Goal: Task Accomplishment & Management: Complete application form

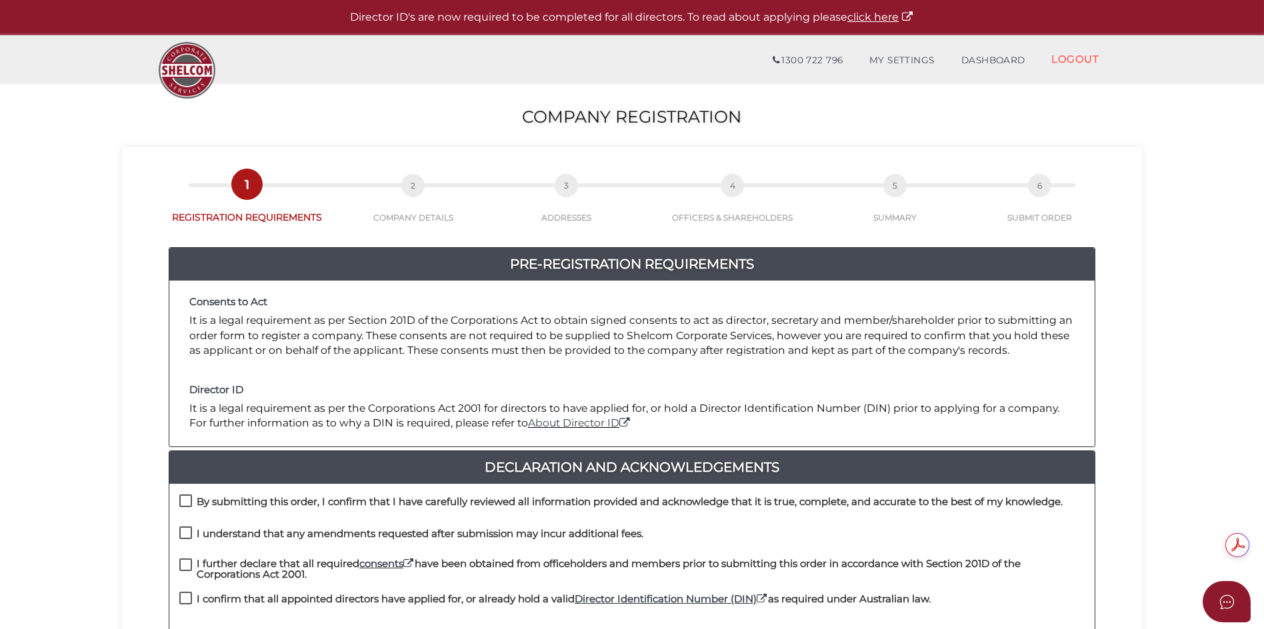
scroll to position [133, 0]
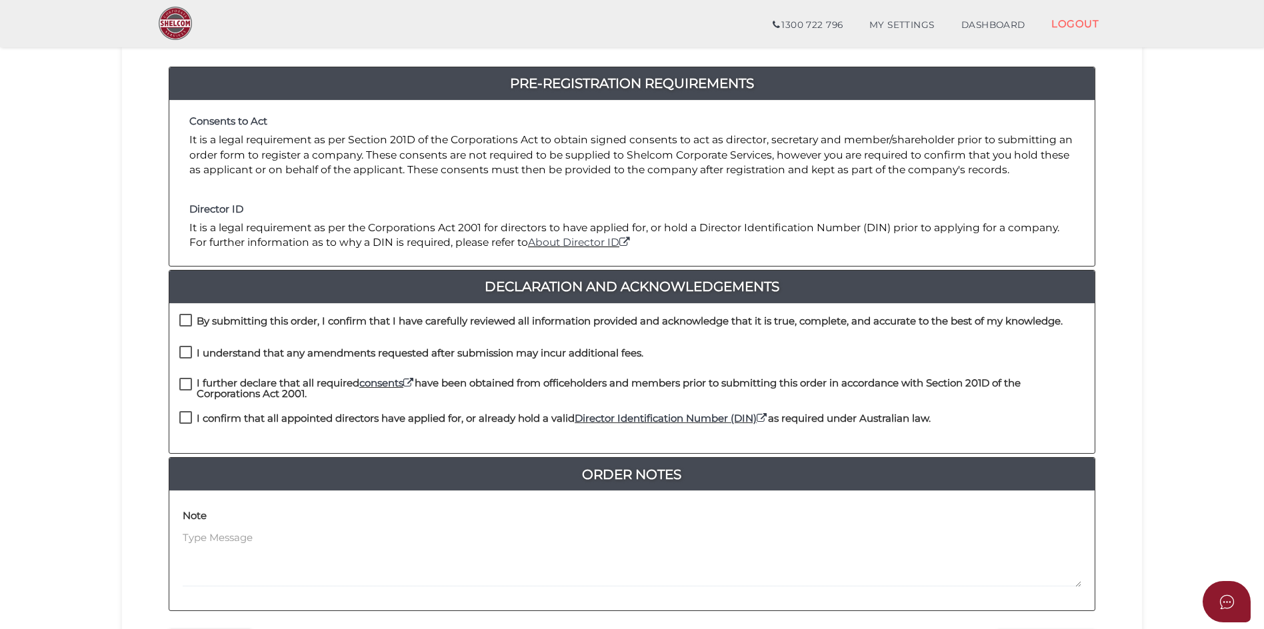
click at [185, 323] on label "By submitting this order, I confirm that I have carefully reviewed all informat…" at bounding box center [620, 324] width 883 height 17
checkbox input "true"
click at [185, 352] on label "I understand that any amendments requested after submission may incur additiona…" at bounding box center [411, 356] width 464 height 17
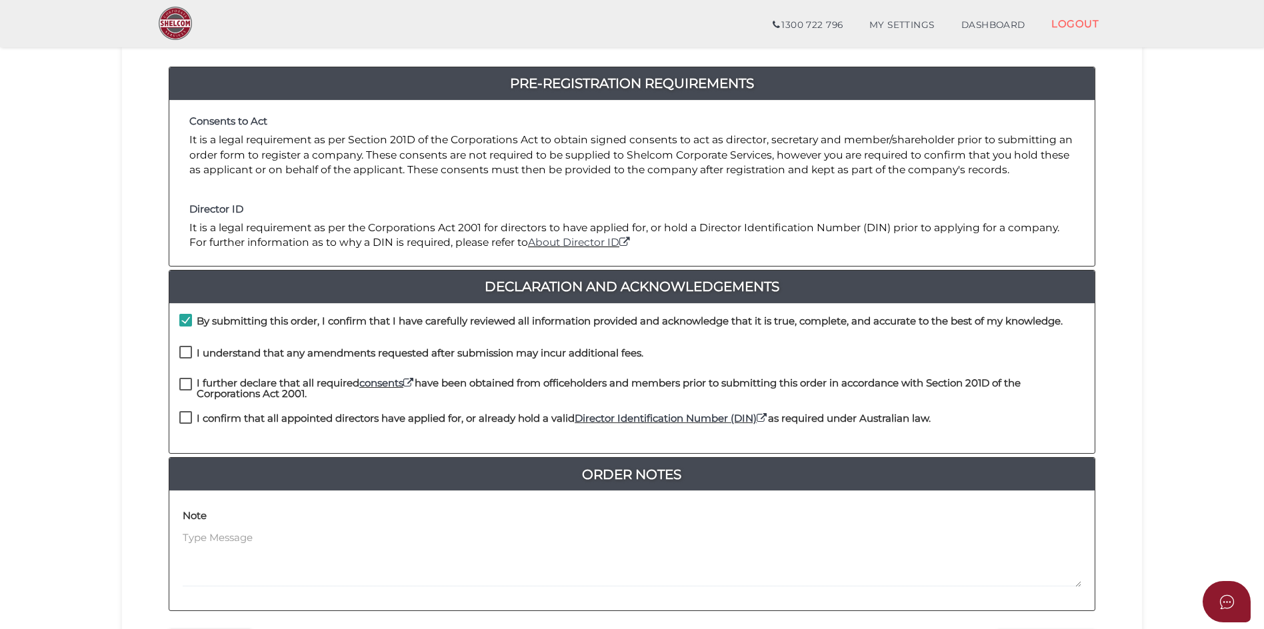
checkbox input "true"
click at [182, 380] on label "I further declare that all required consents have been obtained from officehold…" at bounding box center [631, 386] width 905 height 17
checkbox input "true"
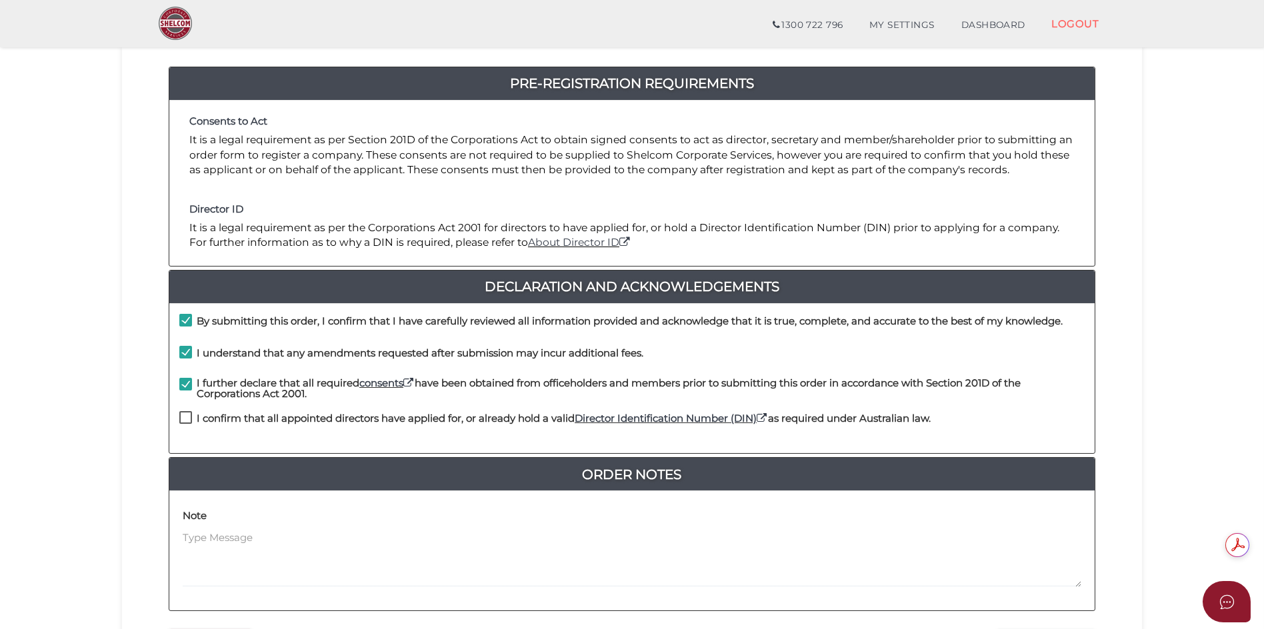
click at [189, 413] on label "I confirm that all appointed directors have applied for, or already hold a vali…" at bounding box center [554, 421] width 751 height 17
checkbox input "true"
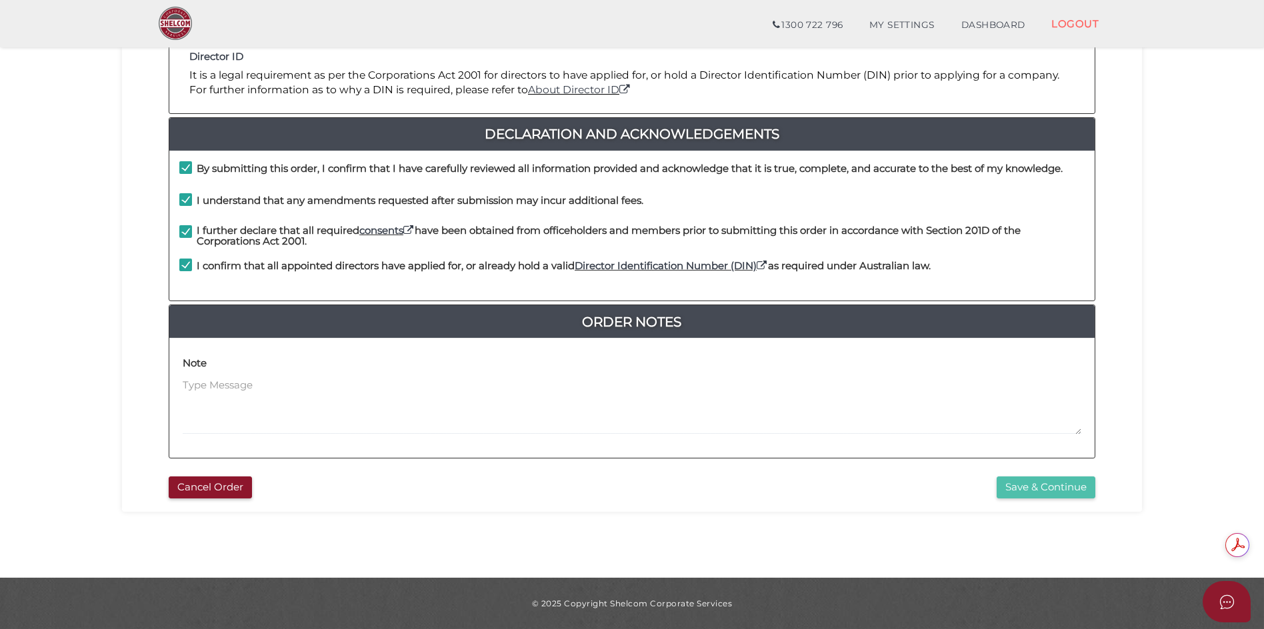
click at [1041, 490] on button "Save & Continue" at bounding box center [1046, 488] width 99 height 22
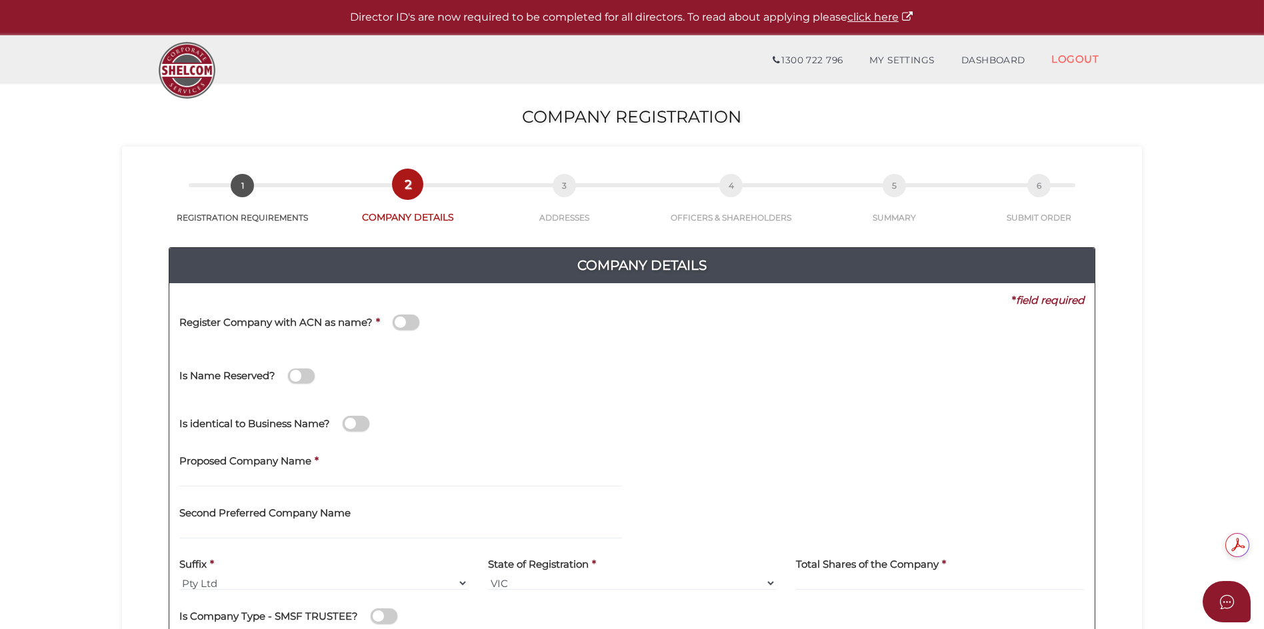
click at [357, 343] on div "Register Company with ACN as name? *" at bounding box center [410, 329] width 483 height 43
click at [313, 301] on div "* field required" at bounding box center [626, 300] width 915 height 15
click at [279, 351] on div "Is Name Reserved?" at bounding box center [410, 369] width 463 height 37
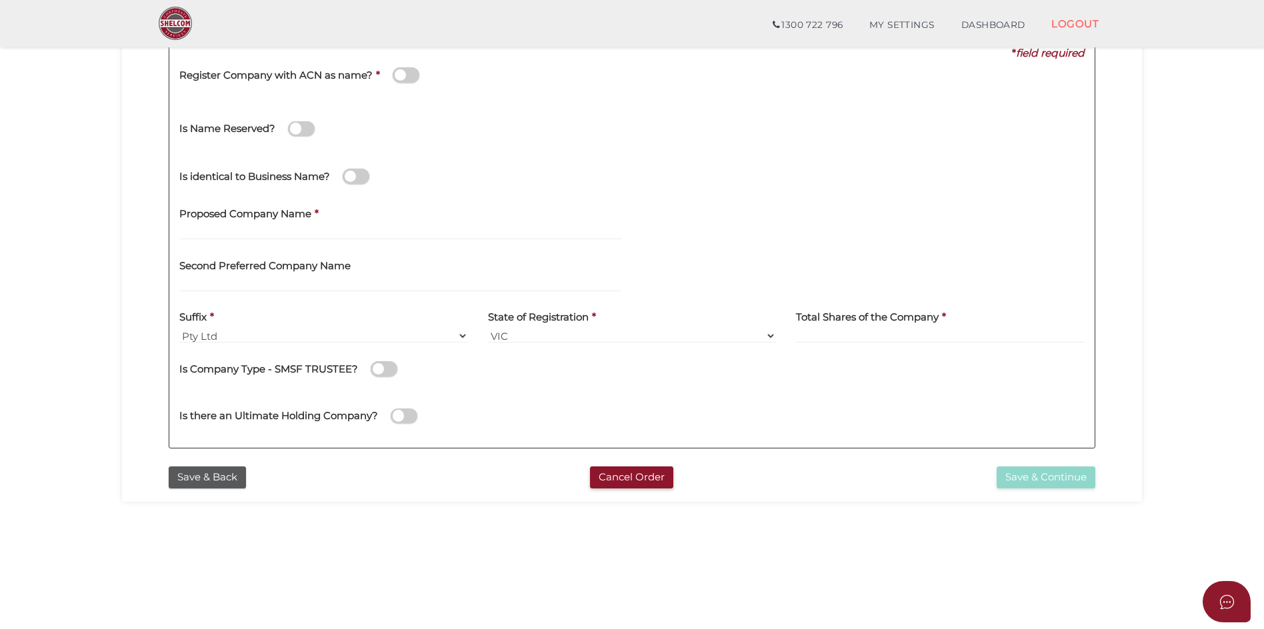
click at [385, 94] on div "Register Company with ACN as name? *" at bounding box center [410, 82] width 483 height 43
click at [399, 76] on span at bounding box center [406, 74] width 27 height 15
click at [0, 0] on input "checkbox" at bounding box center [0, 0] width 0 height 0
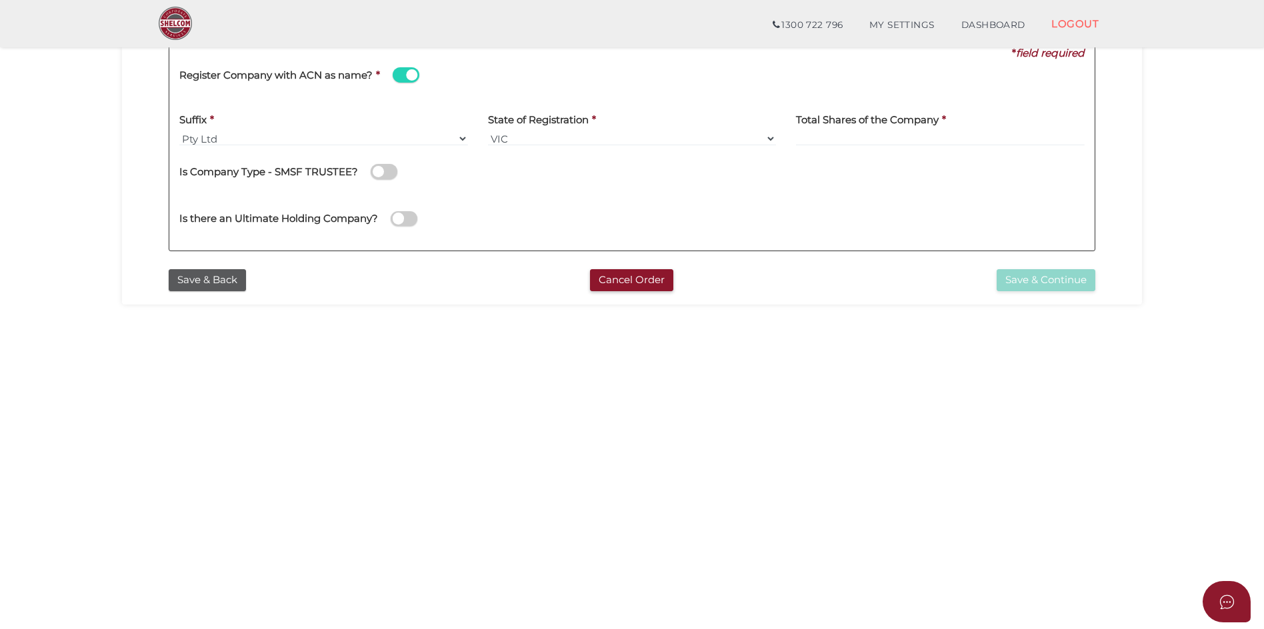
click at [409, 77] on span at bounding box center [406, 74] width 27 height 15
click at [0, 0] on input "checkbox" at bounding box center [0, 0] width 0 height 0
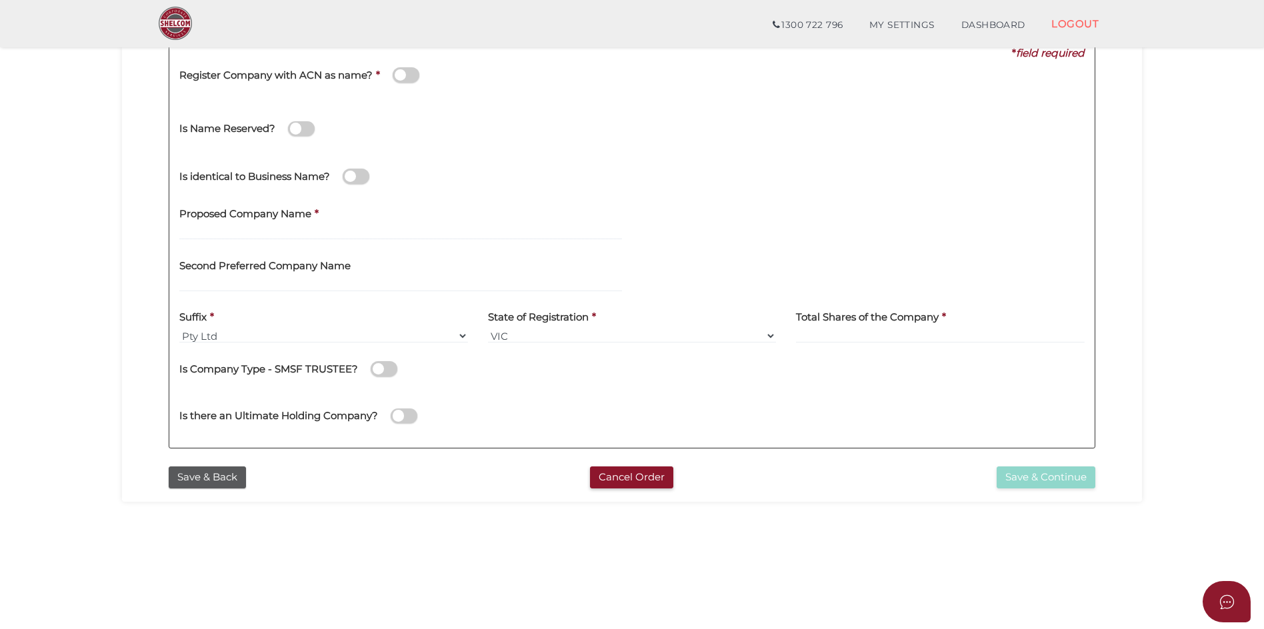
scroll to position [133, 0]
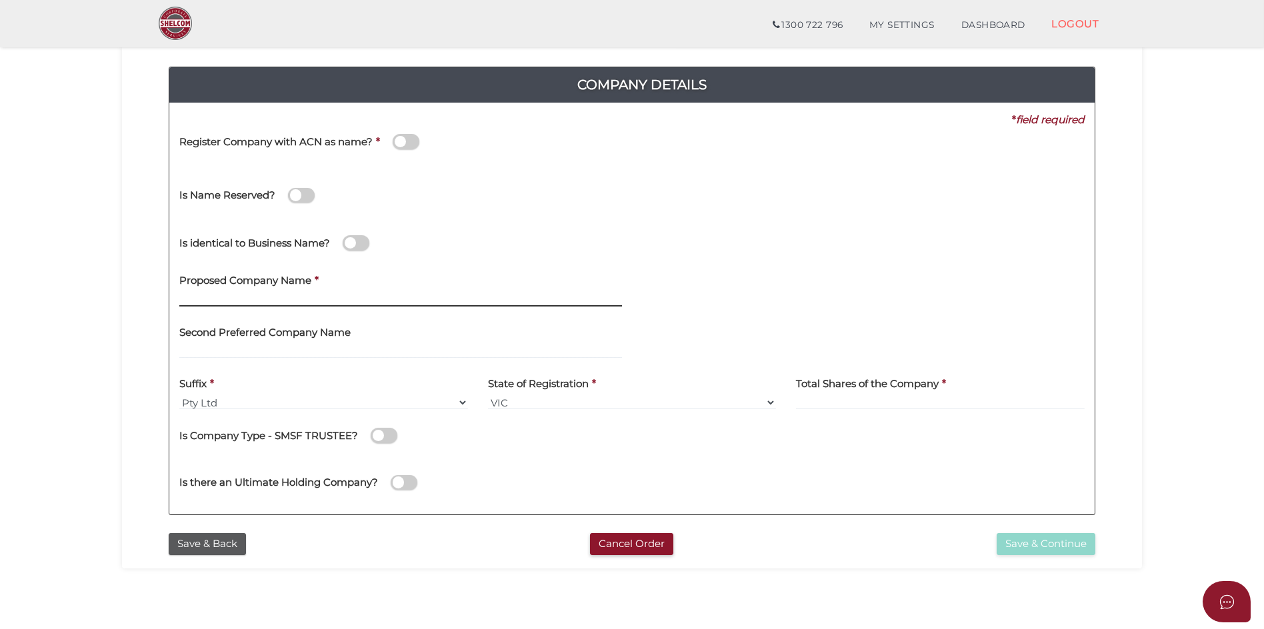
click at [317, 301] on input "text" at bounding box center [400, 299] width 443 height 15
type input "Rasathi"
click at [850, 403] on input at bounding box center [940, 402] width 289 height 15
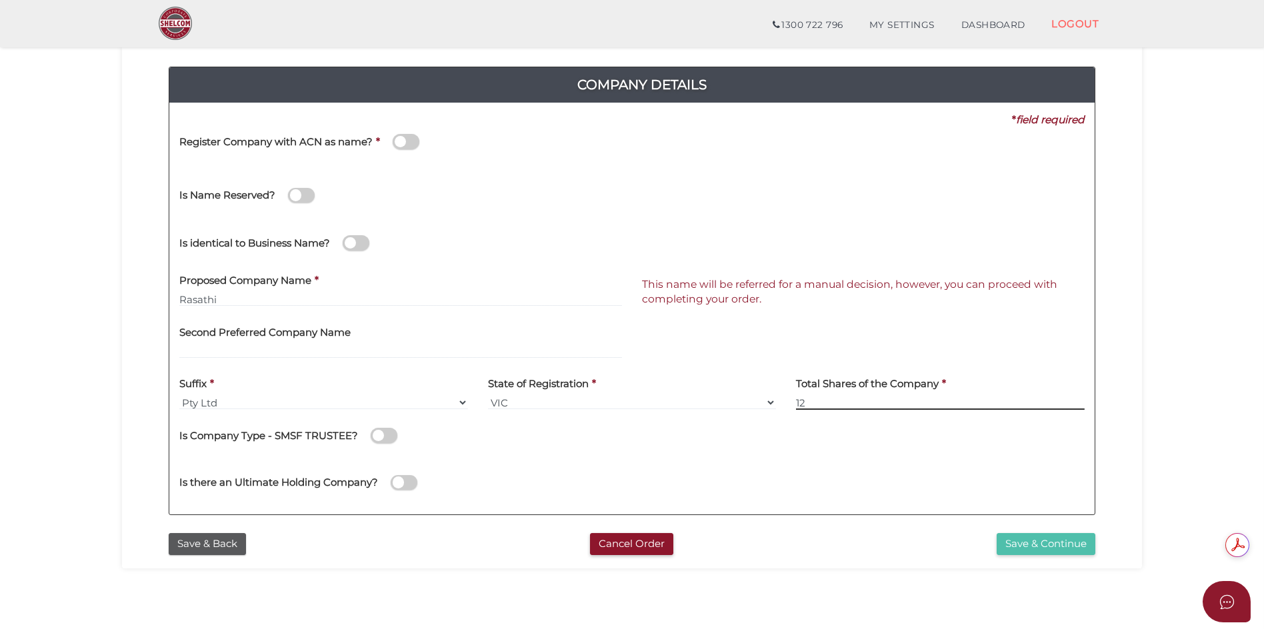
type input "12"
click at [1019, 541] on button "Save & Continue" at bounding box center [1046, 544] width 99 height 22
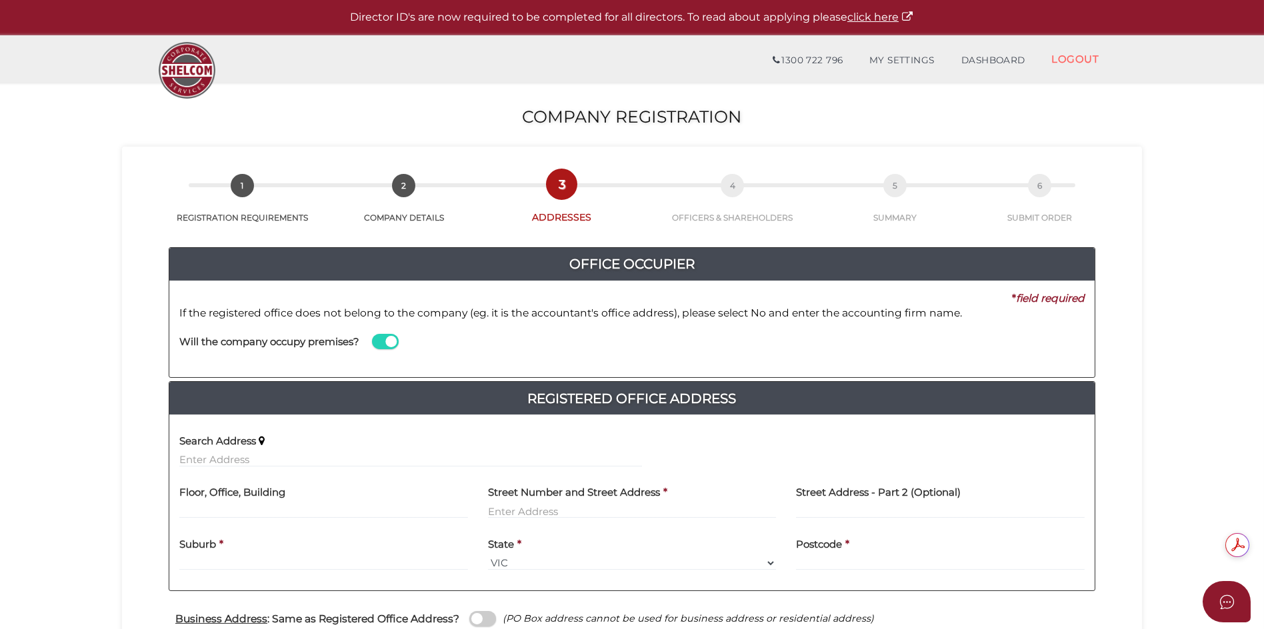
click at [391, 339] on span at bounding box center [385, 341] width 27 height 15
click at [0, 0] on input "checkbox" at bounding box center [0, 0] width 0 height 0
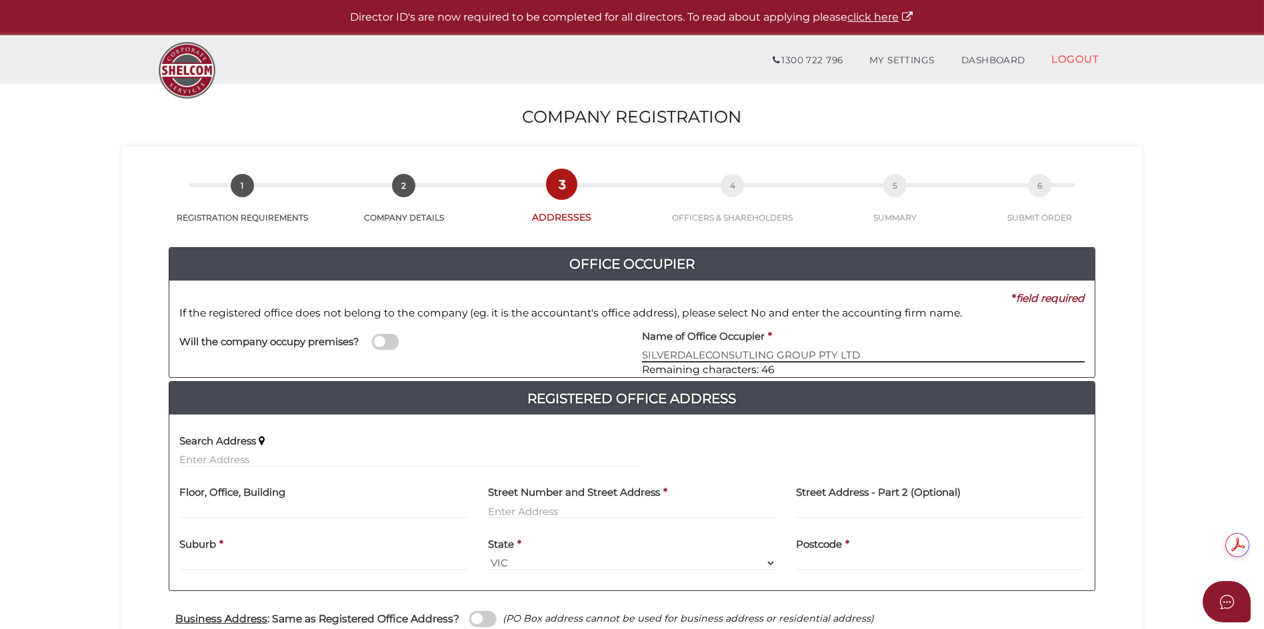
type input "SILVERDALECONSUTLING GROUP PTY LTD"
click at [308, 512] on input "text" at bounding box center [323, 511] width 289 height 15
type input "LEVEL 1"
click at [577, 510] on input "text" at bounding box center [632, 511] width 289 height 15
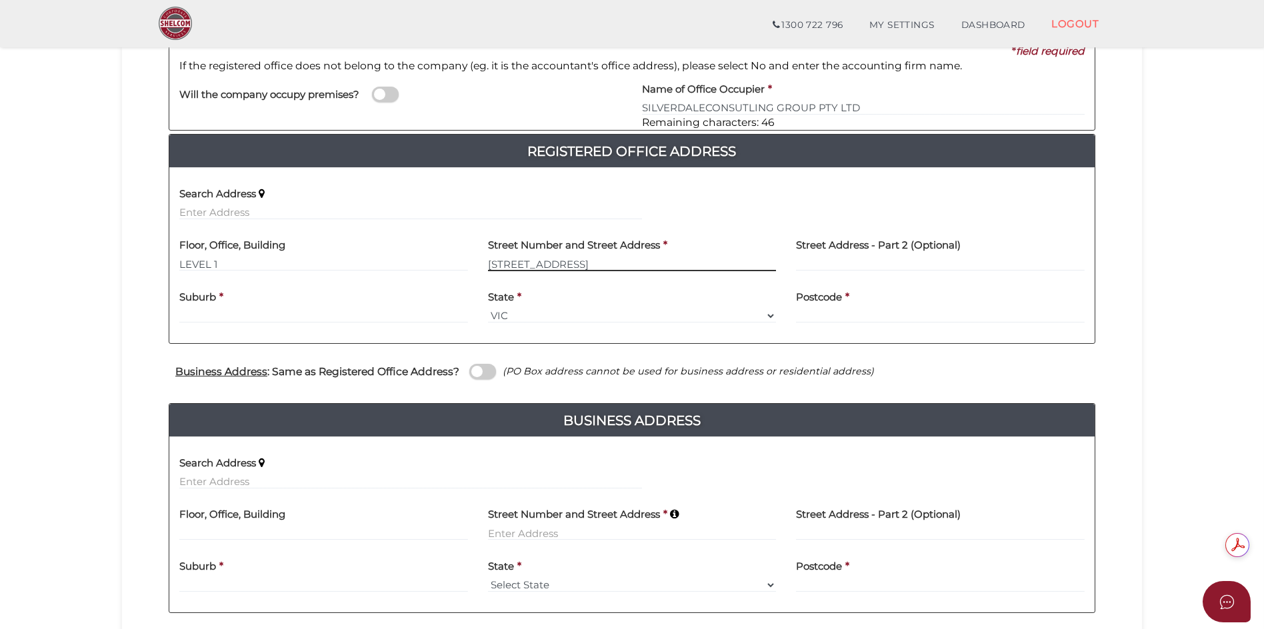
type input "68 SILVERDALE ROAD"
click at [299, 313] on div "Suburb *" at bounding box center [323, 302] width 289 height 42
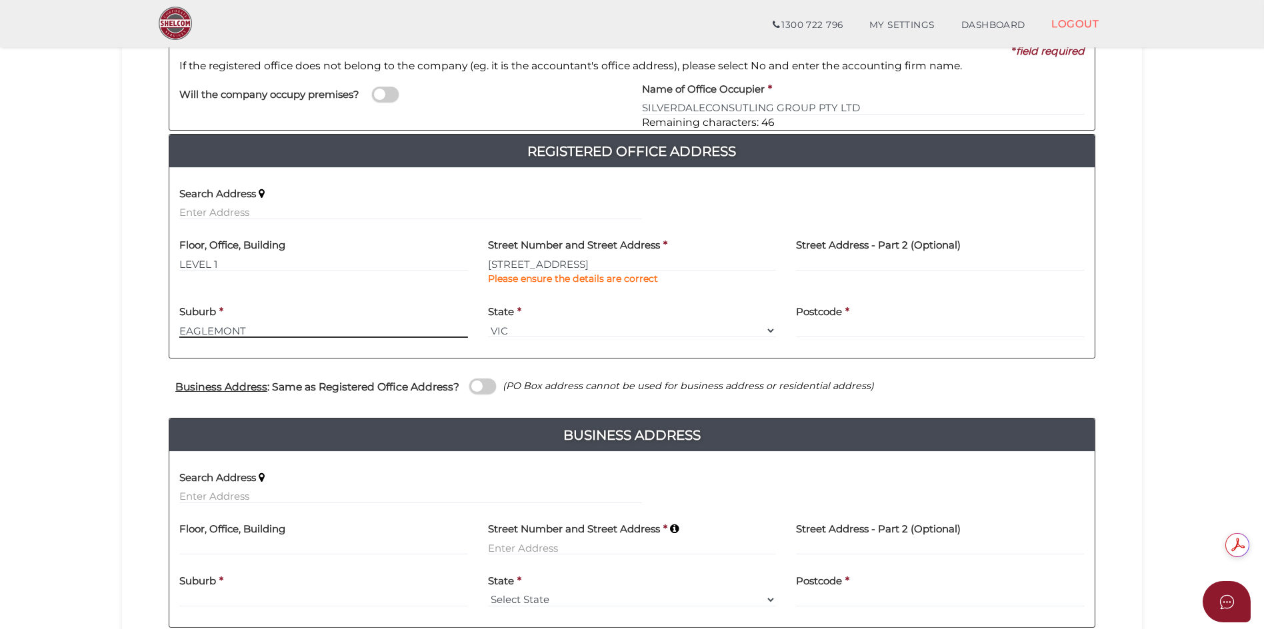
type input "EAGLEMONT"
click at [811, 330] on input "text" at bounding box center [940, 330] width 289 height 15
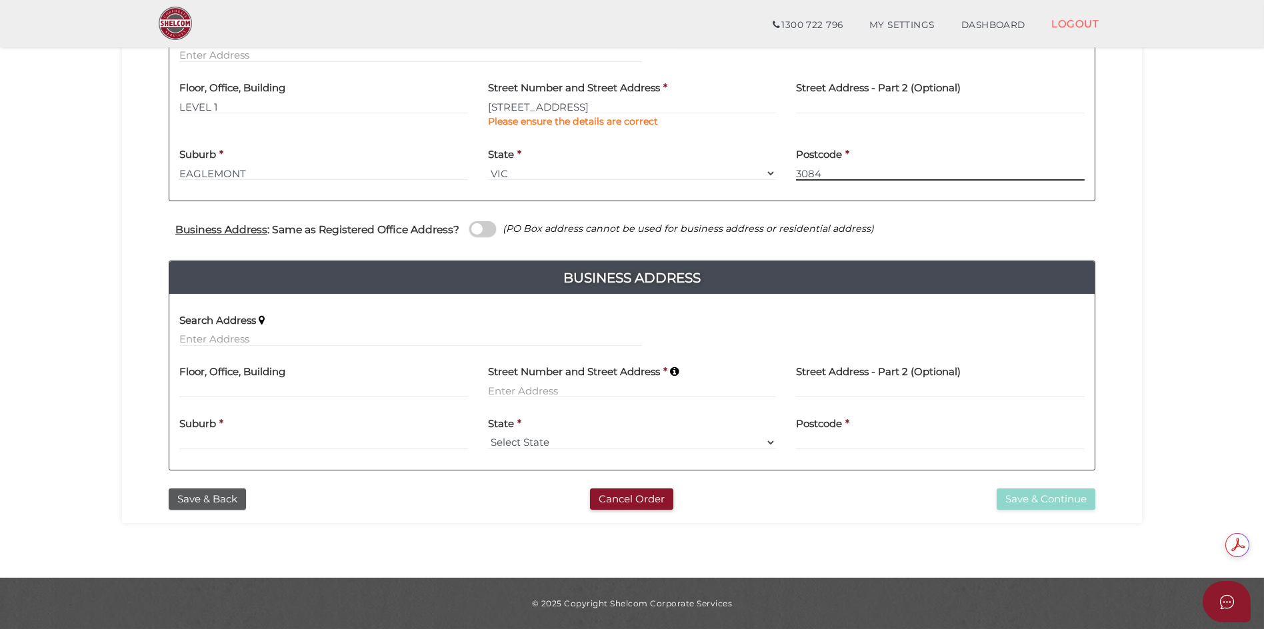
type input "3084"
click at [587, 389] on input at bounding box center [632, 390] width 289 height 15
type input "107 ROSENEATH STREET"
click at [344, 445] on input at bounding box center [323, 442] width 289 height 15
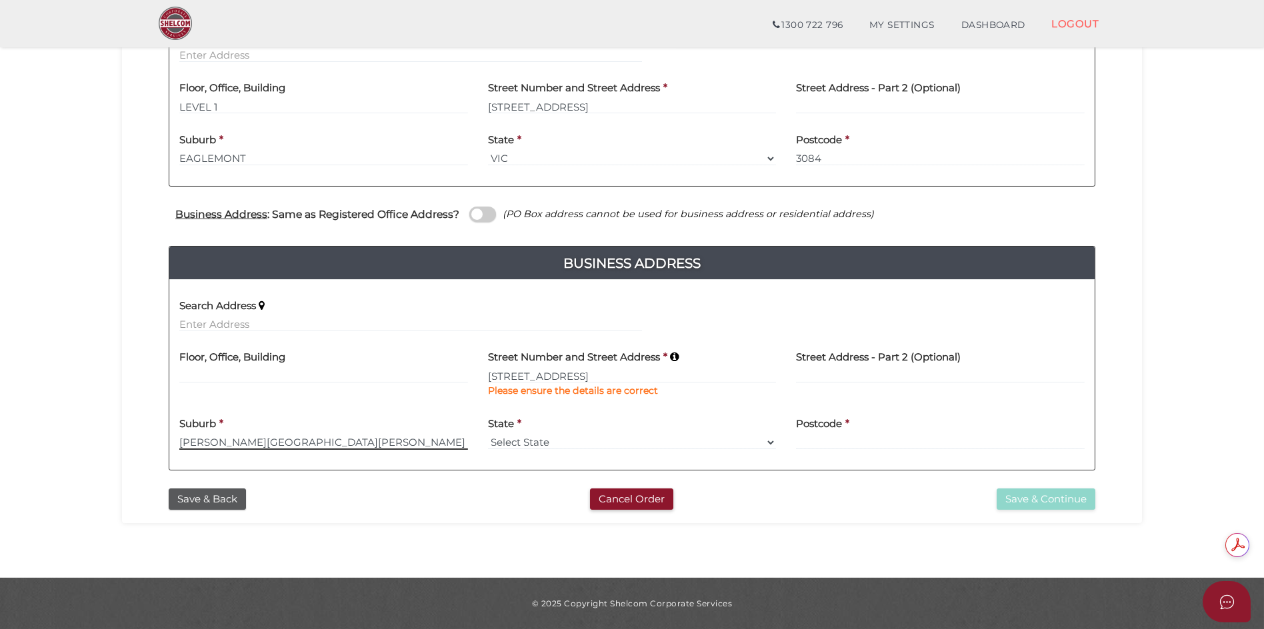
type input "CLIFTON HILL"
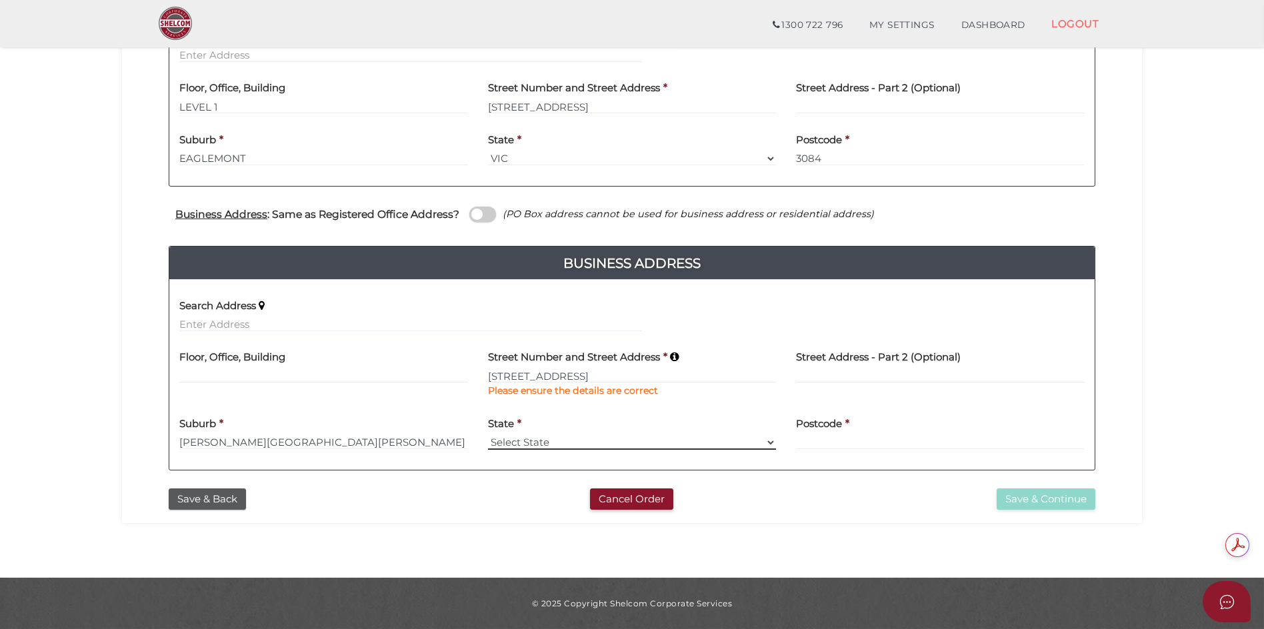
click at [603, 438] on select "Select State VIC ACT NSW NT QLD TAS WA SA" at bounding box center [632, 442] width 289 height 15
select select "VIC"
click at [488, 435] on select "Select State VIC ACT NSW NT QLD TAS WA SA" at bounding box center [632, 442] width 289 height 15
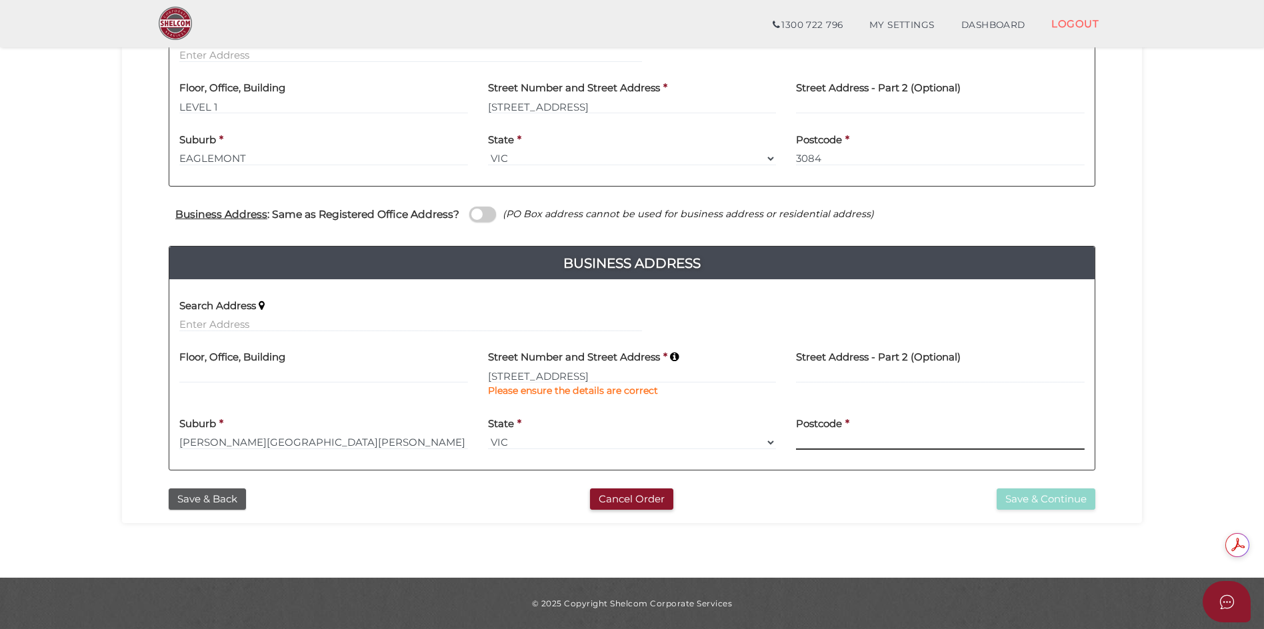
click at [883, 445] on input at bounding box center [940, 442] width 289 height 15
type input "3068"
click at [1029, 501] on button "Save & Continue" at bounding box center [1046, 500] width 99 height 22
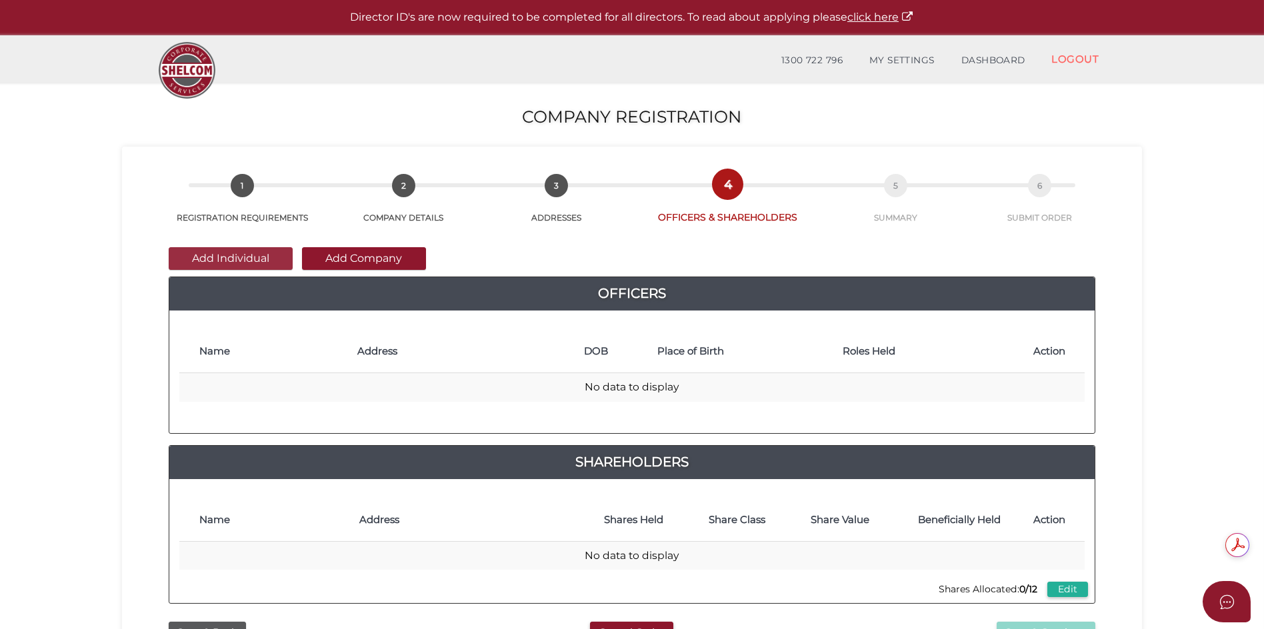
click at [249, 261] on button "Add Individual" at bounding box center [231, 258] width 124 height 23
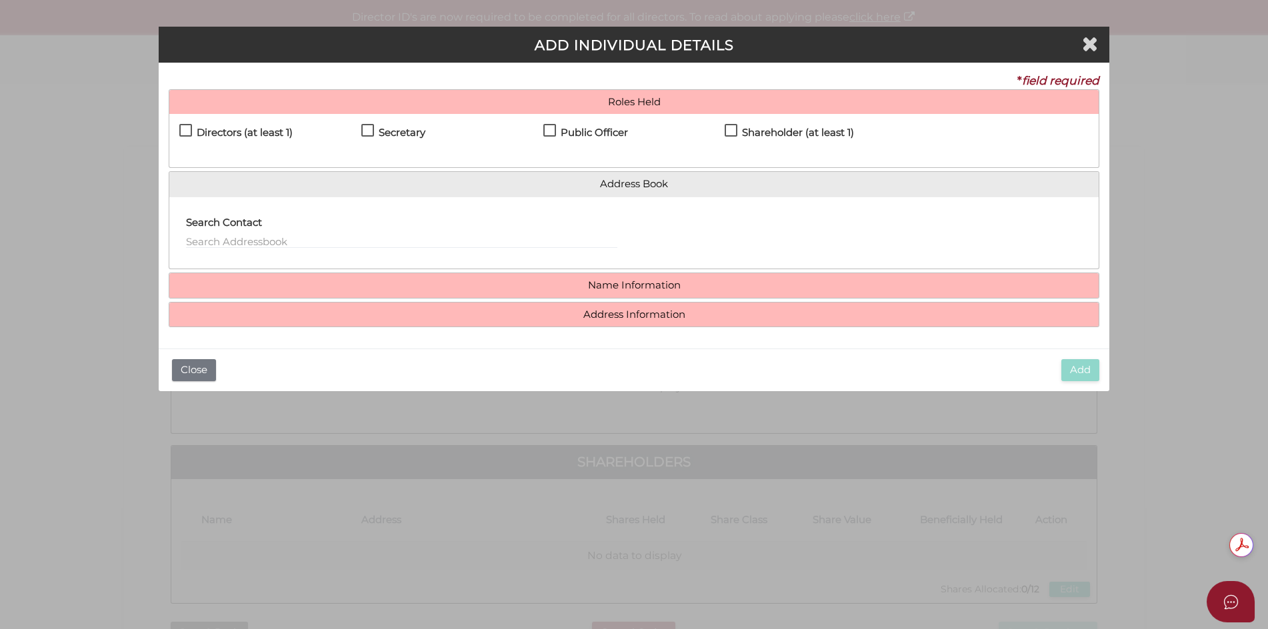
click at [186, 127] on label "Directors (at least 1)" at bounding box center [235, 135] width 113 height 17
checkbox input "true"
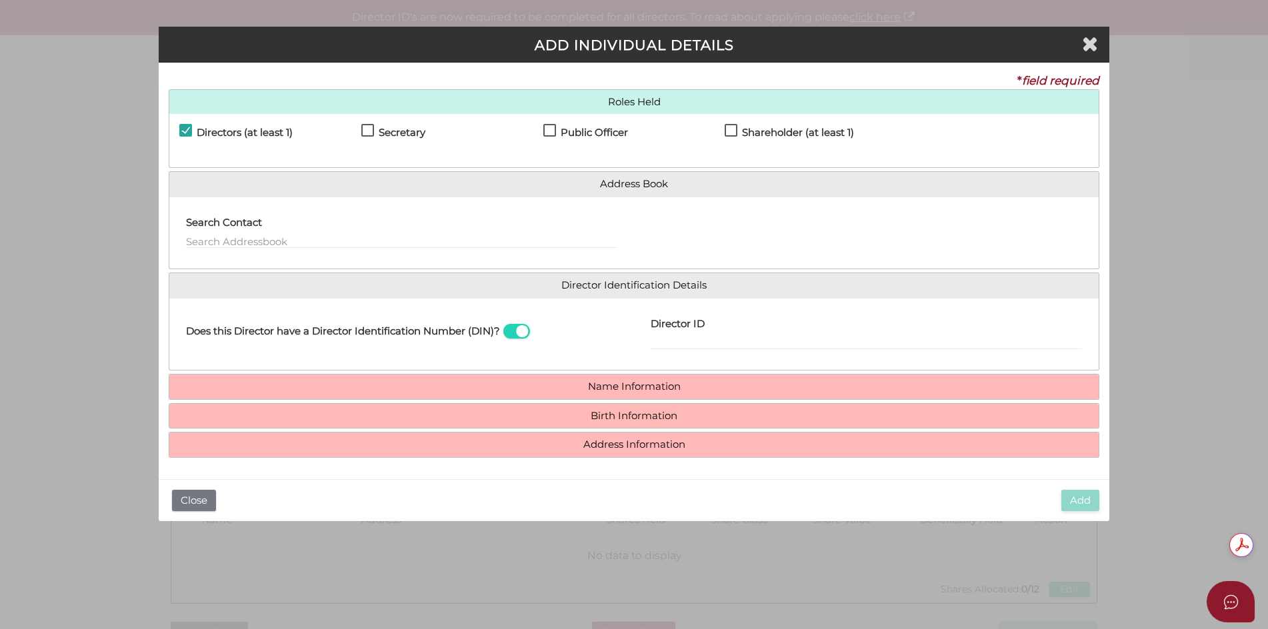
click at [369, 131] on label "Secretary" at bounding box center [393, 135] width 64 height 17
checkbox input "true"
click at [548, 129] on label "Public Officer" at bounding box center [585, 135] width 85 height 17
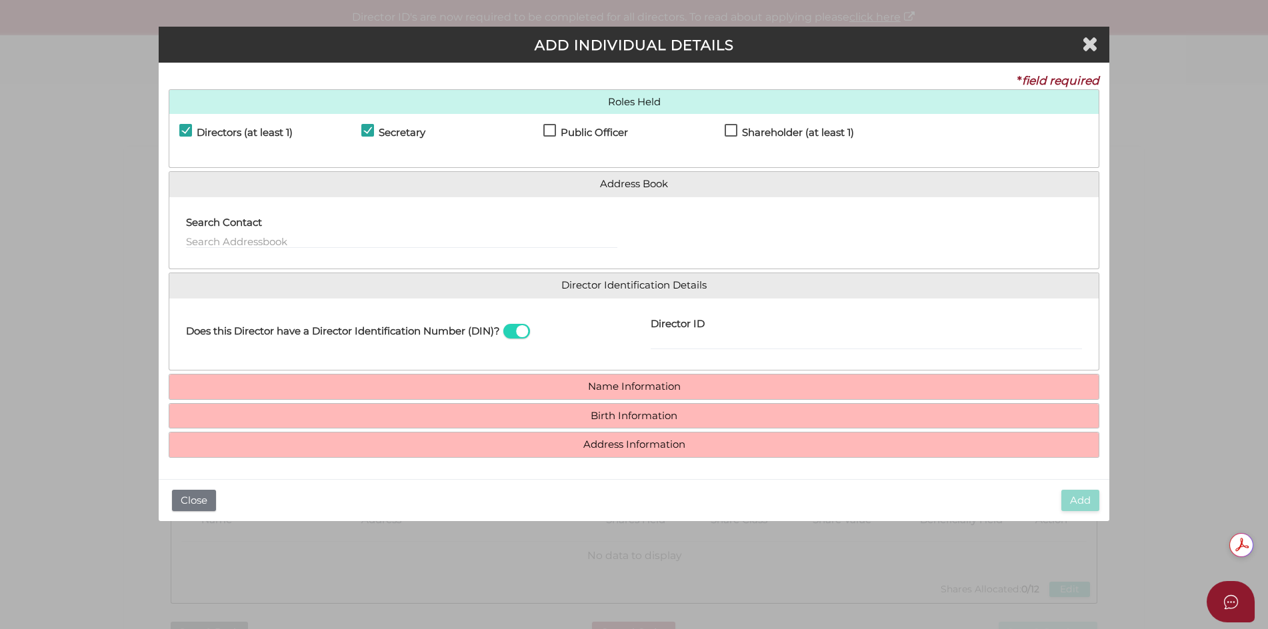
checkbox input "true"
click at [727, 128] on label "Shareholder (at least 1)" at bounding box center [789, 135] width 129 height 17
checkbox input "true"
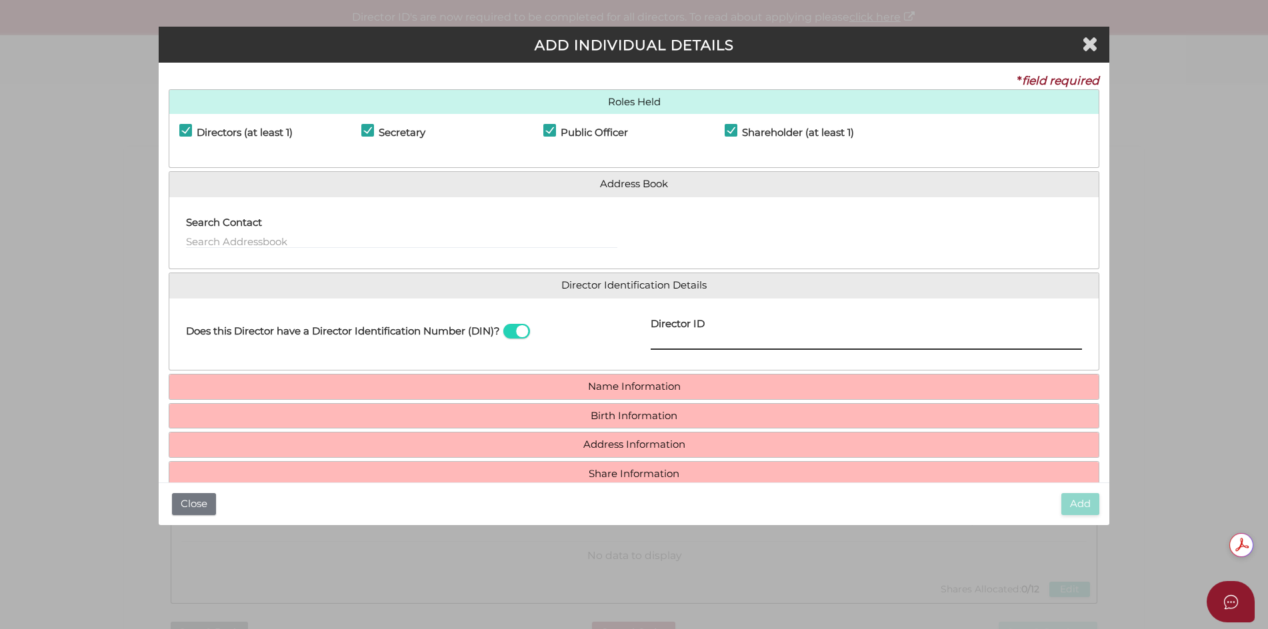
click at [681, 344] on input "Director ID" at bounding box center [866, 342] width 431 height 15
paste input "036 02163 82146"
type input "036 02163 82146"
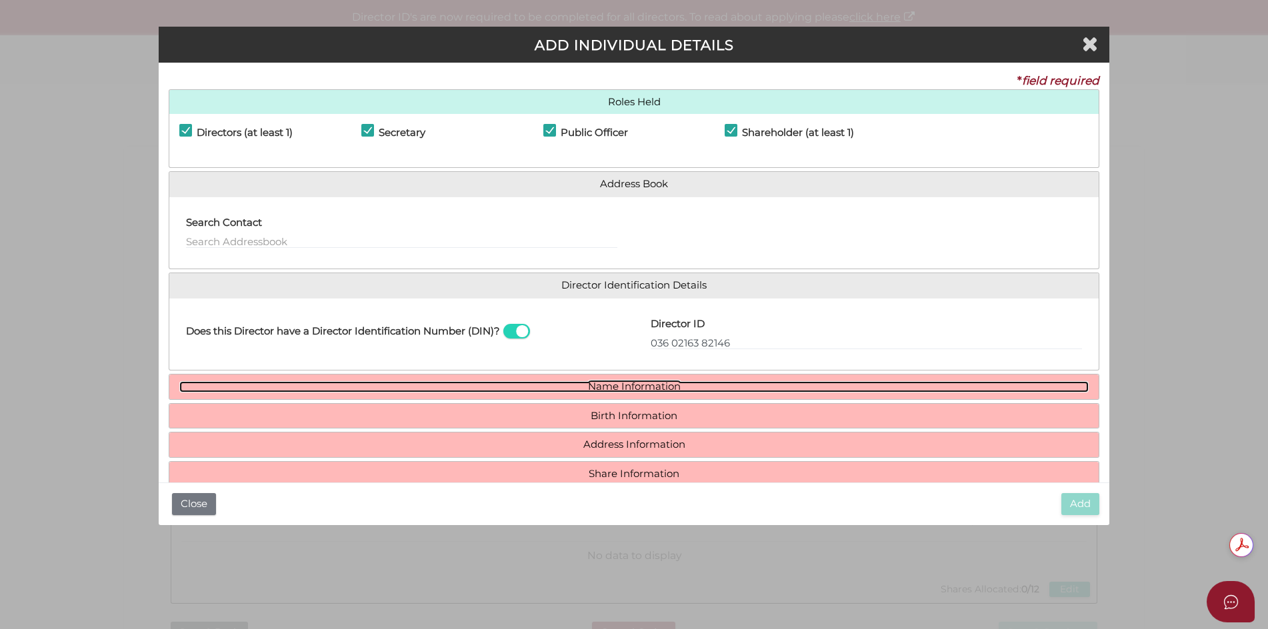
click at [609, 385] on link "Name Information" at bounding box center [634, 386] width 910 height 11
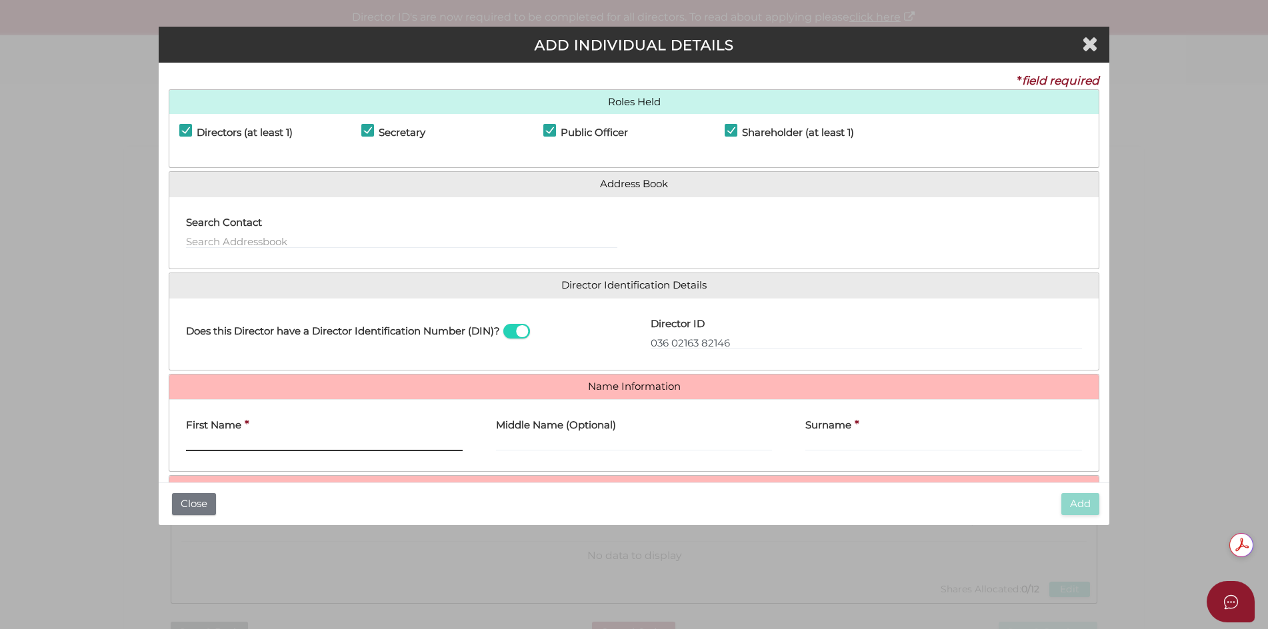
click at [299, 437] on input "First Name" at bounding box center [324, 444] width 277 height 15
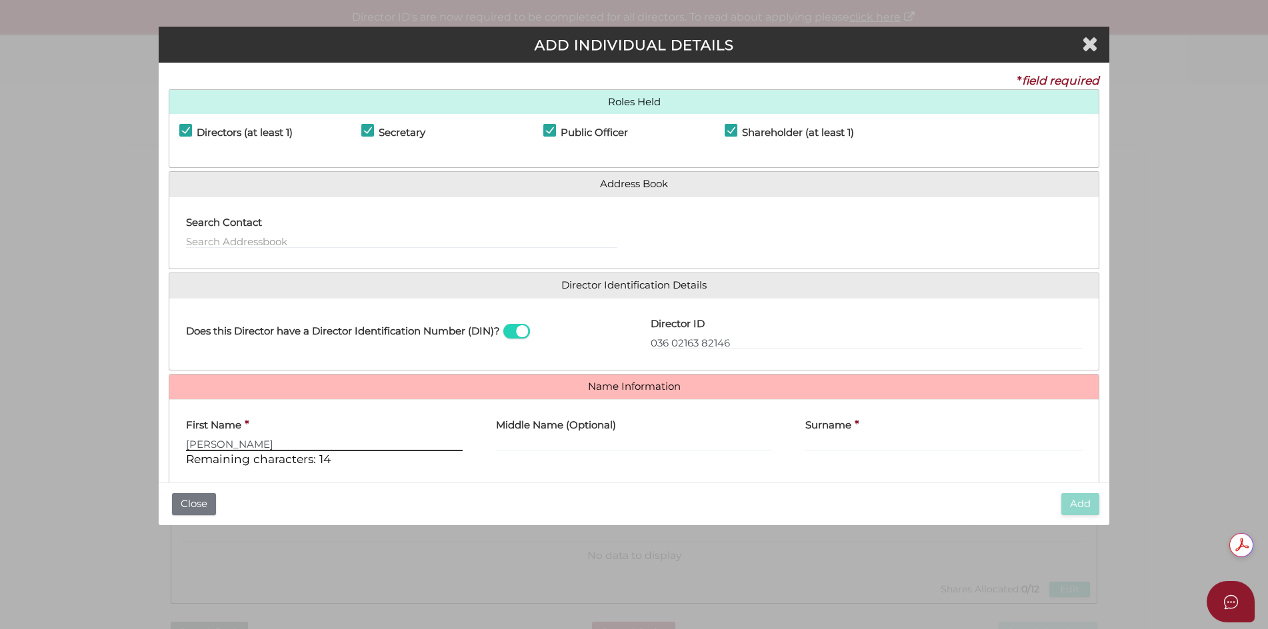
type input "ARTHUR"
click at [522, 440] on input "Middle Name (Optional)" at bounding box center [634, 444] width 277 height 15
type input "BENJAMIN"
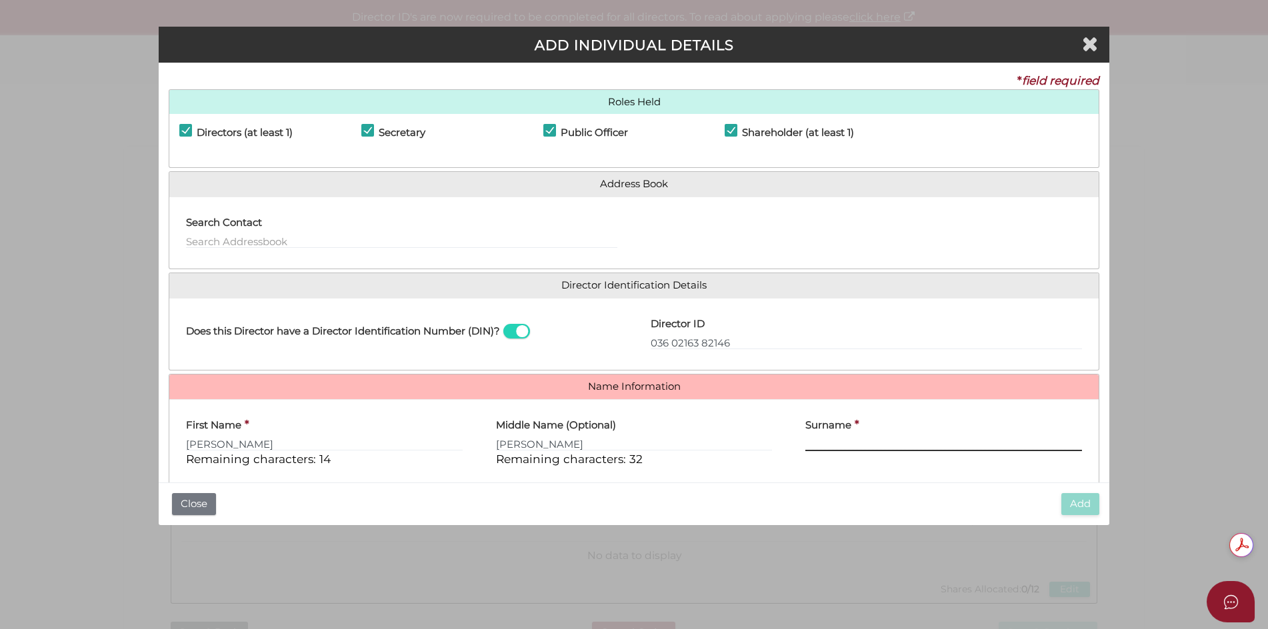
click at [829, 439] on input "Surname" at bounding box center [943, 444] width 277 height 15
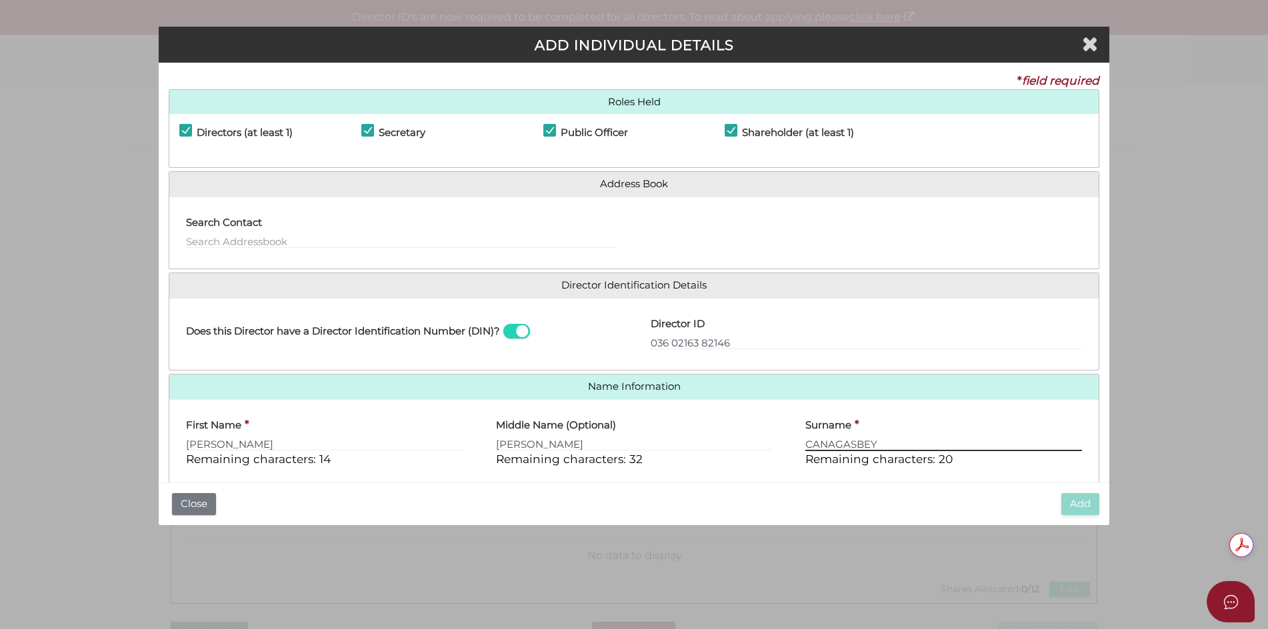
scroll to position [114, 0]
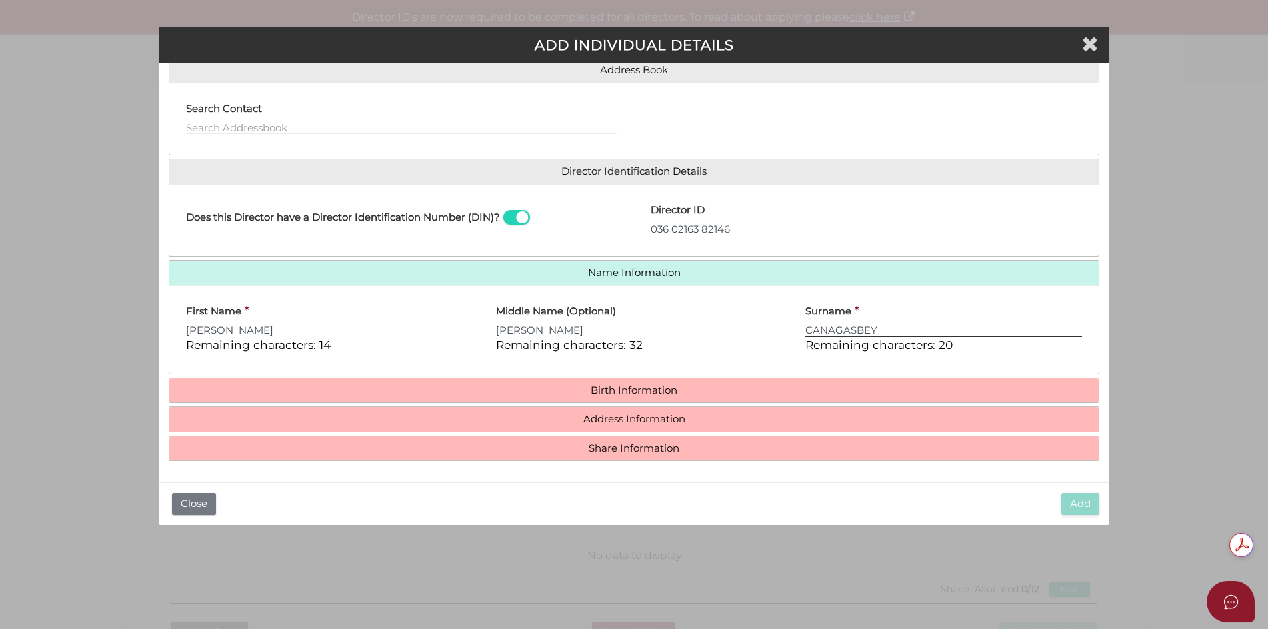
type input "CANAGASBEY"
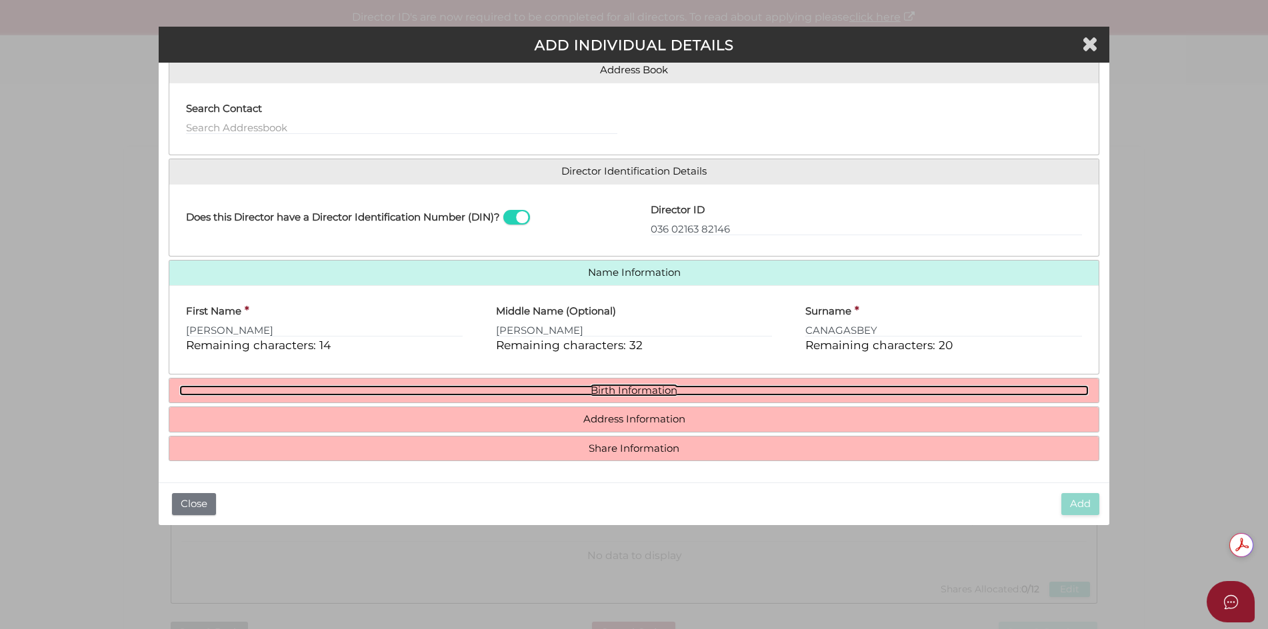
click at [623, 386] on link "Birth Information" at bounding box center [634, 390] width 910 height 11
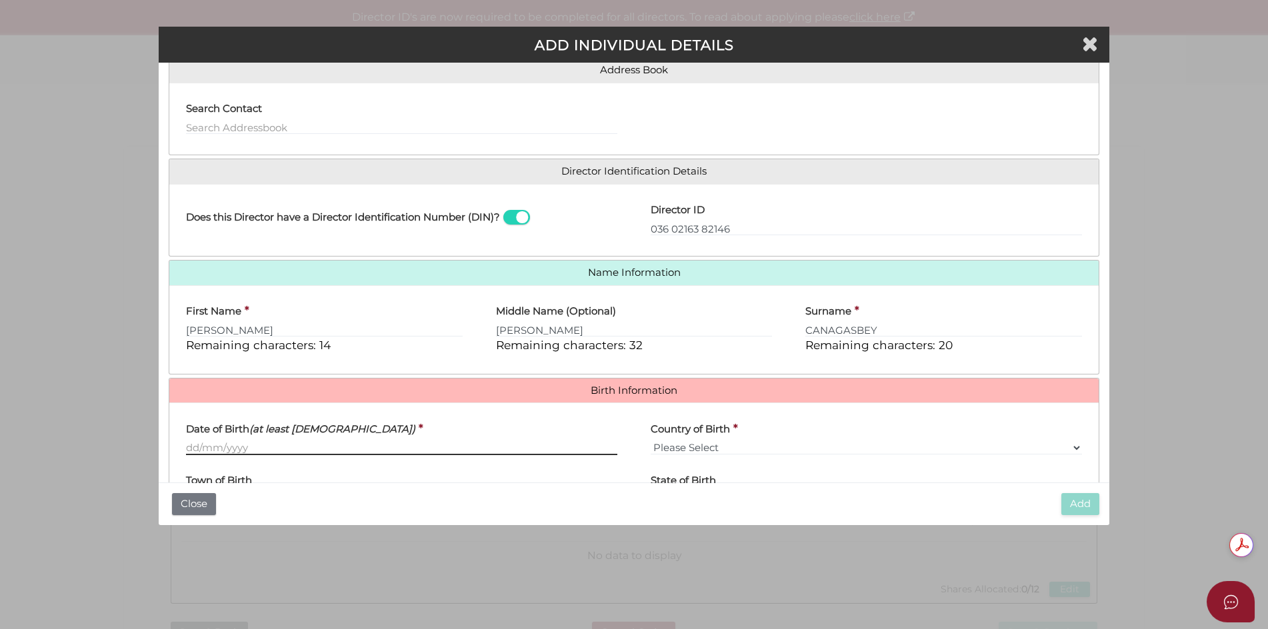
click at [279, 451] on input "Date of Birth (at least 18 years old)" at bounding box center [401, 448] width 431 height 15
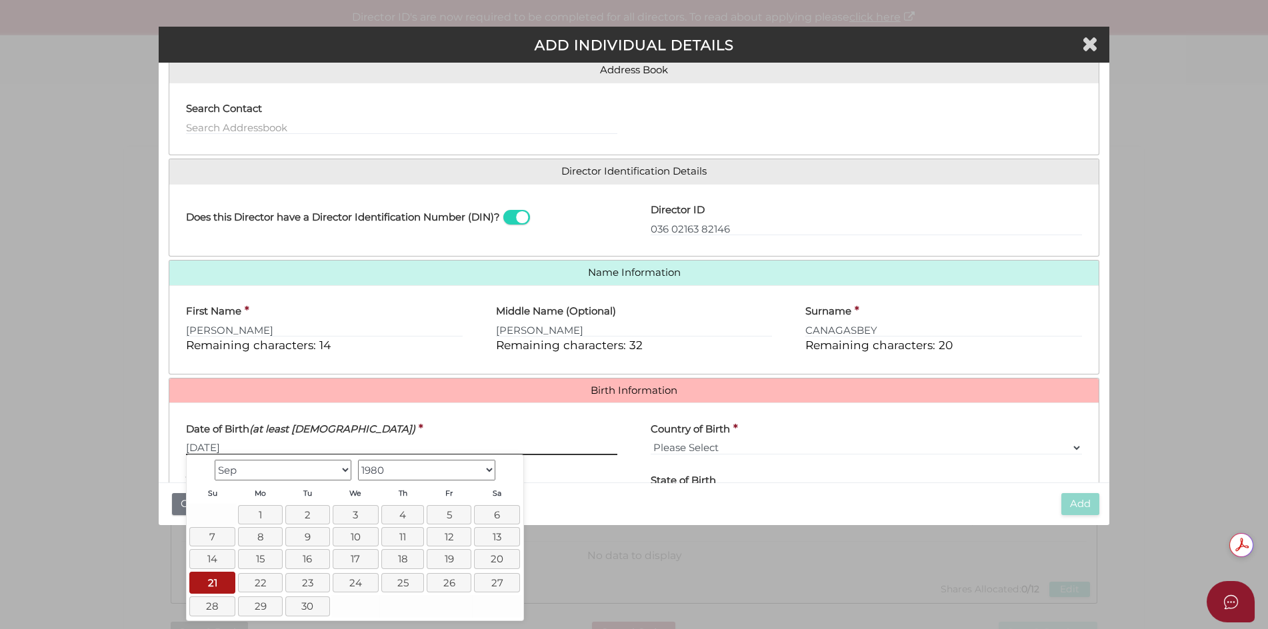
type input "21/09/1980"
click at [690, 443] on select "Please Select v Australia Afghanistan Albania Algeria American Samoa Andorra An…" at bounding box center [866, 448] width 431 height 15
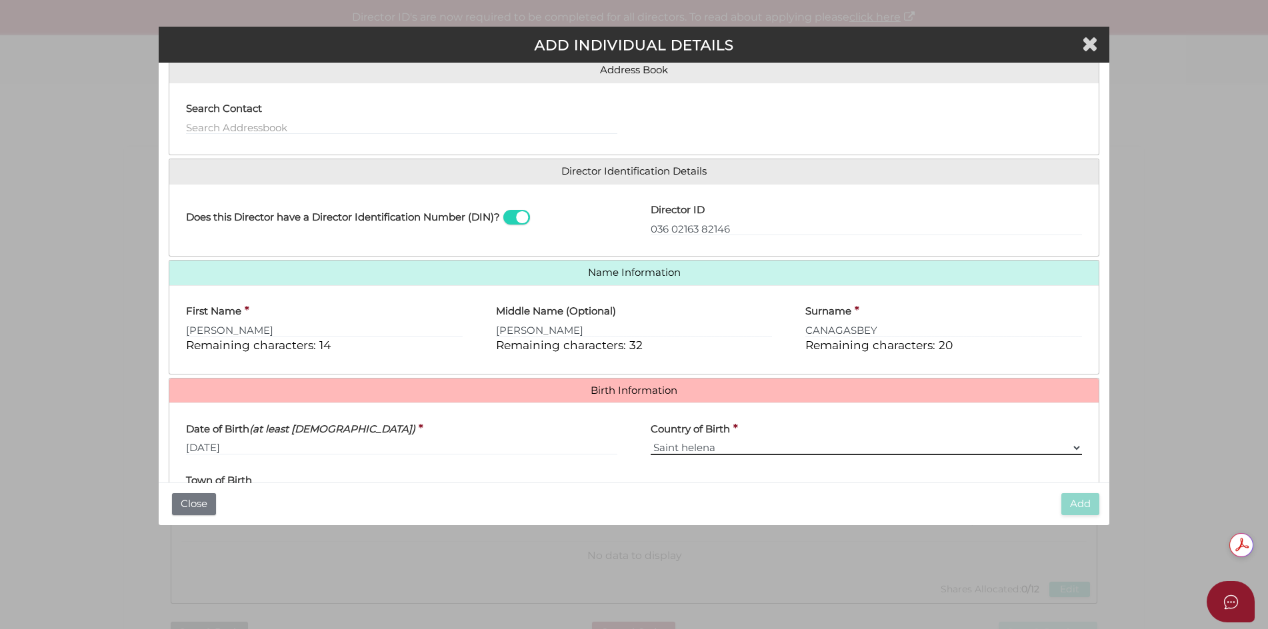
select select "Sri Lanka"
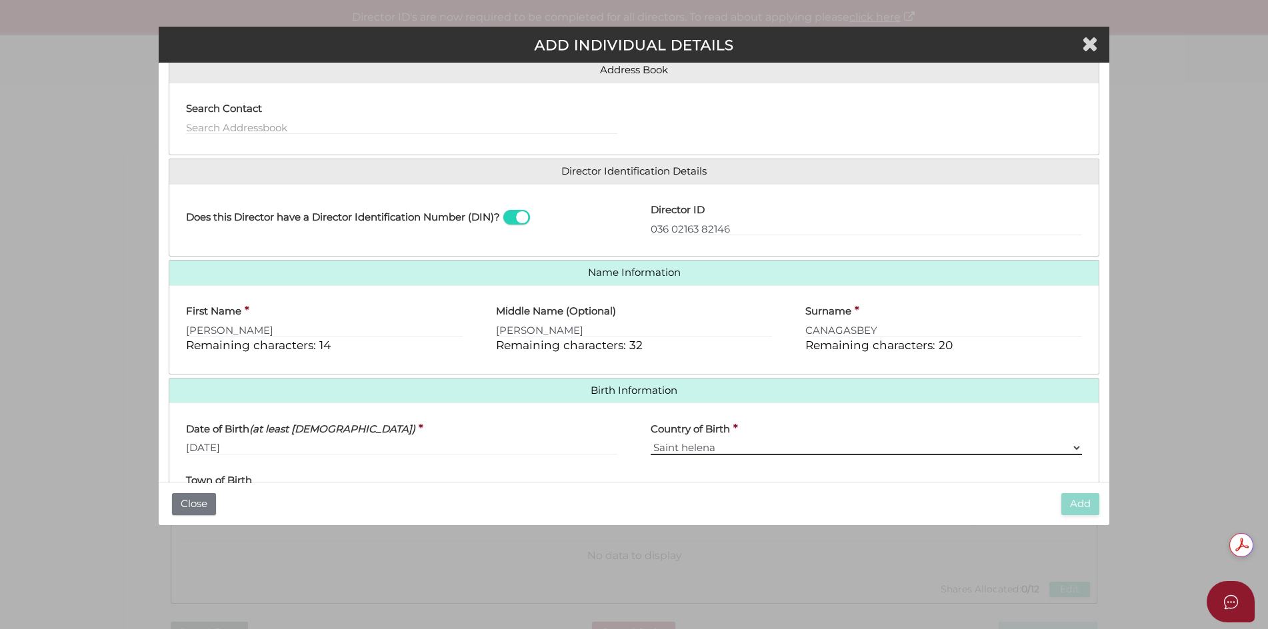
scroll to position [237, 0]
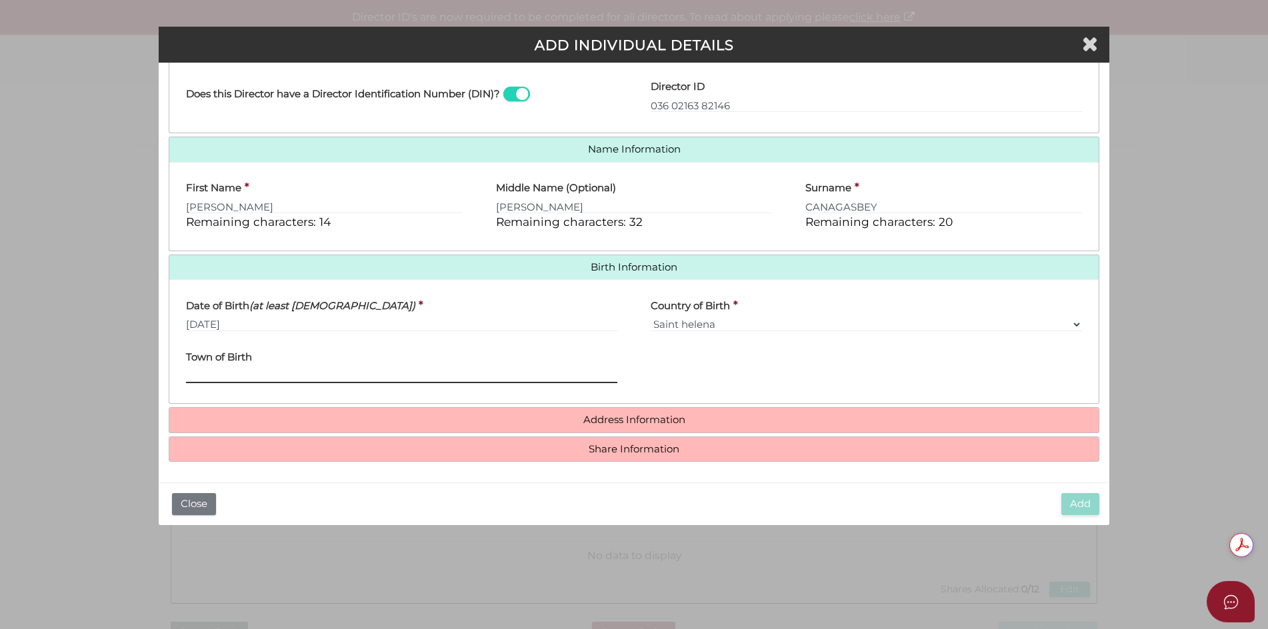
click at [291, 375] on input "Town of Birth" at bounding box center [401, 376] width 431 height 15
click at [204, 377] on input "JAFNA" at bounding box center [401, 376] width 431 height 15
type input "JAFFNA"
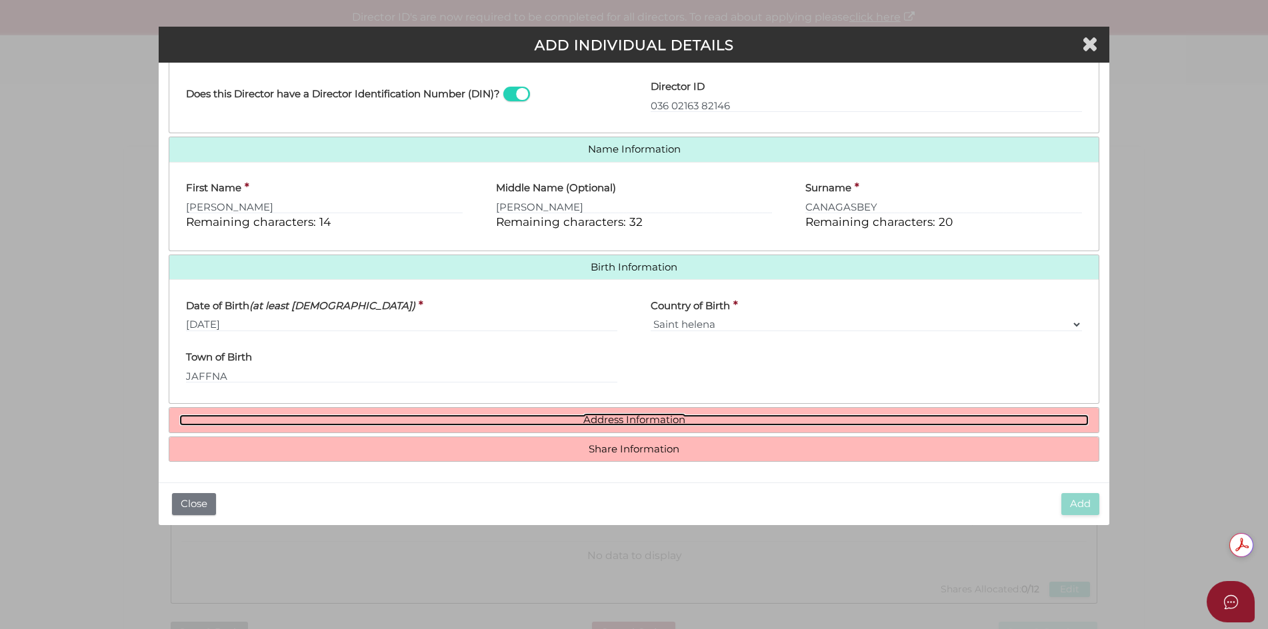
click at [579, 415] on link "Address Information" at bounding box center [634, 420] width 910 height 11
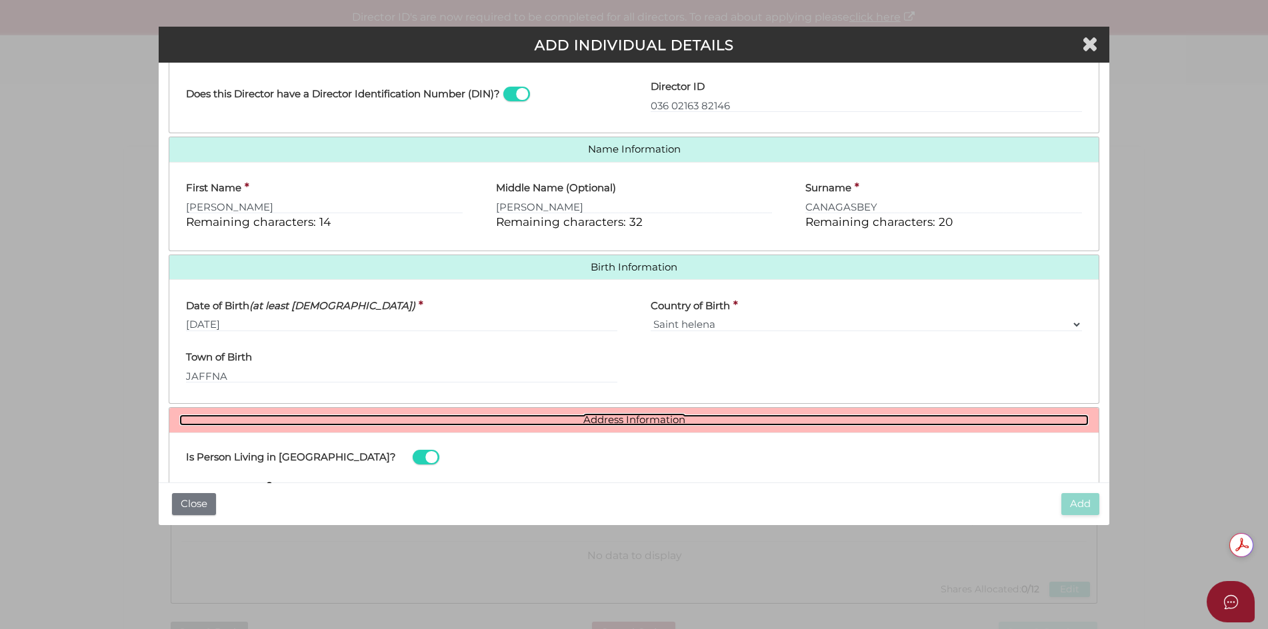
scroll to position [437, 0]
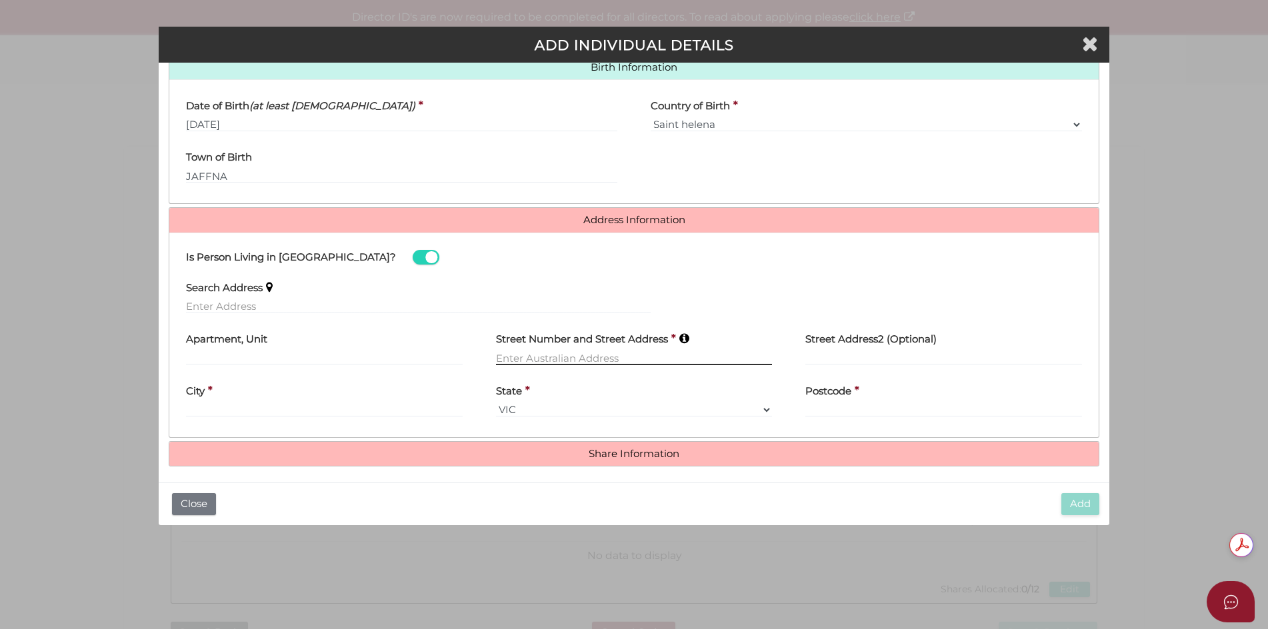
click at [563, 355] on input "text" at bounding box center [634, 358] width 277 height 15
type input "107 ROSENEATH STREET"
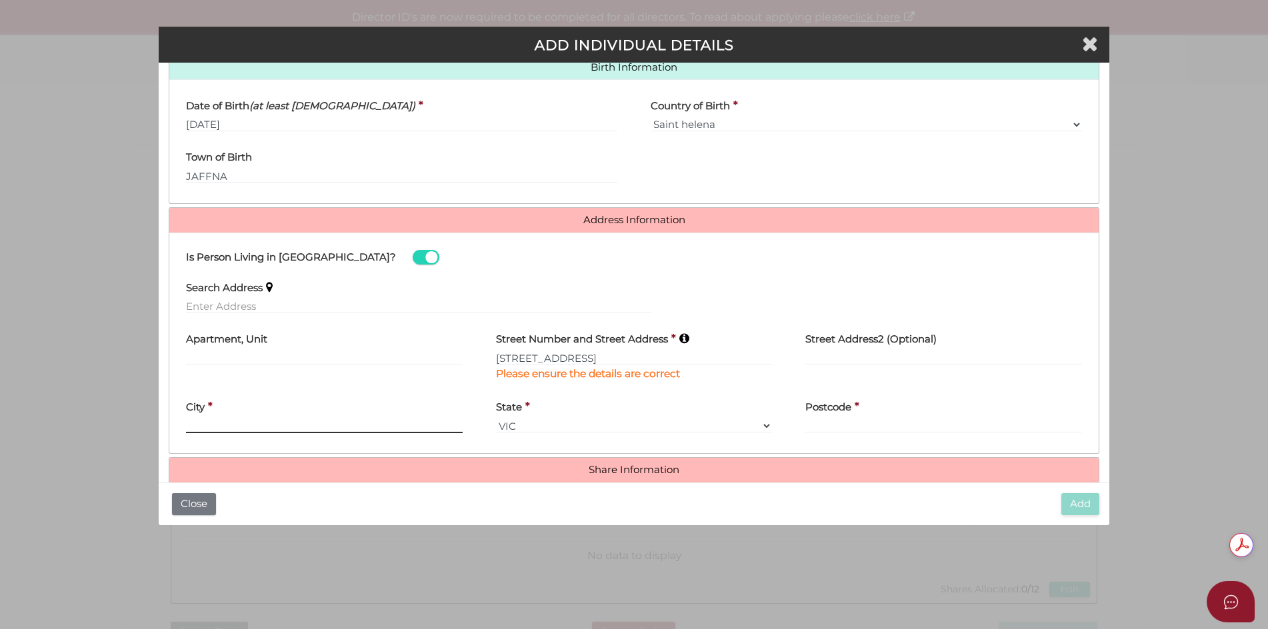
click at [395, 407] on div "City *" at bounding box center [324, 413] width 277 height 42
type input "CLIFTON HILL"
click at [816, 422] on input "Postcode" at bounding box center [943, 426] width 277 height 15
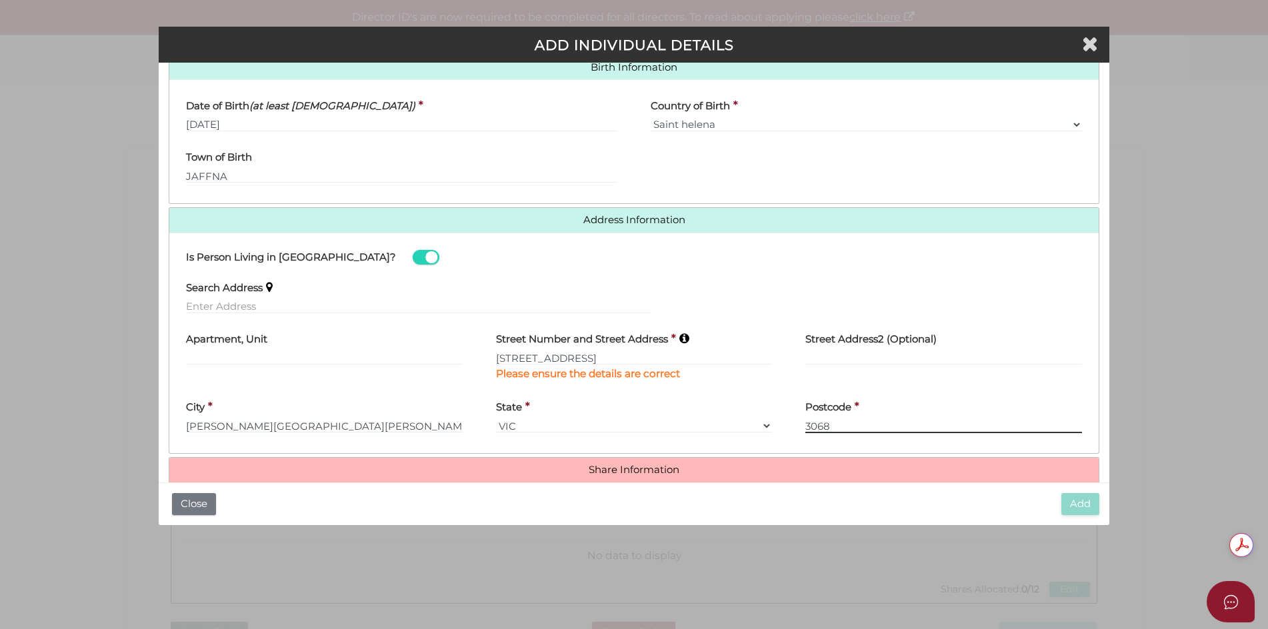
type input "3068"
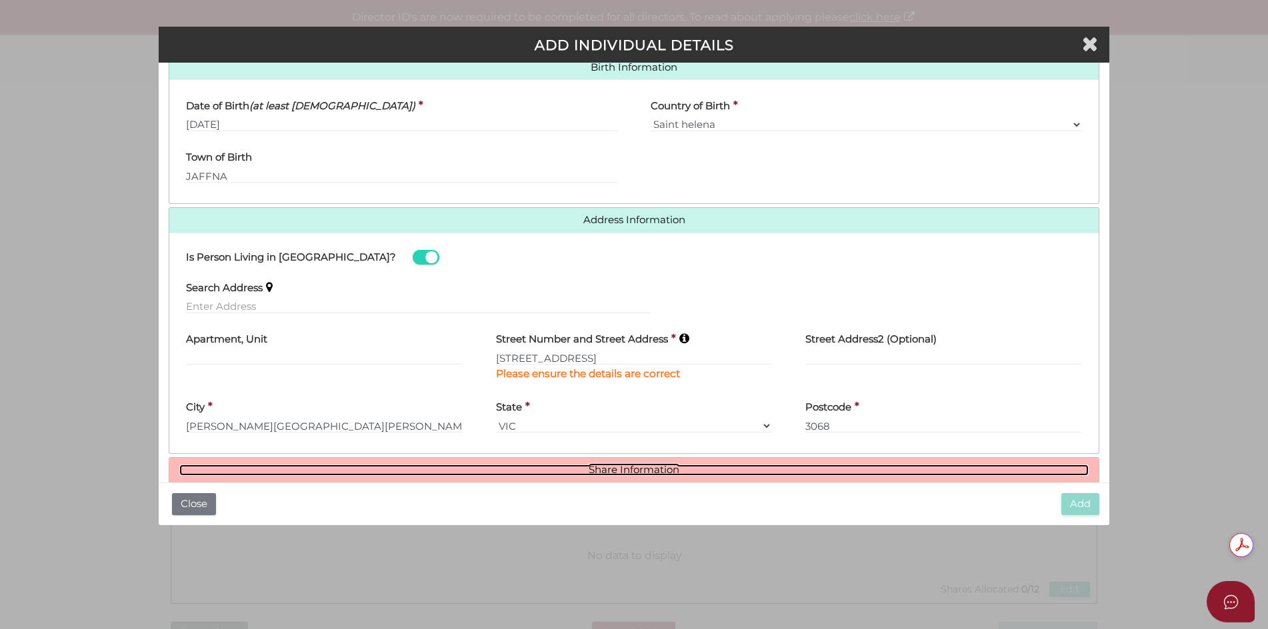
click at [661, 473] on link "Share Information" at bounding box center [634, 470] width 910 height 11
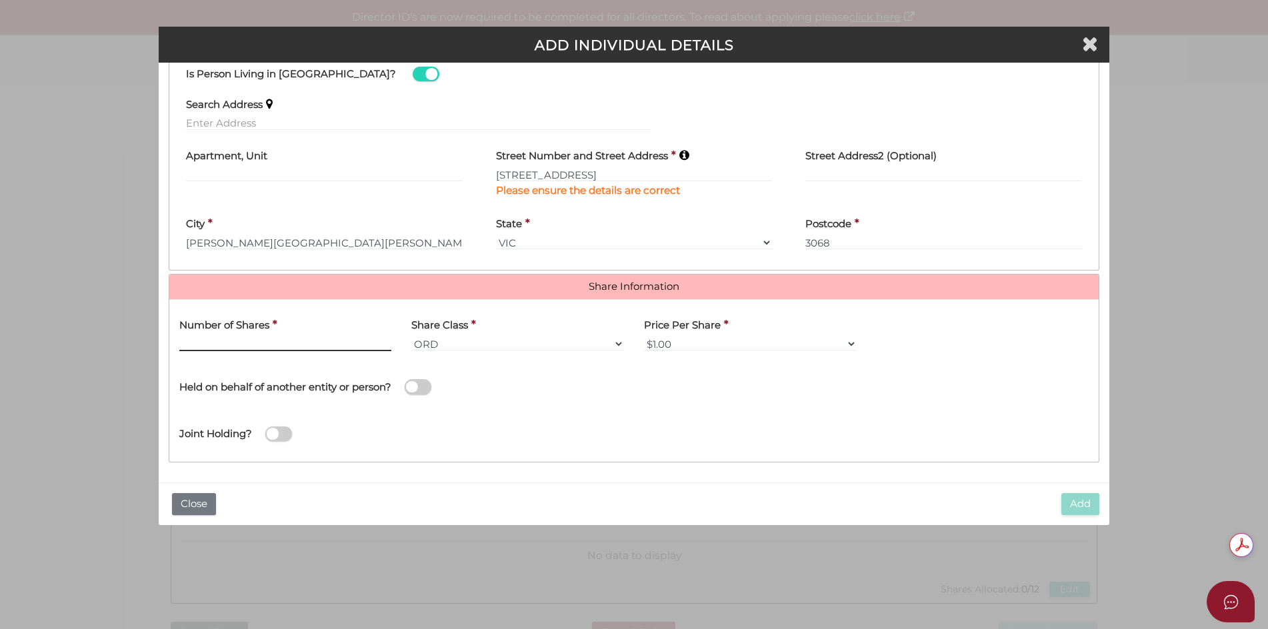
click at [308, 343] on input "text" at bounding box center [285, 344] width 213 height 15
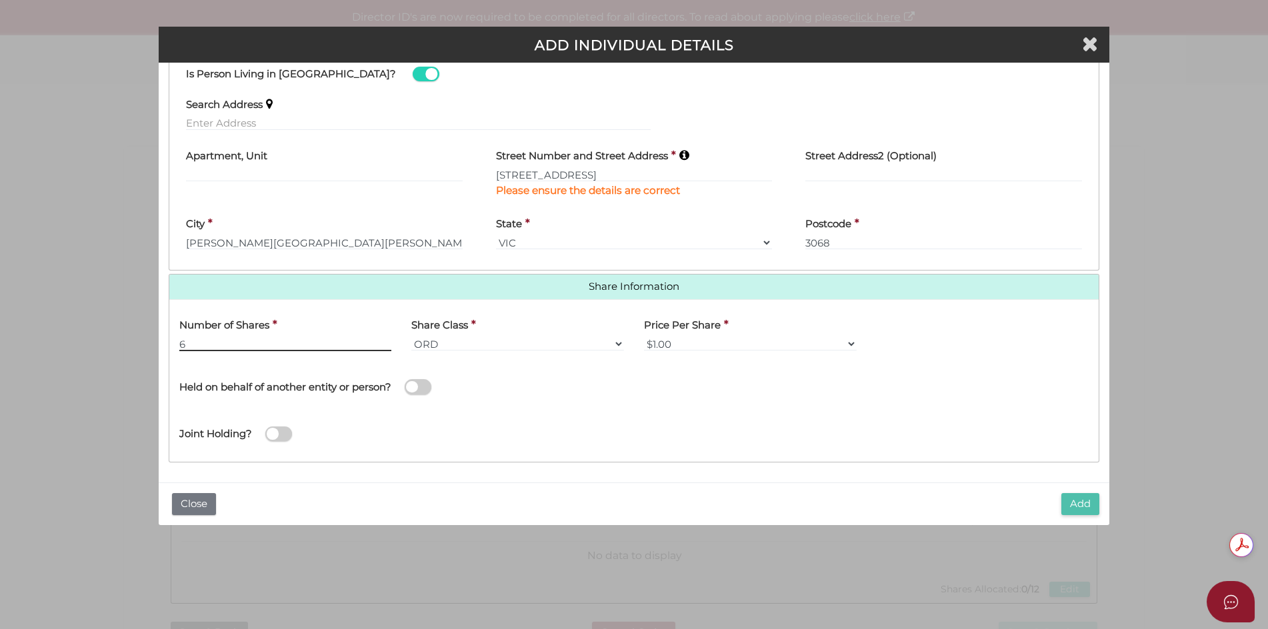
type input "6"
click at [1080, 505] on button "Add" at bounding box center [1080, 504] width 38 height 22
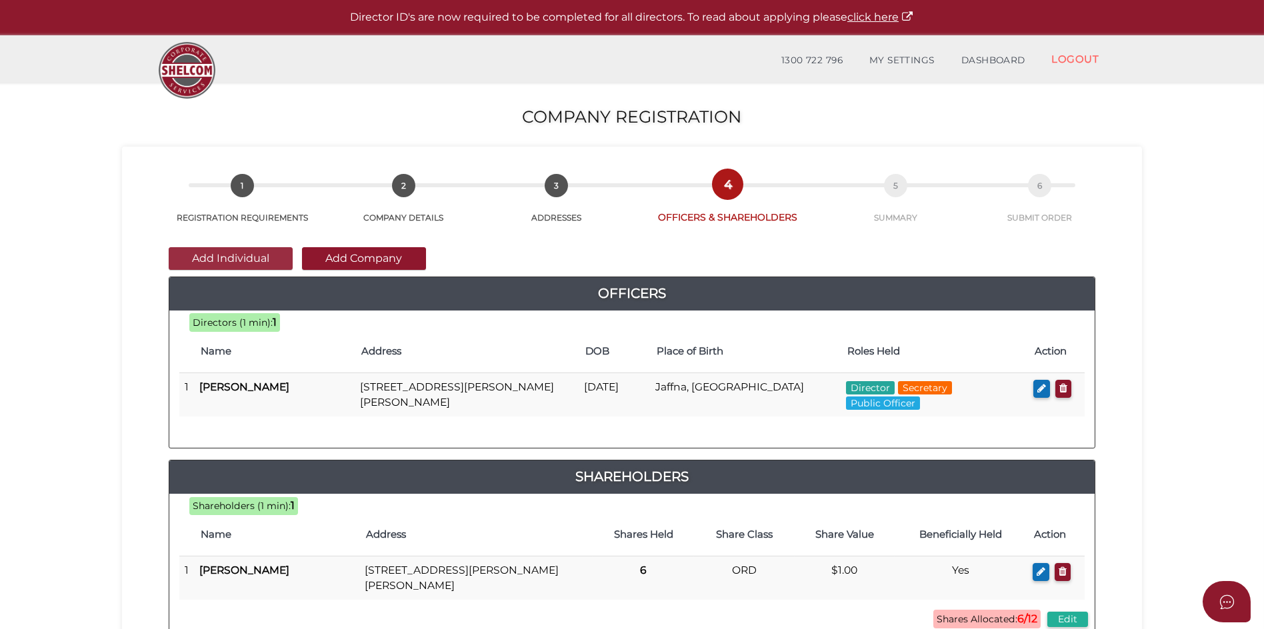
click at [257, 263] on button "Add Individual" at bounding box center [231, 258] width 124 height 23
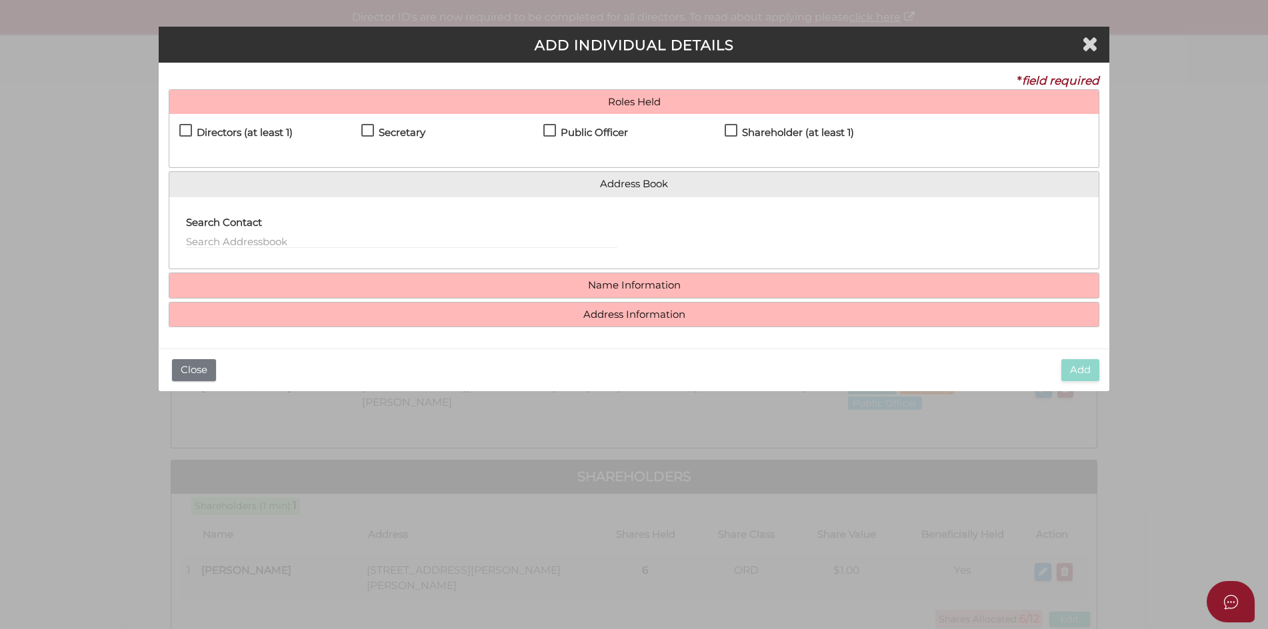
click at [184, 129] on label "Directors (at least 1)" at bounding box center [235, 135] width 113 height 17
checkbox input "true"
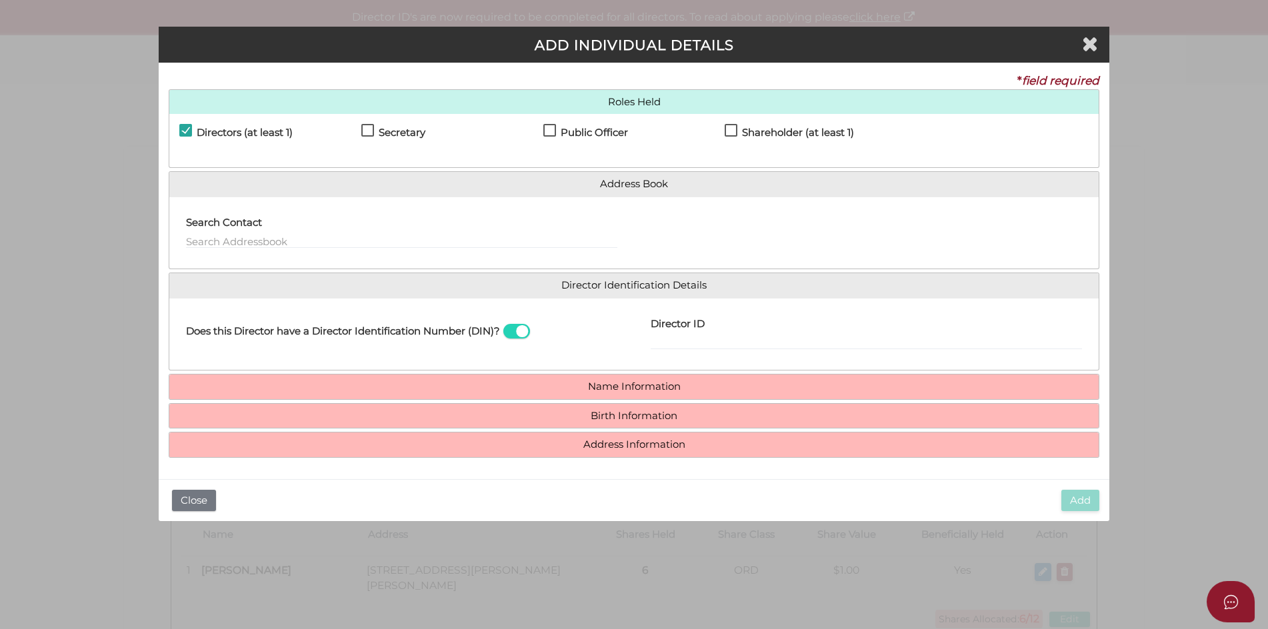
click at [728, 135] on label "Shareholder (at least 1)" at bounding box center [789, 135] width 129 height 17
checkbox input "true"
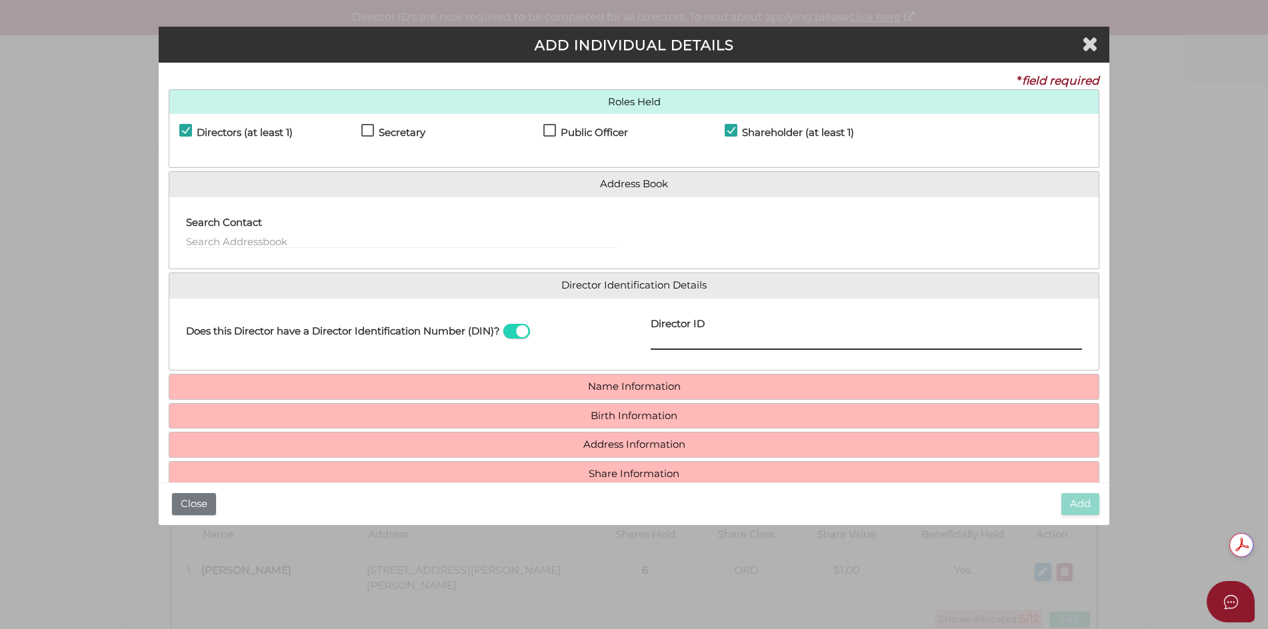
click at [651, 341] on input "Director ID" at bounding box center [866, 342] width 431 height 15
paste input "036 41558 01941"
type input "036 41558 01941"
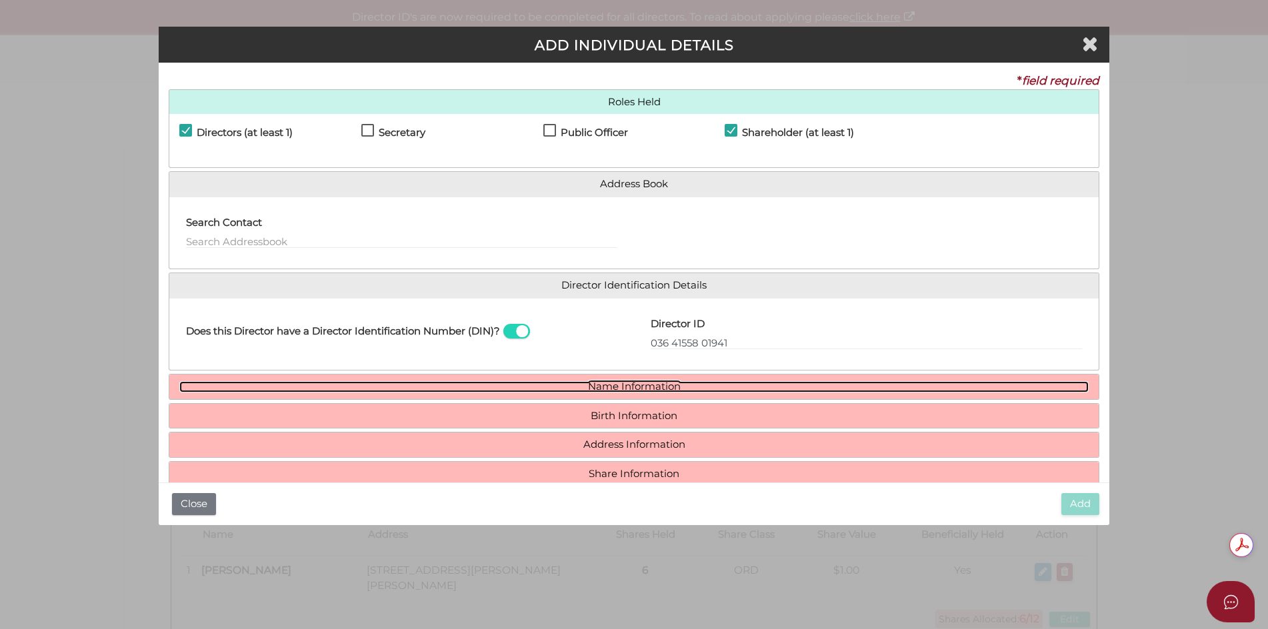
click at [593, 389] on link "Name Information" at bounding box center [634, 386] width 910 height 11
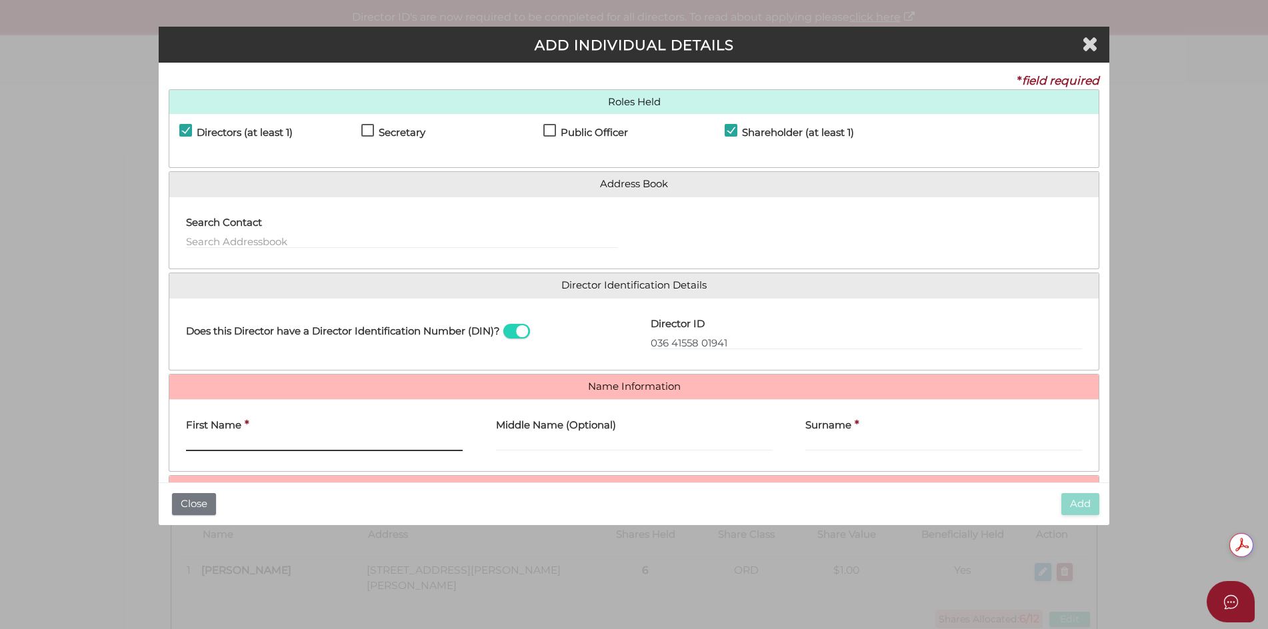
click at [289, 445] on input "First Name" at bounding box center [324, 444] width 277 height 15
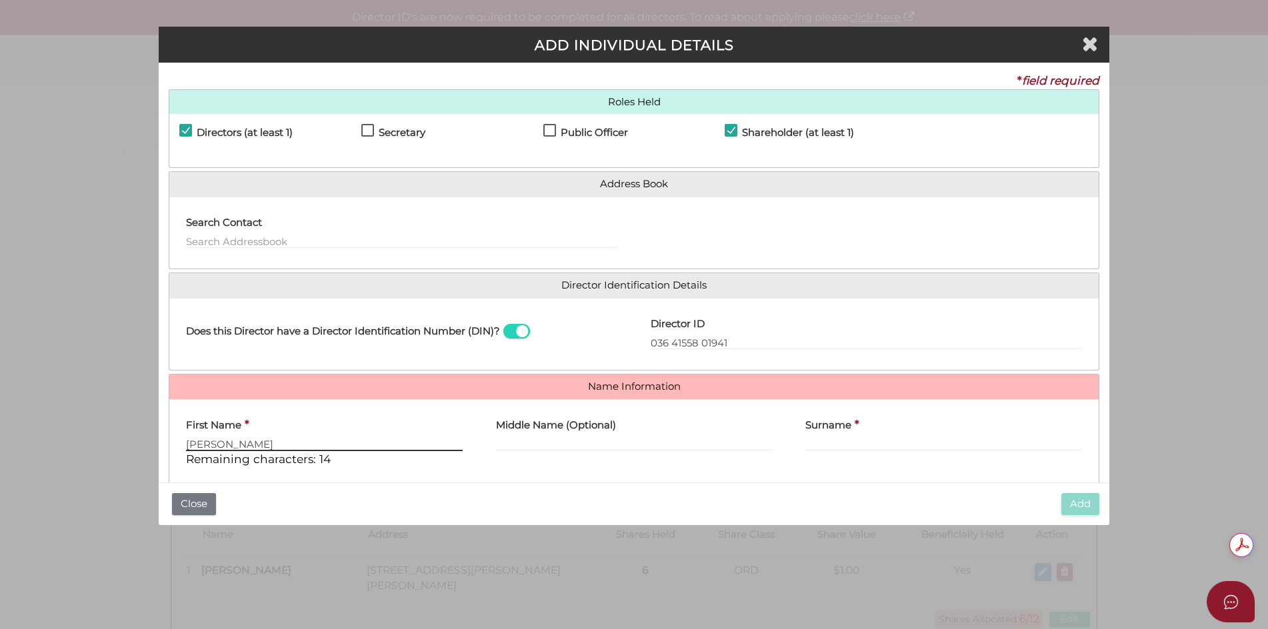
type input "MANASI"
click at [515, 443] on input "Middle Name (Optional)" at bounding box center [634, 444] width 277 height 15
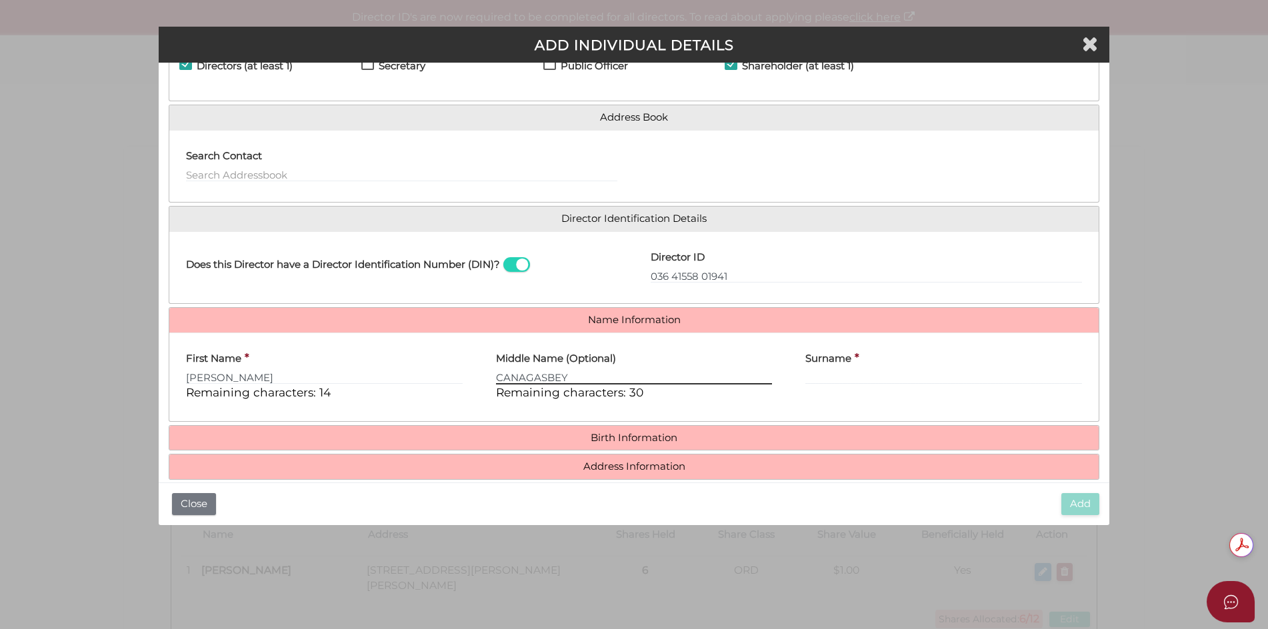
type input "CANAGASBEY"
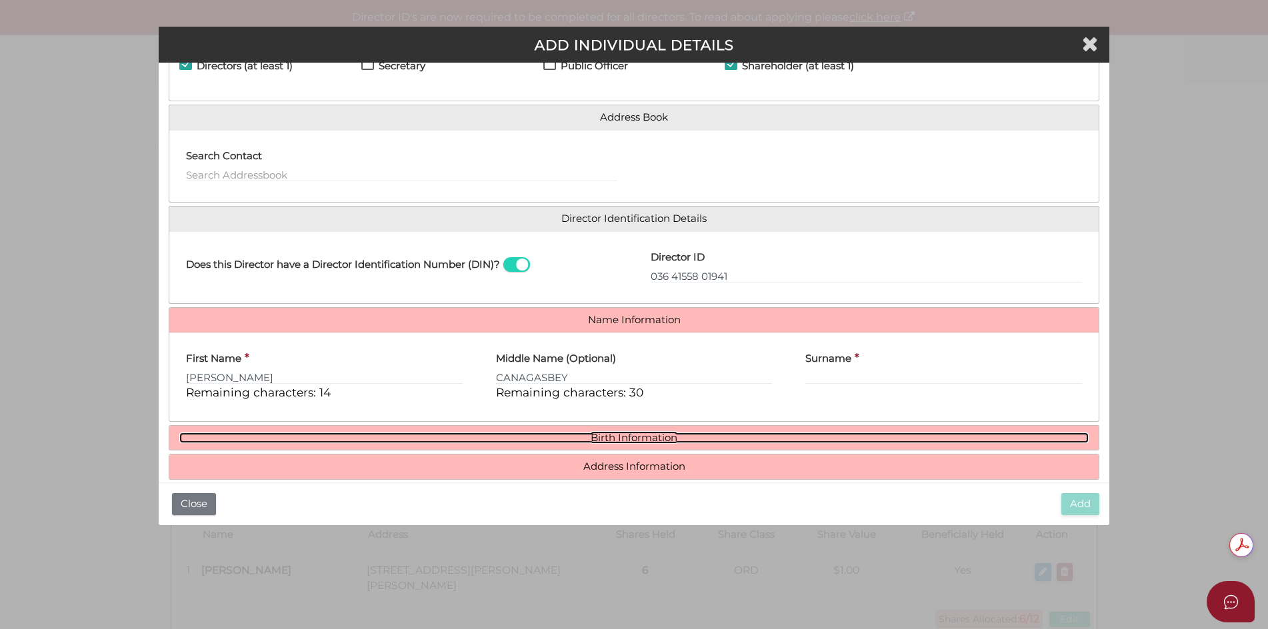
click at [615, 439] on link "Birth Information" at bounding box center [634, 438] width 910 height 11
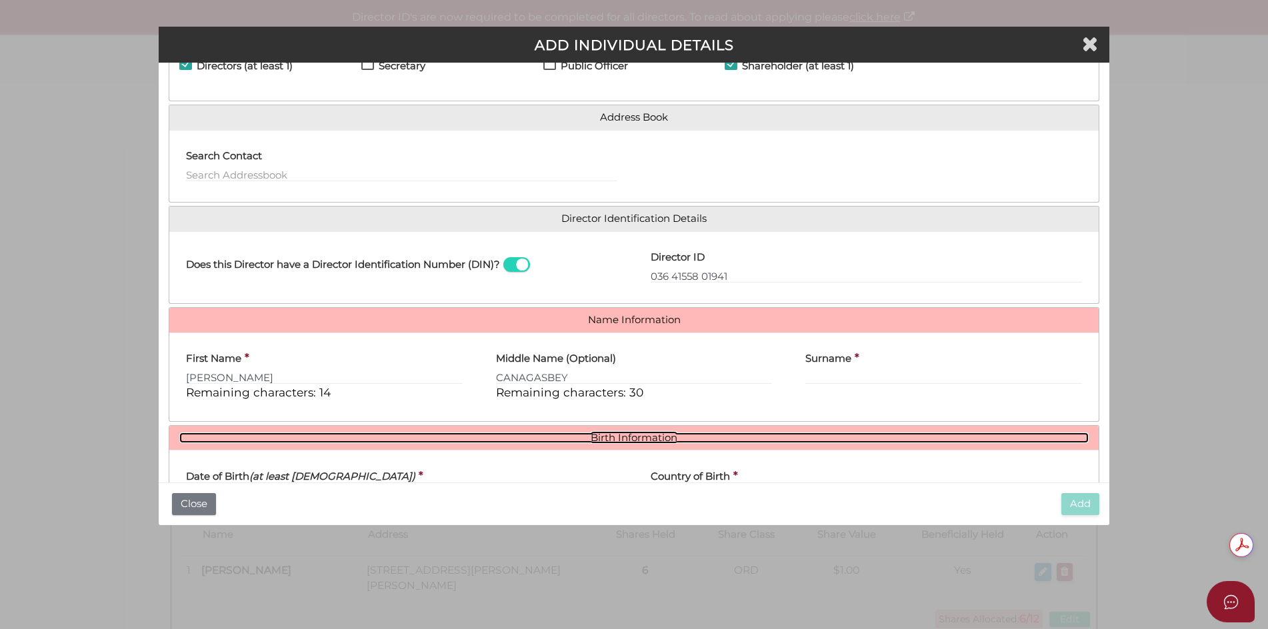
scroll to position [200, 0]
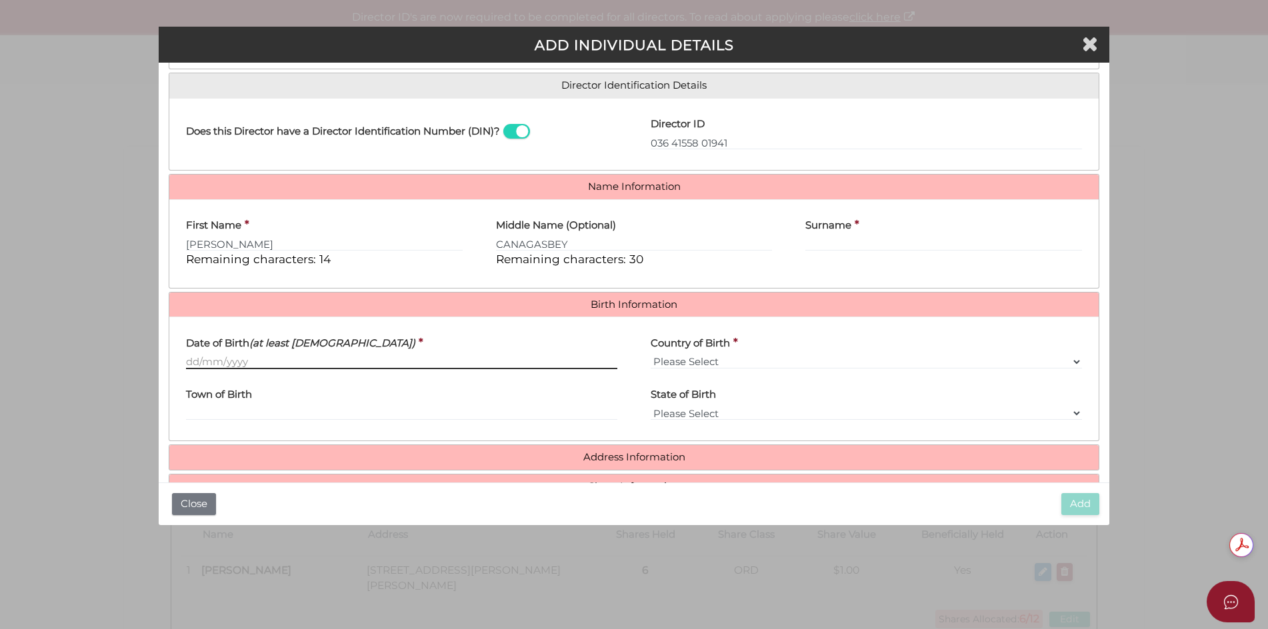
click at [291, 358] on input "Date of Birth (at least 18 years old)" at bounding box center [401, 362] width 431 height 15
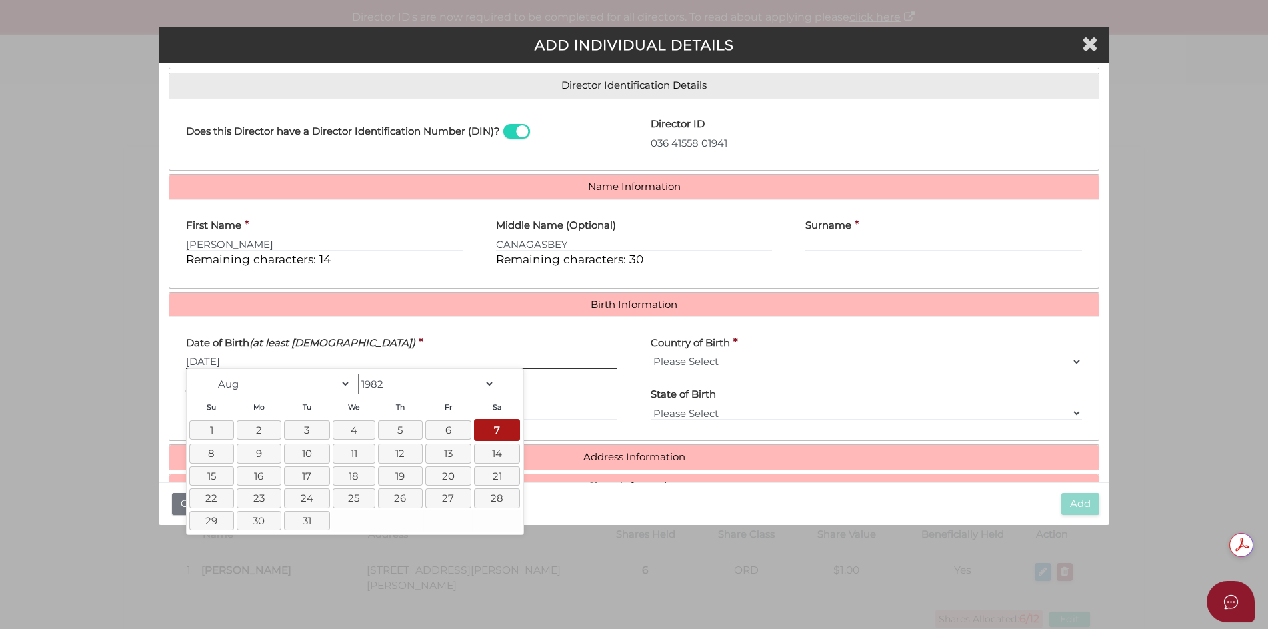
type input "07/08/1982"
drag, startPoint x: 684, startPoint y: 358, endPoint x: 676, endPoint y: 373, distance: 16.7
click at [684, 358] on select "Please Select v Australia Afghanistan Albania Algeria American Samoa Andorra An…" at bounding box center [866, 362] width 431 height 15
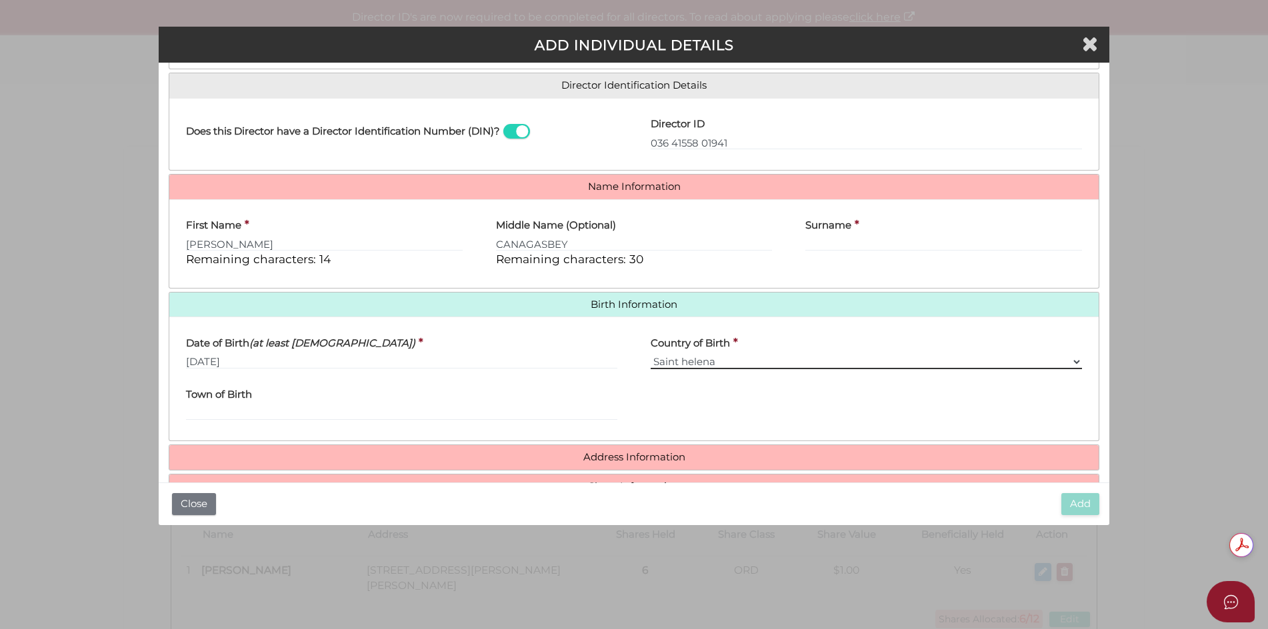
select select "Sri Lanka"
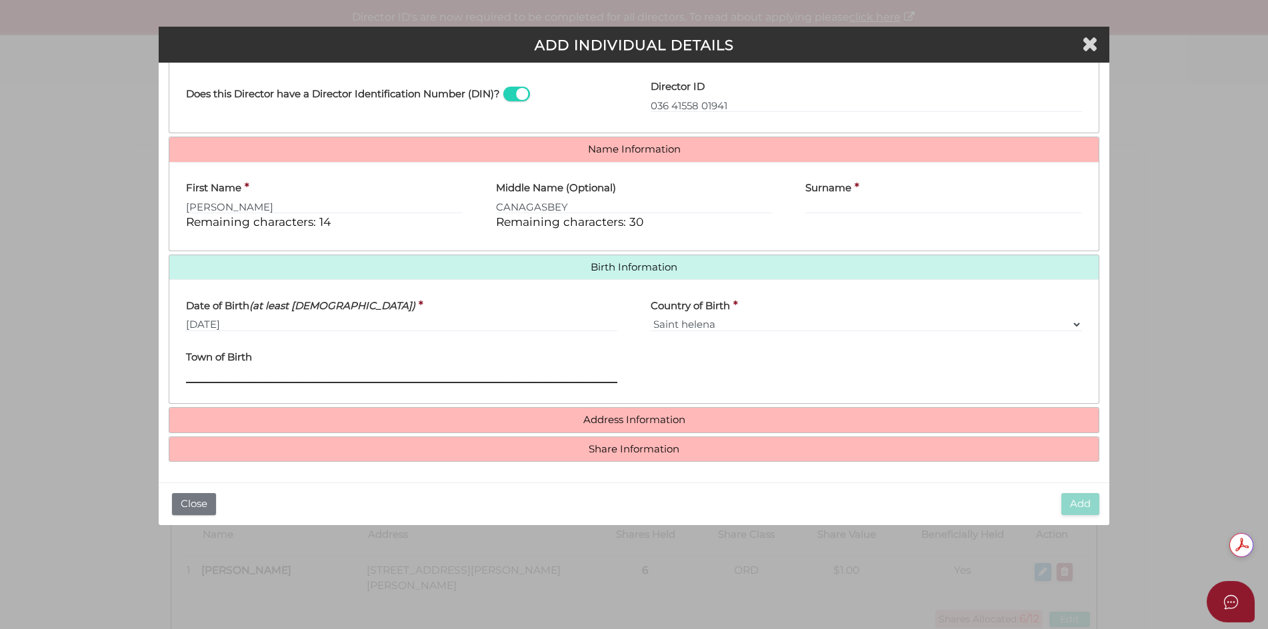
click at [327, 381] on input "Town of Birth" at bounding box center [401, 376] width 431 height 15
type input "COLOMBO"
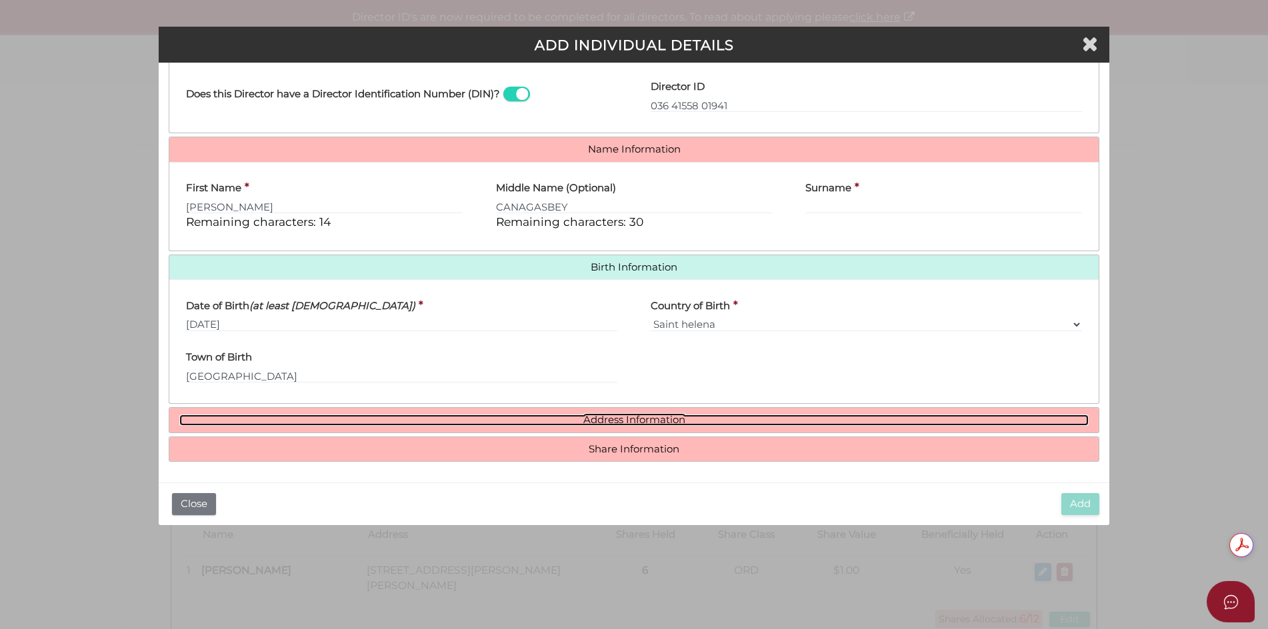
click at [655, 423] on link "Address Information" at bounding box center [634, 420] width 910 height 11
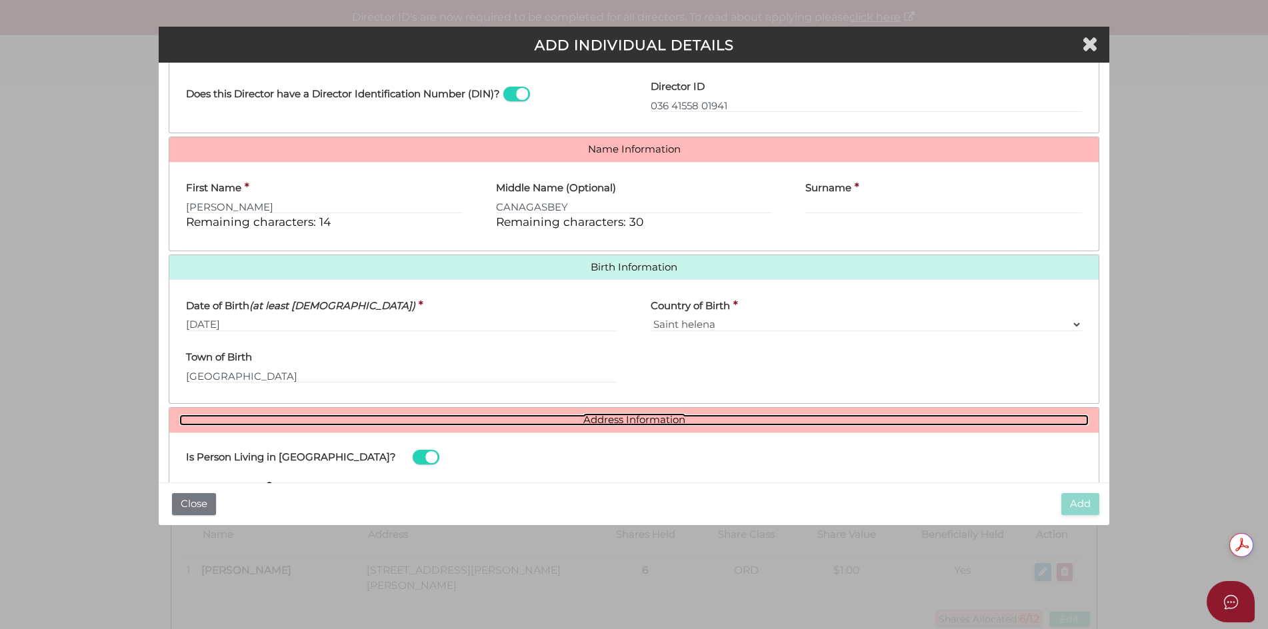
scroll to position [437, 0]
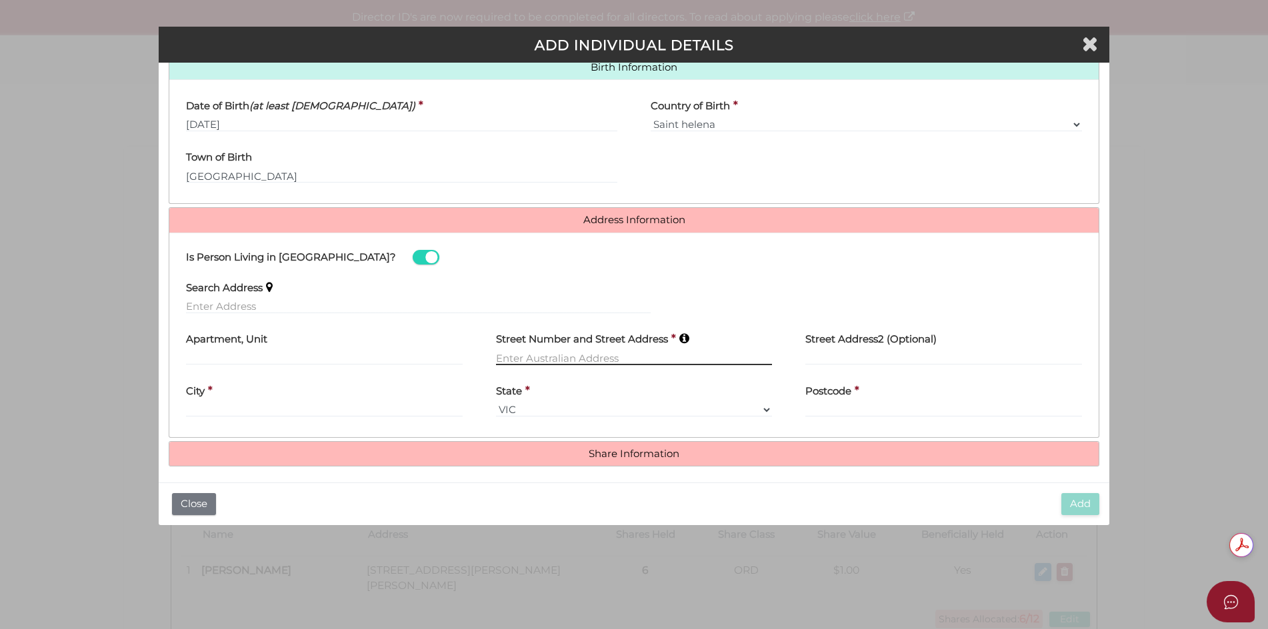
click at [529, 351] on input "text" at bounding box center [634, 358] width 277 height 15
type input "107 ROSENEATH STREET"
click at [453, 409] on div "City *" at bounding box center [324, 396] width 277 height 42
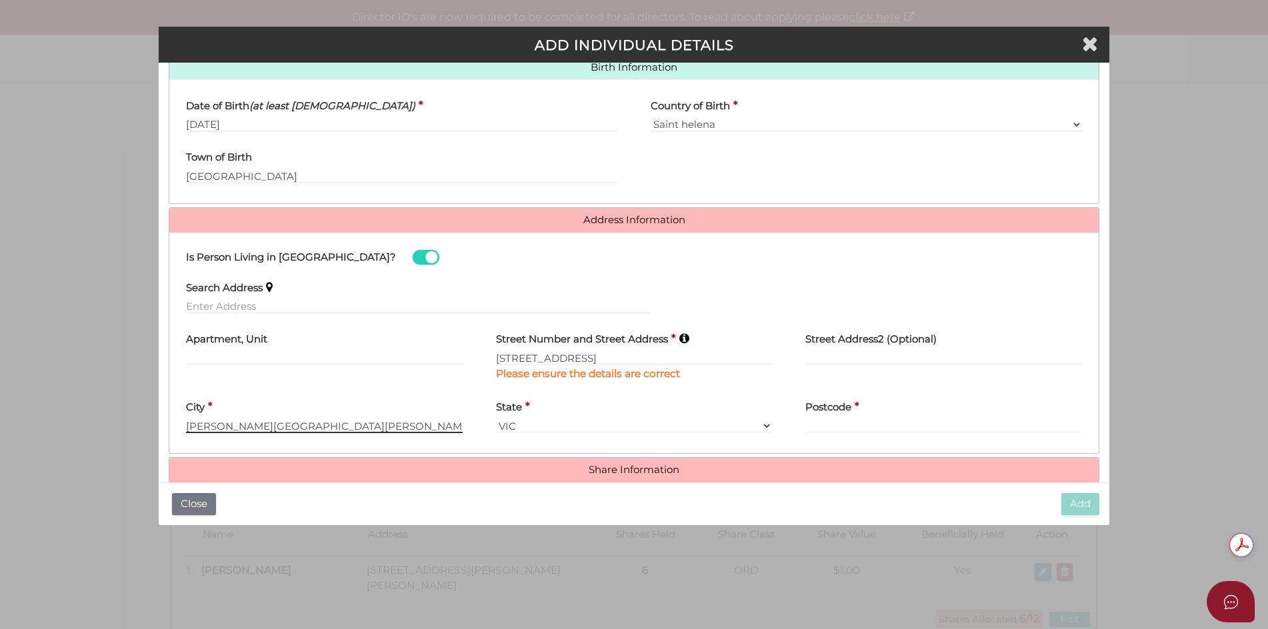
type input "CLIFTON HILL"
click at [877, 425] on input "Postcode" at bounding box center [943, 426] width 277 height 15
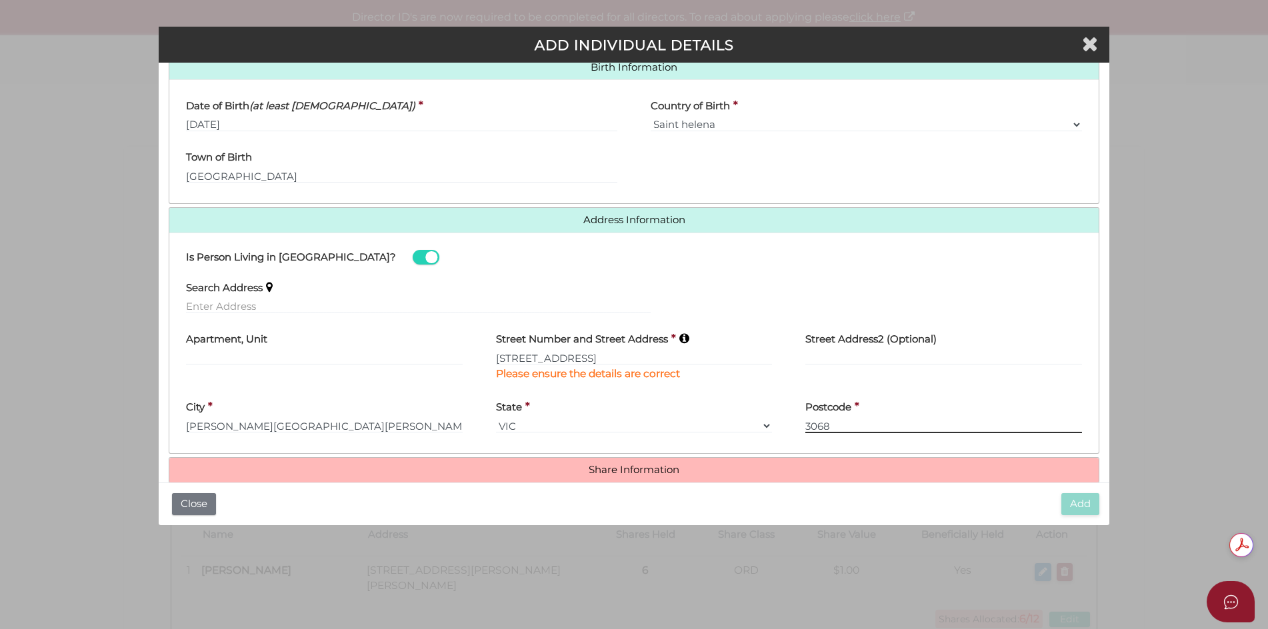
type input "3068"
click at [631, 476] on h4 "Share Information" at bounding box center [634, 470] width 930 height 25
click at [625, 475] on h4 "Share Information" at bounding box center [634, 470] width 930 height 25
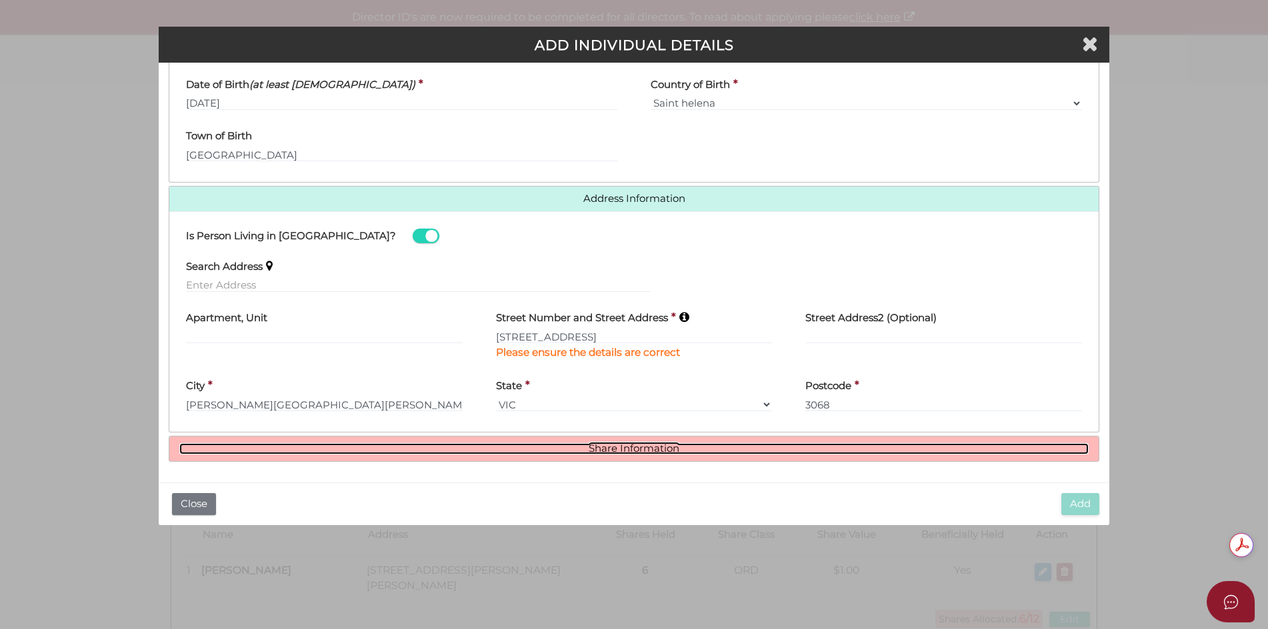
click at [610, 447] on link "Share Information" at bounding box center [634, 448] width 910 height 11
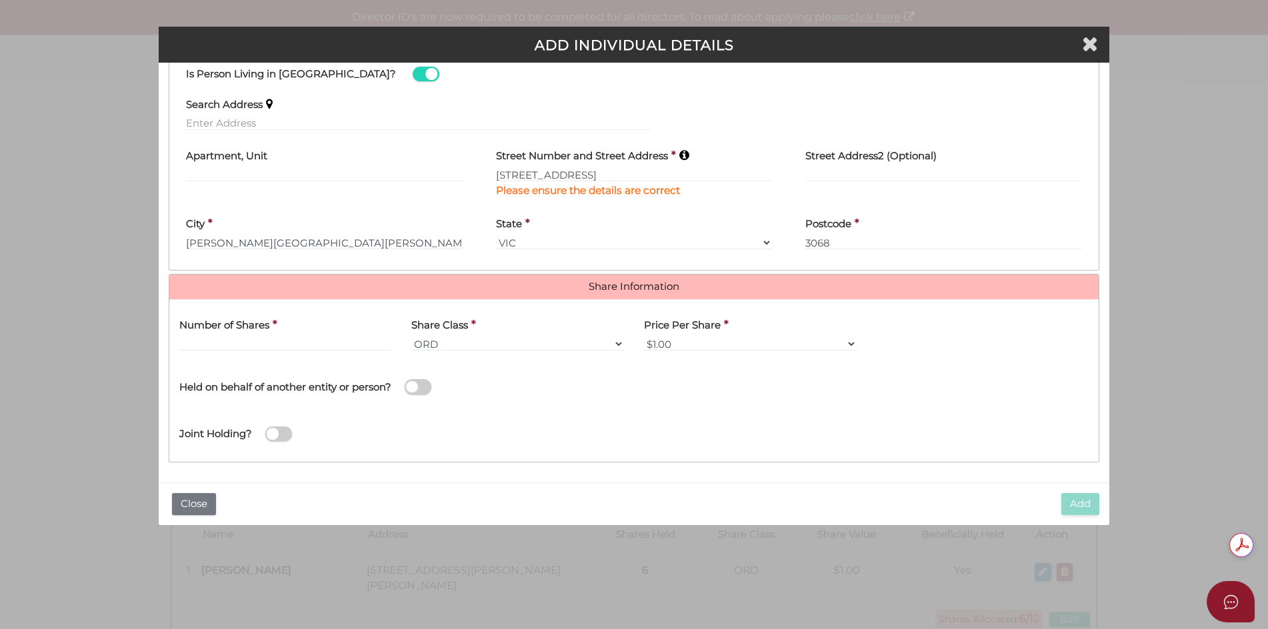
click at [333, 334] on div "Number of Shares *" at bounding box center [285, 331] width 213 height 42
click at [333, 345] on input "text" at bounding box center [285, 344] width 213 height 15
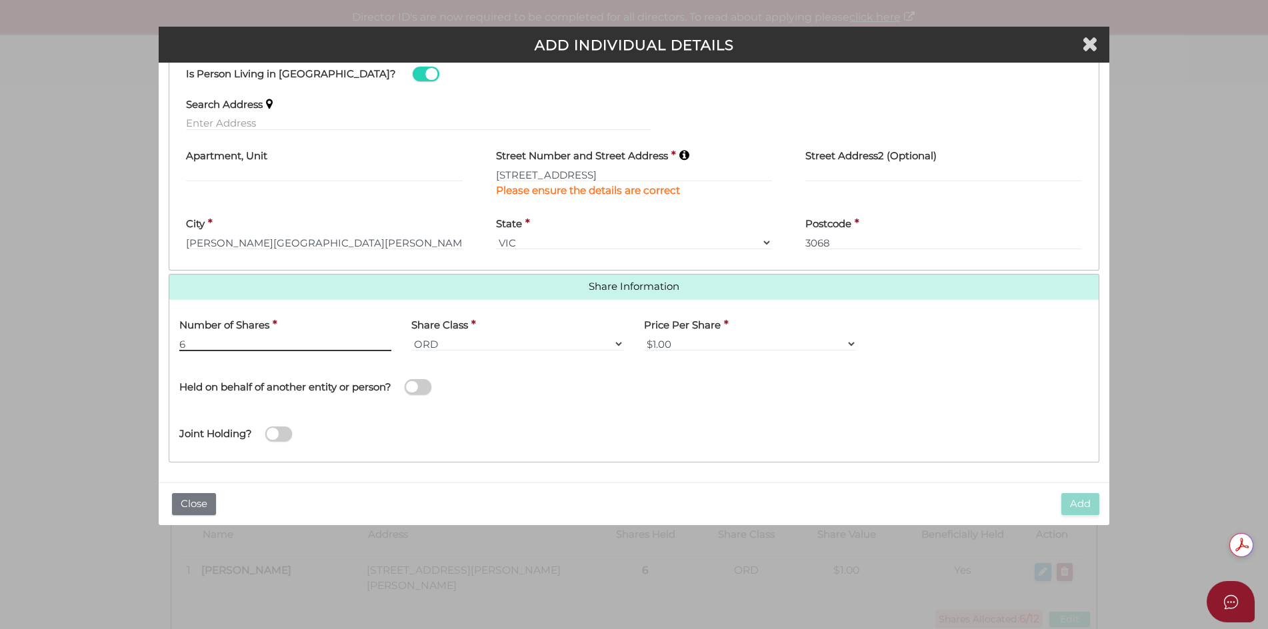
type input "6"
click at [337, 367] on div "Held on behalf of another entity or person?" at bounding box center [401, 379] width 445 height 37
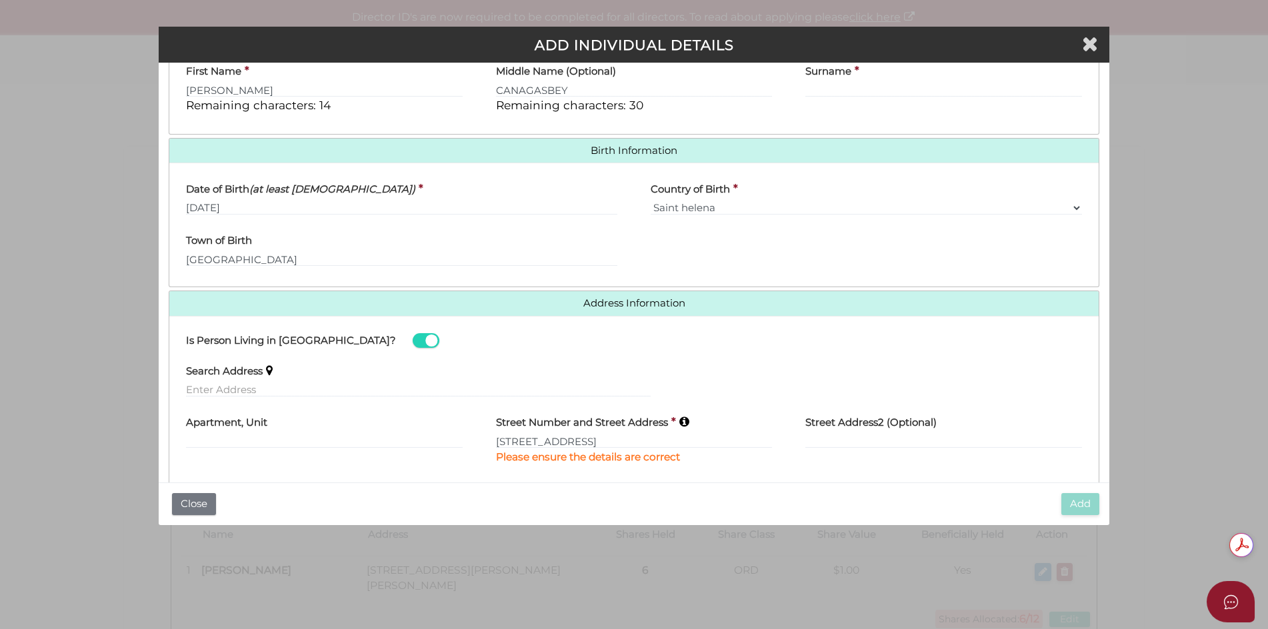
scroll to position [487, 0]
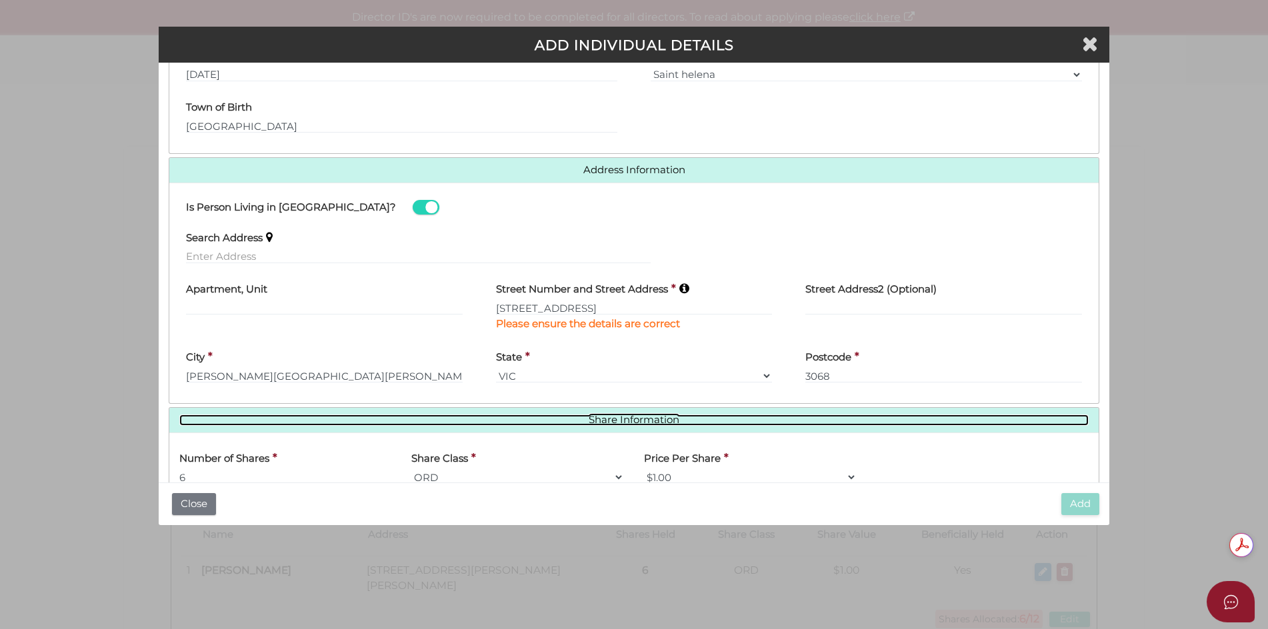
click at [646, 419] on link "Share Information" at bounding box center [634, 420] width 910 height 11
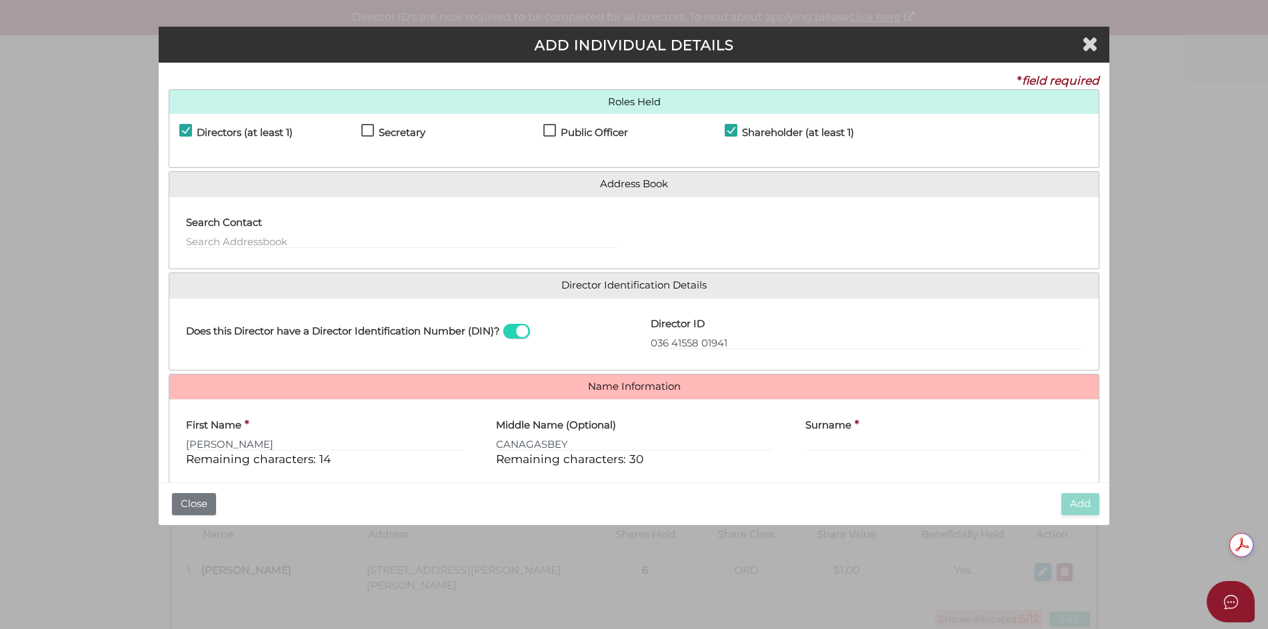
scroll to position [133, 0]
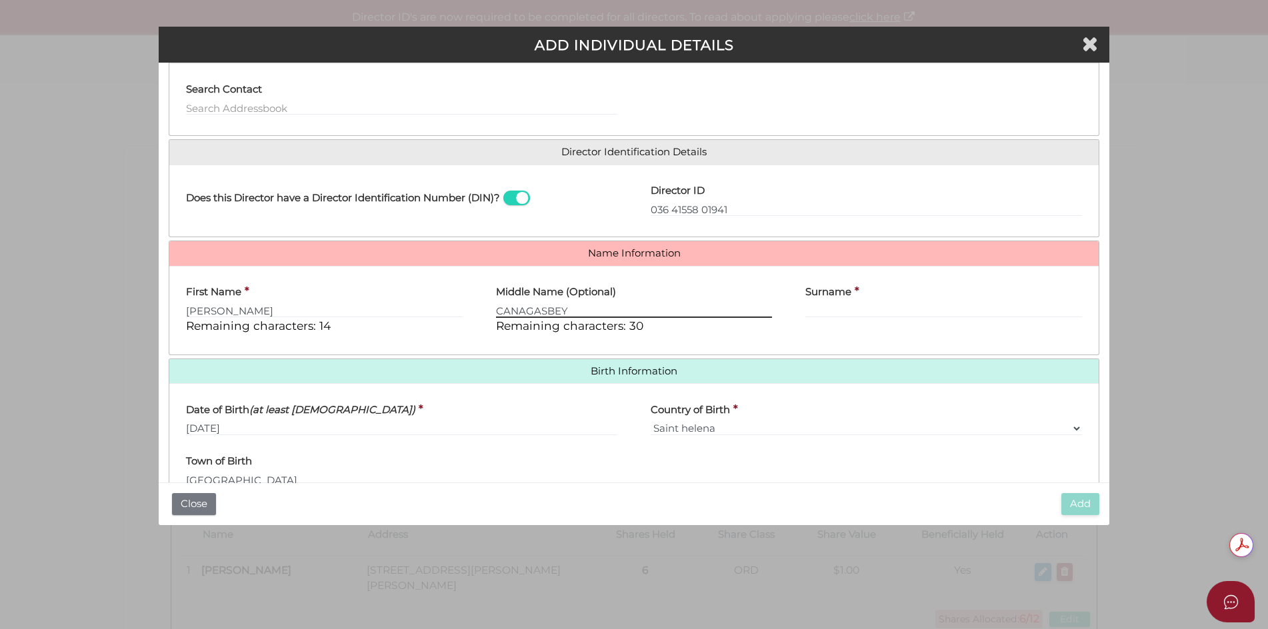
drag, startPoint x: 573, startPoint y: 310, endPoint x: 482, endPoint y: 308, distance: 90.7
click at [482, 308] on div "Middle Name (Optional) CANAGASBEY Remaining characters: 30" at bounding box center [634, 311] width 310 height 68
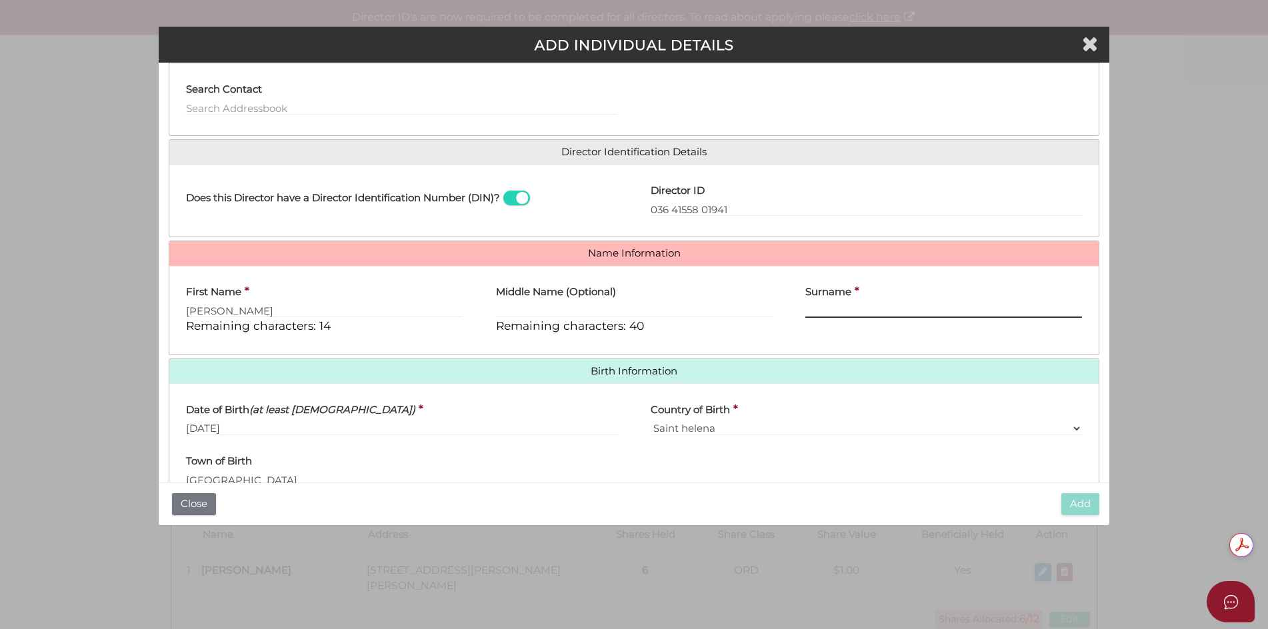
click at [831, 308] on input "Surname" at bounding box center [943, 310] width 277 height 15
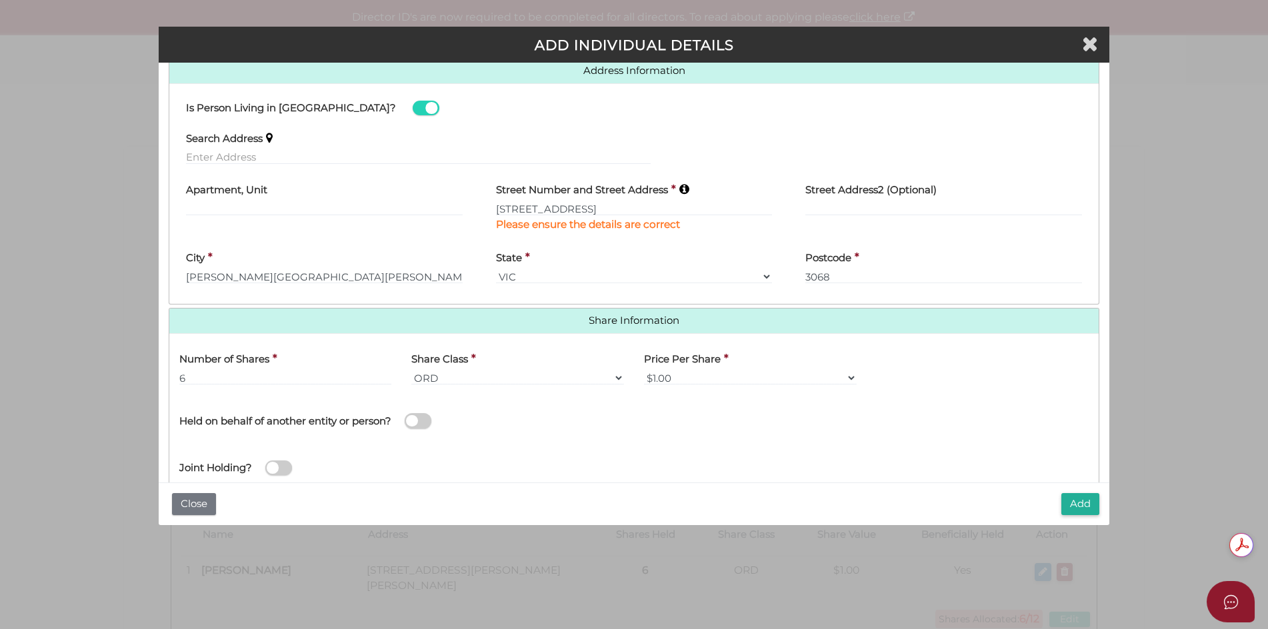
scroll to position [621, 0]
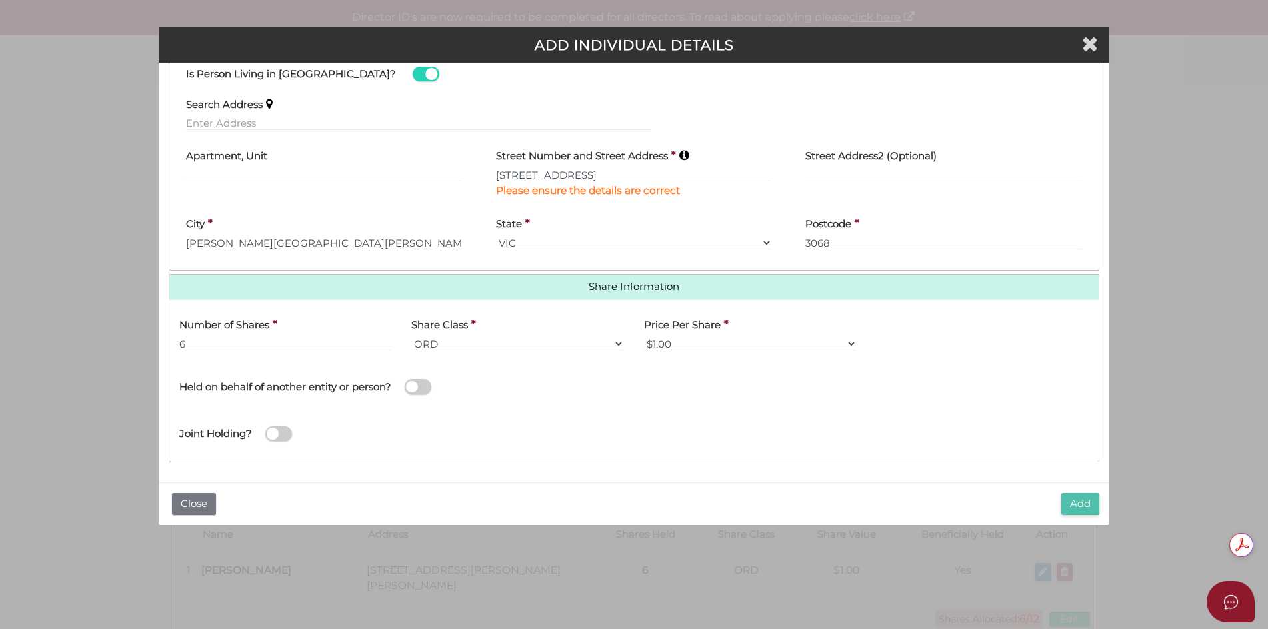
type input "CANAGASBEY"
click at [1079, 501] on button "Add" at bounding box center [1080, 504] width 38 height 22
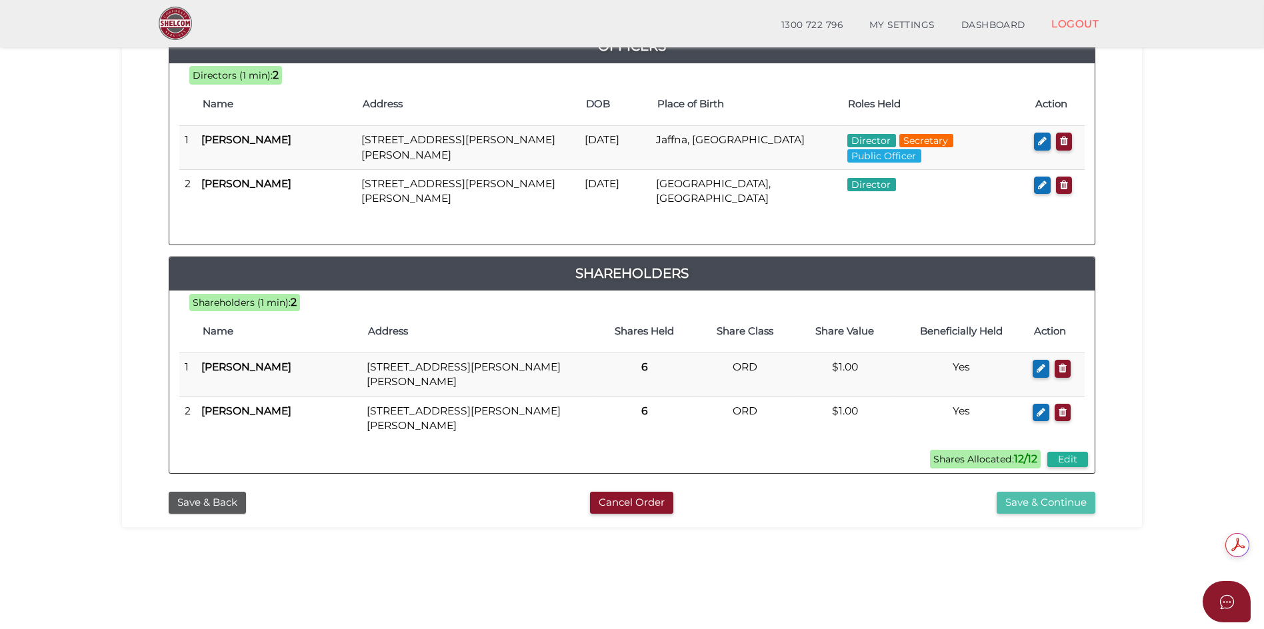
click at [1045, 507] on button "Save & Continue" at bounding box center [1046, 503] width 99 height 22
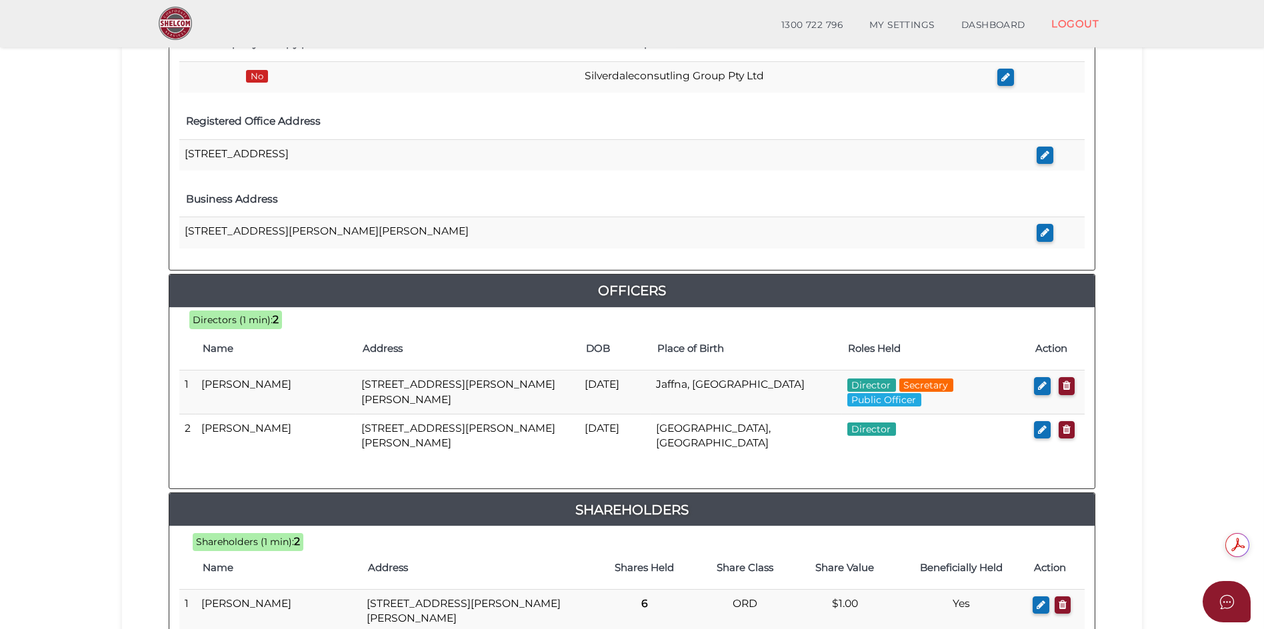
scroll to position [637, 0]
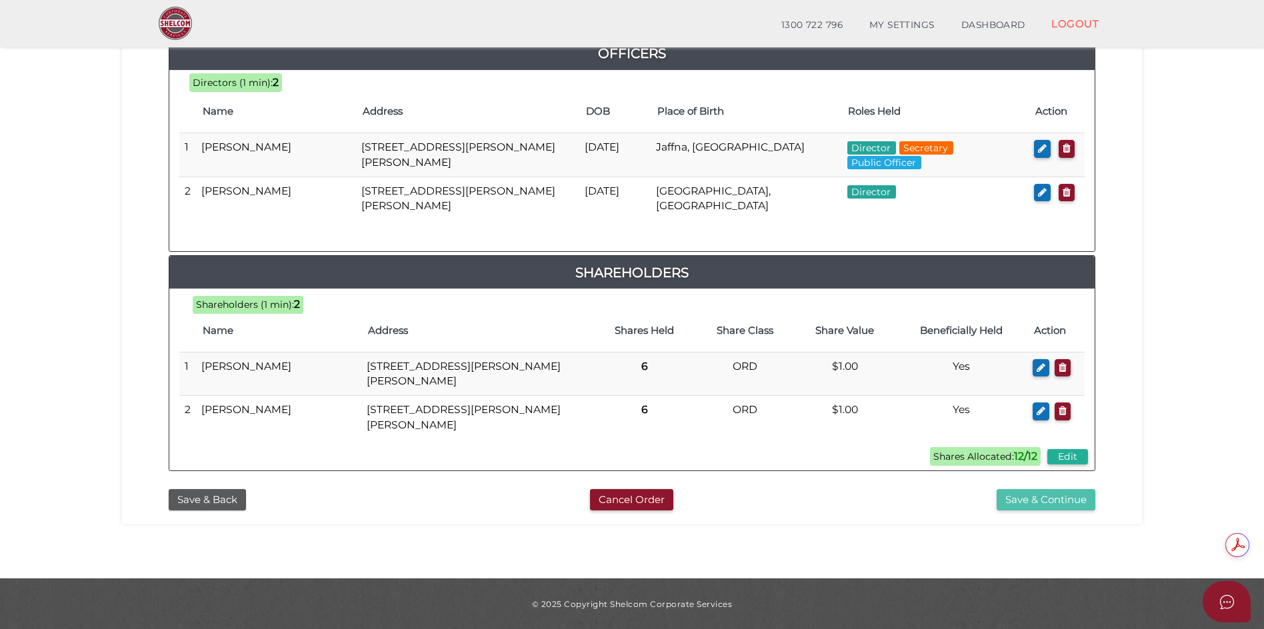
click at [1050, 499] on button "Save & Continue" at bounding box center [1046, 500] width 99 height 22
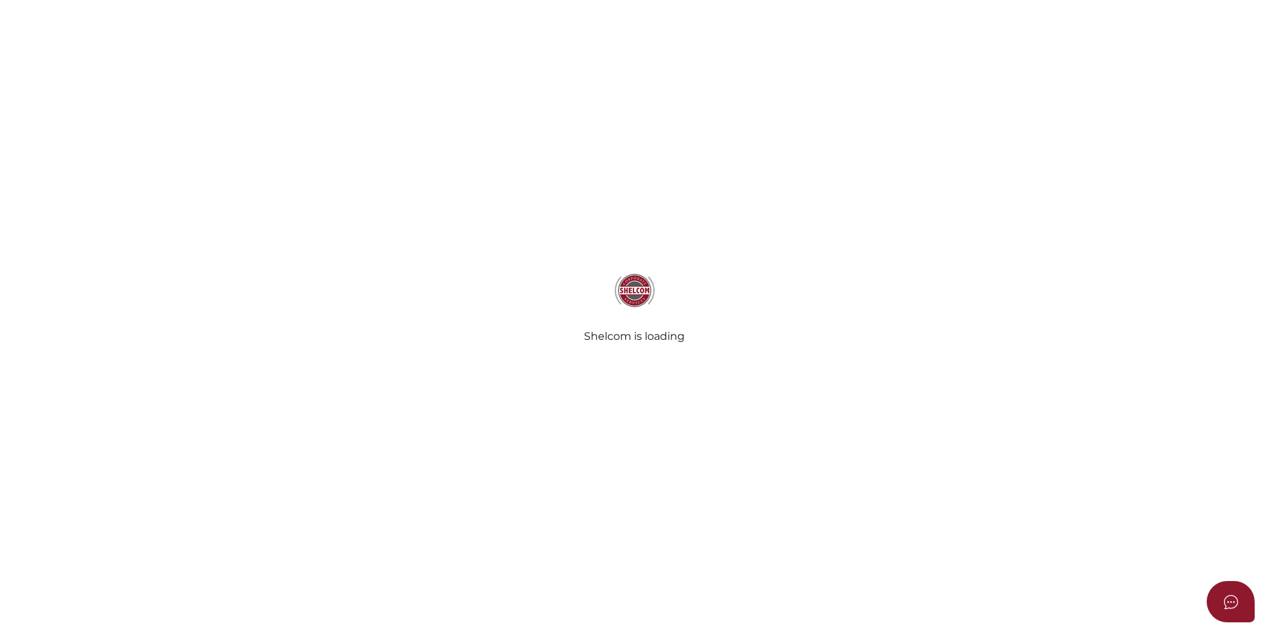
select select "No Binding"
select select "No"
radio input "true"
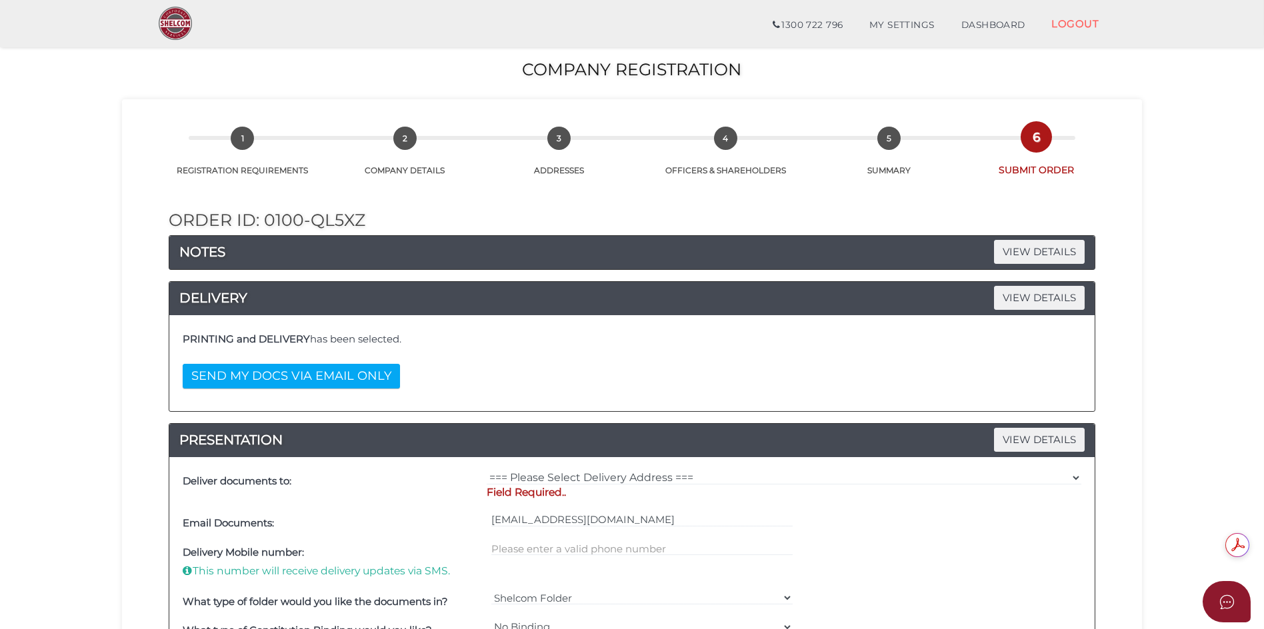
scroll to position [133, 0]
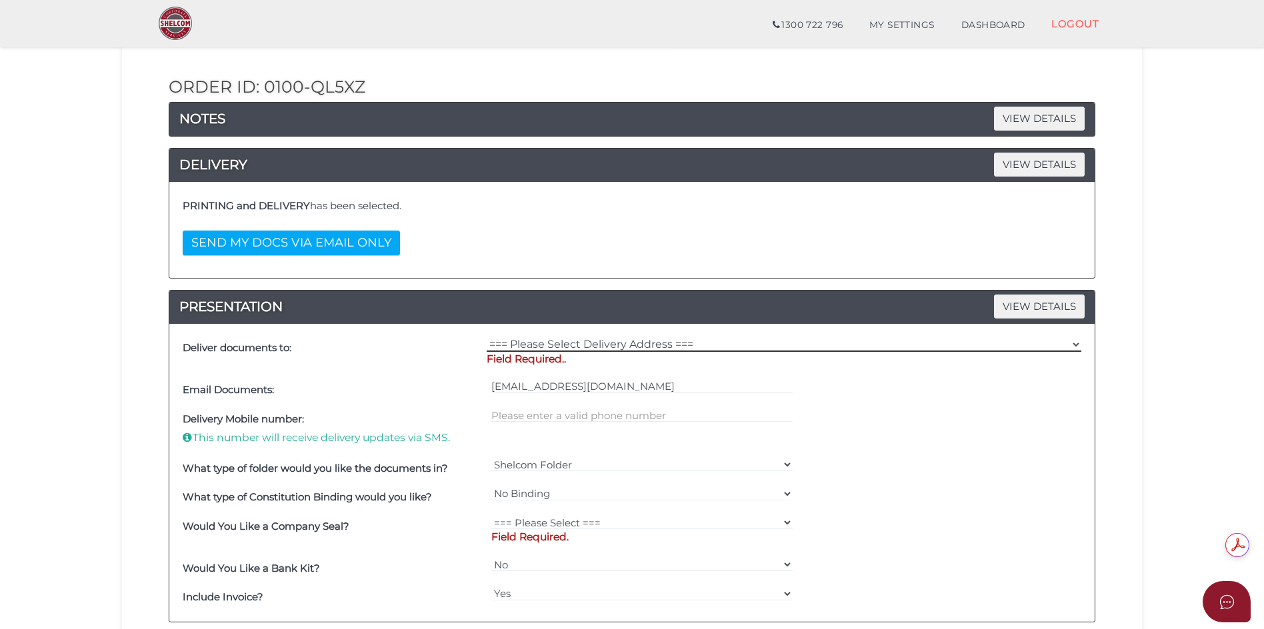
click at [563, 344] on select "=== Please Select Delivery Address === (User Address - [PERSON_NAME] DI CENSO) …" at bounding box center [784, 344] width 595 height 15
select select "0"
click at [487, 337] on select "=== Please Select Delivery Address === (User Address - [PERSON_NAME] DI CENSO) …" at bounding box center [784, 344] width 595 height 15
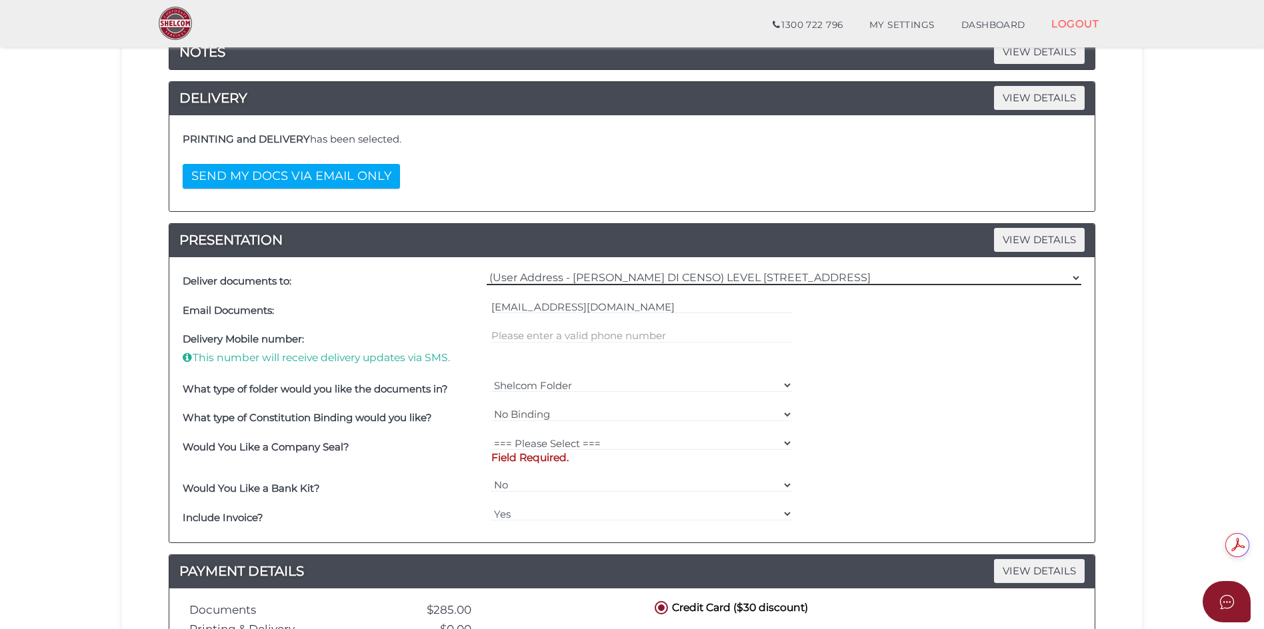
scroll to position [333, 0]
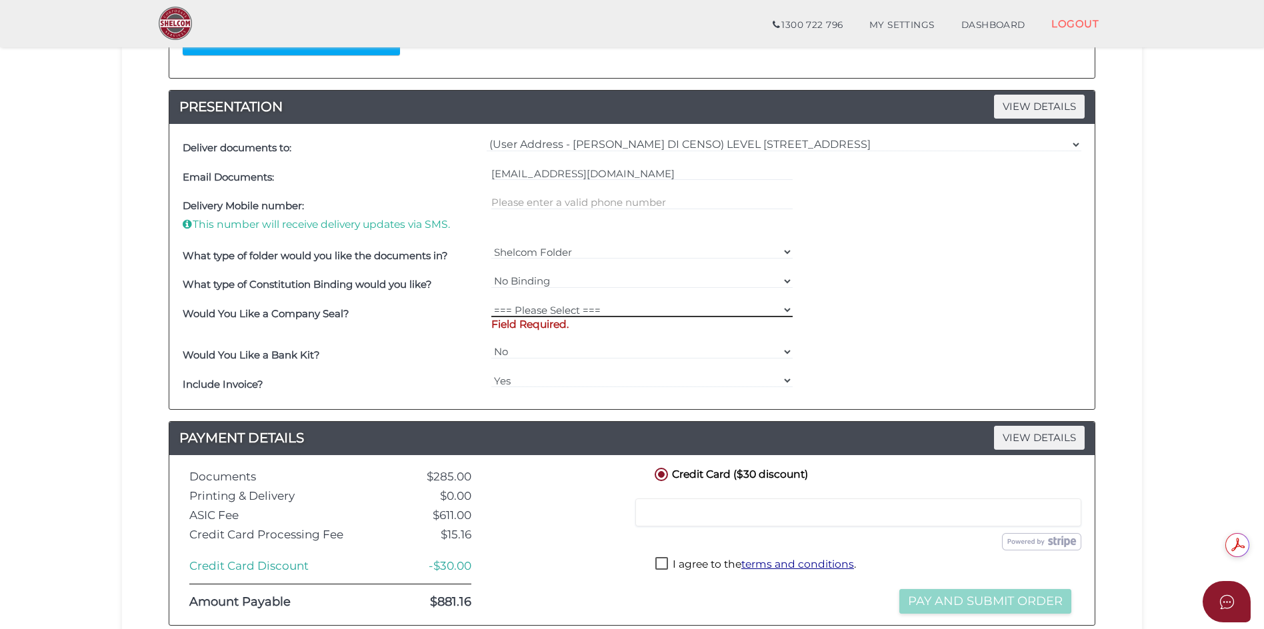
click at [783, 308] on select "=== Please Select === Fold Seal $50 No Seal" at bounding box center [642, 310] width 302 height 15
select select "0"
click at [491, 303] on select "=== Please Select === Fold Seal $50 No Seal" at bounding box center [642, 310] width 302 height 15
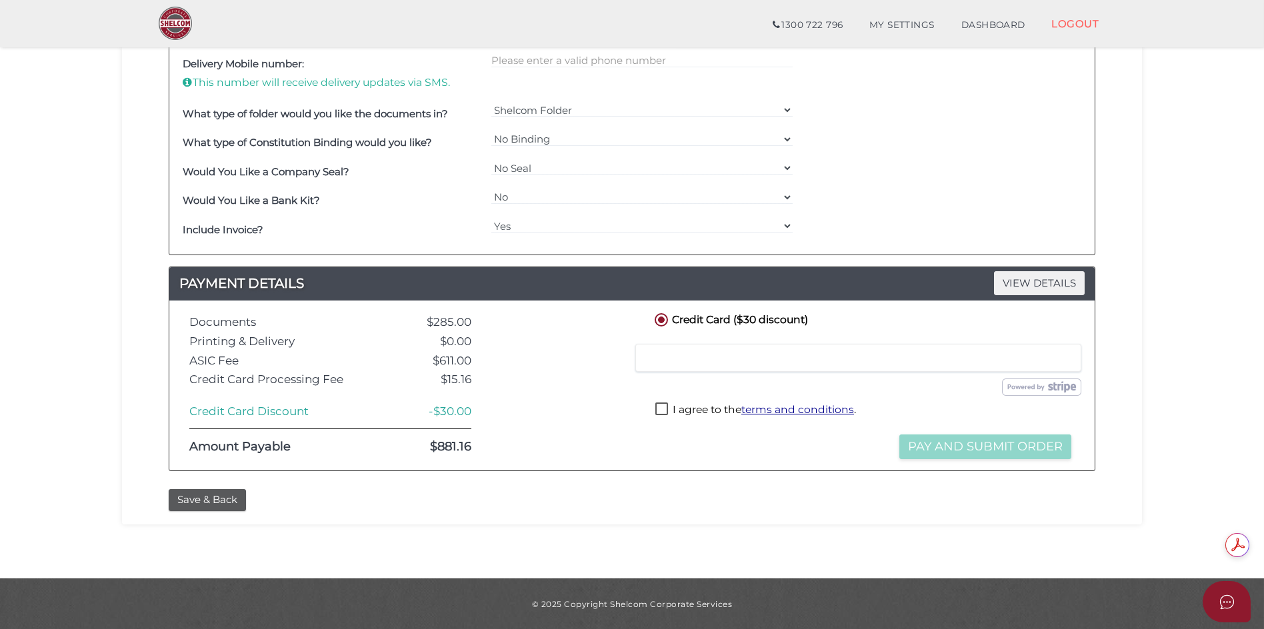
scroll to position [0, 0]
drag, startPoint x: 658, startPoint y: 407, endPoint x: 707, endPoint y: 421, distance: 51.3
click at [659, 406] on label "I agree to the terms and conditions ." at bounding box center [755, 411] width 201 height 17
click at [961, 451] on button "Pay and Submit Order" at bounding box center [985, 447] width 172 height 25
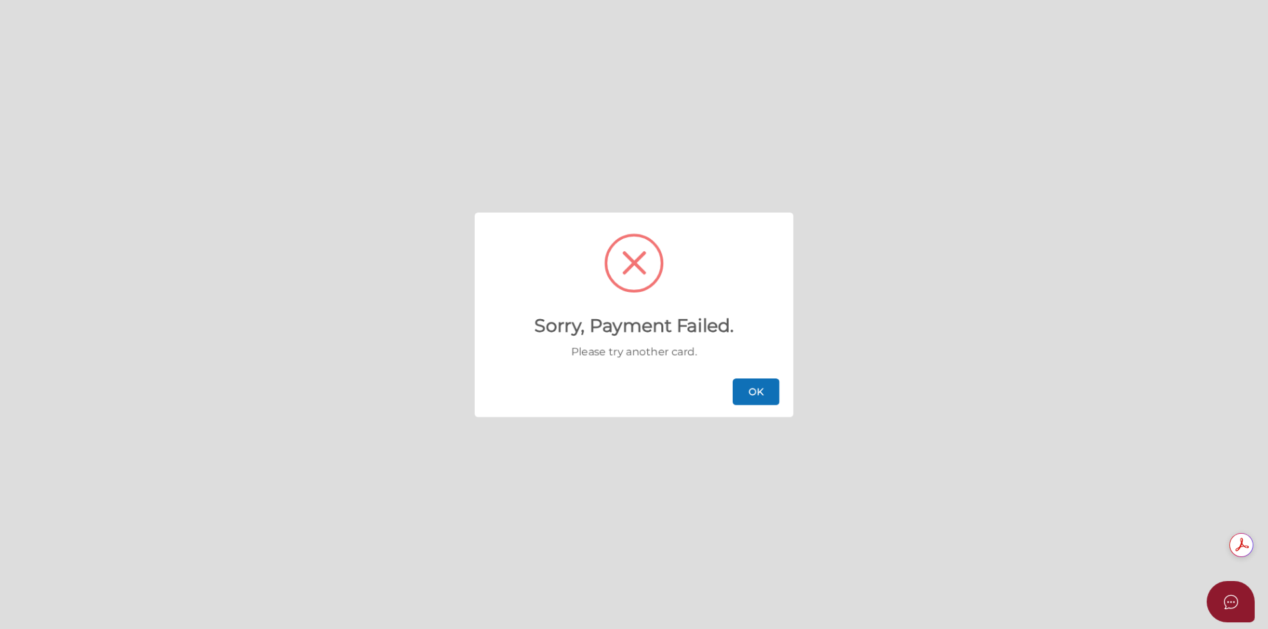
click at [765, 390] on button "OK" at bounding box center [756, 392] width 47 height 27
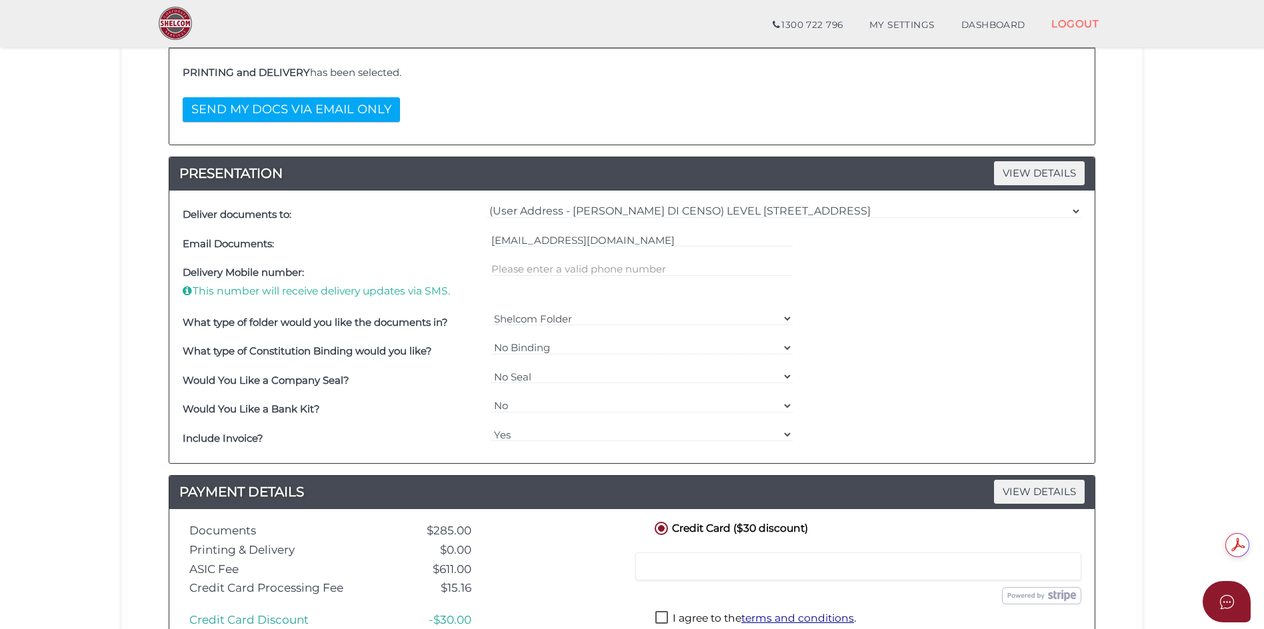
scroll to position [475, 0]
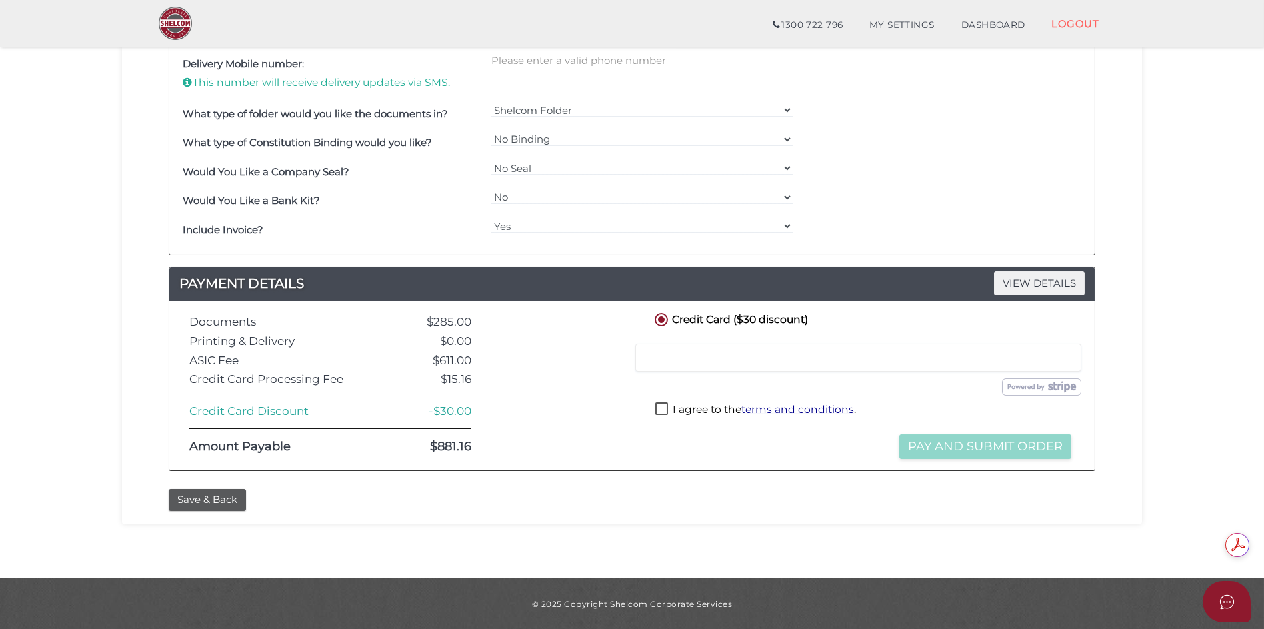
click at [663, 409] on label "I agree to the terms and conditions ." at bounding box center [755, 411] width 201 height 17
click at [950, 443] on button "Pay and Submit Order" at bounding box center [985, 447] width 172 height 25
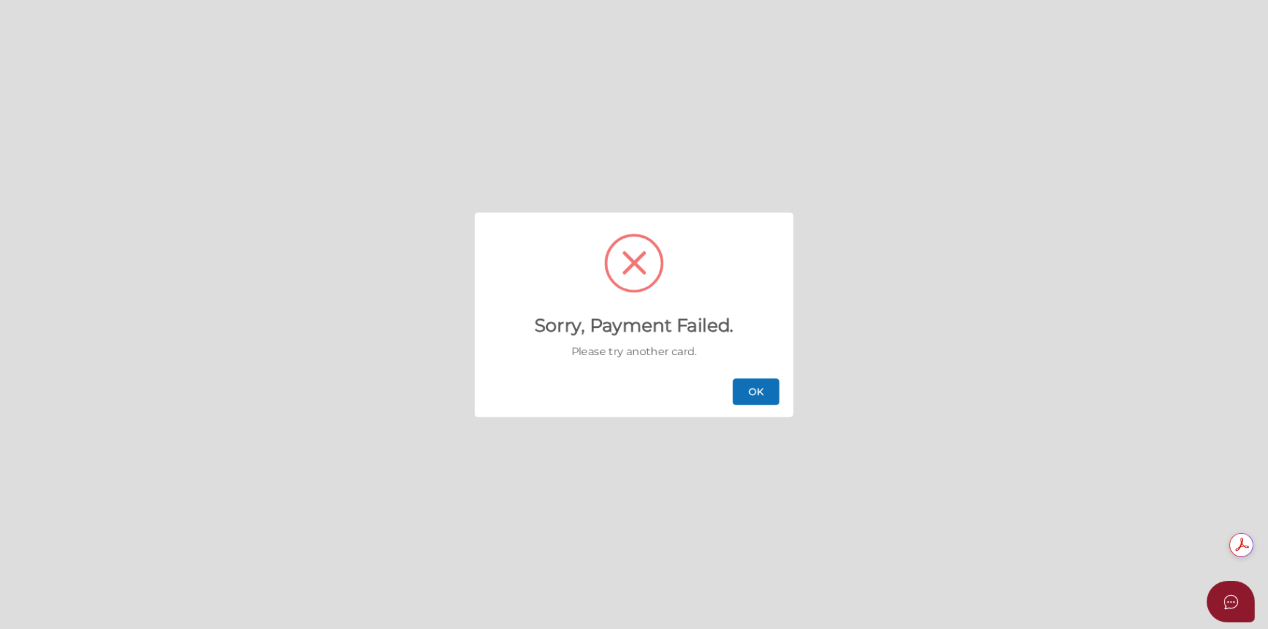
click at [759, 396] on button "OK" at bounding box center [756, 392] width 47 height 27
checkbox input "false"
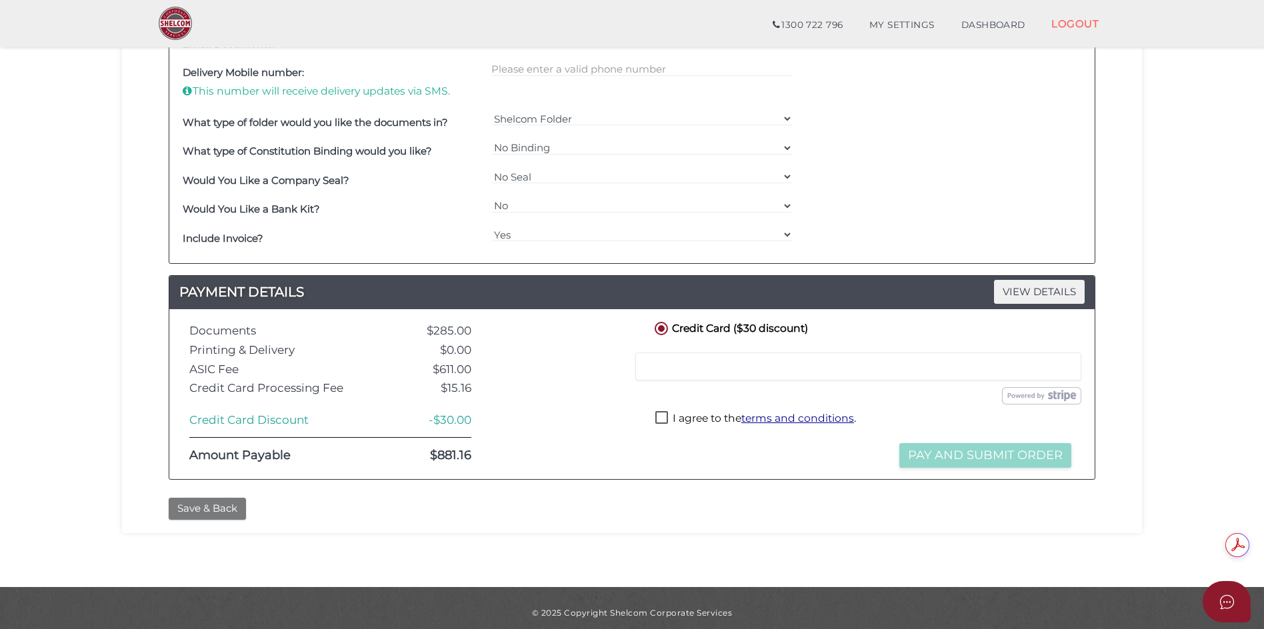
click at [202, 507] on button "Save & Back" at bounding box center [207, 509] width 77 height 22
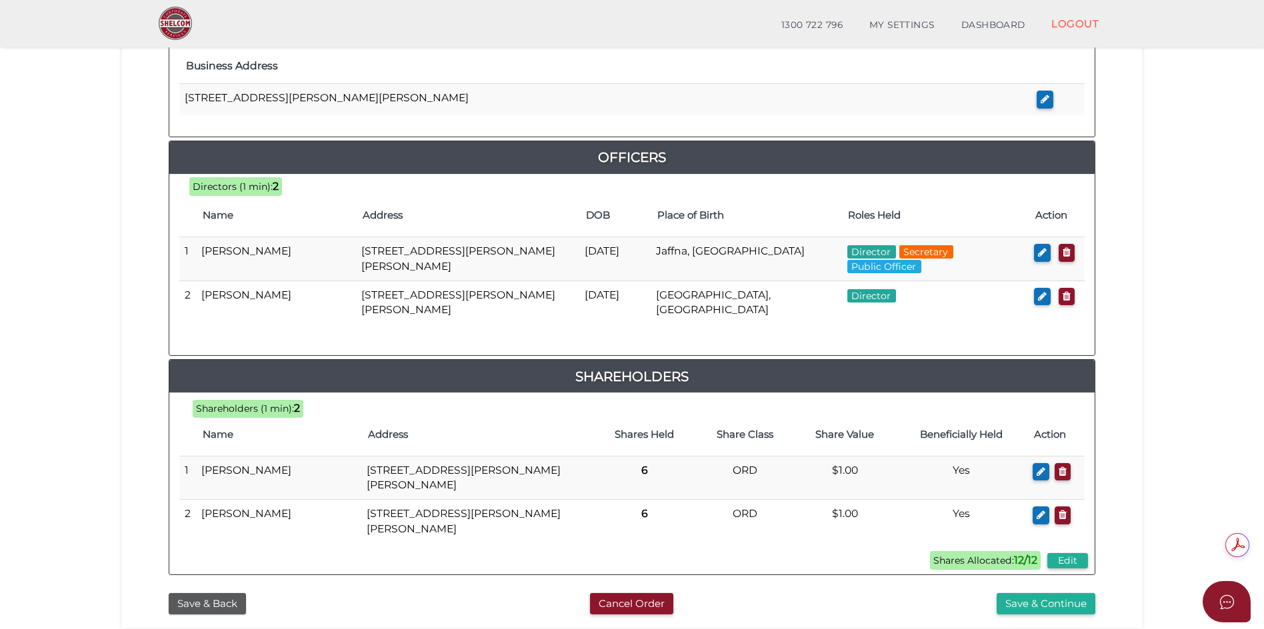
scroll to position [637, 0]
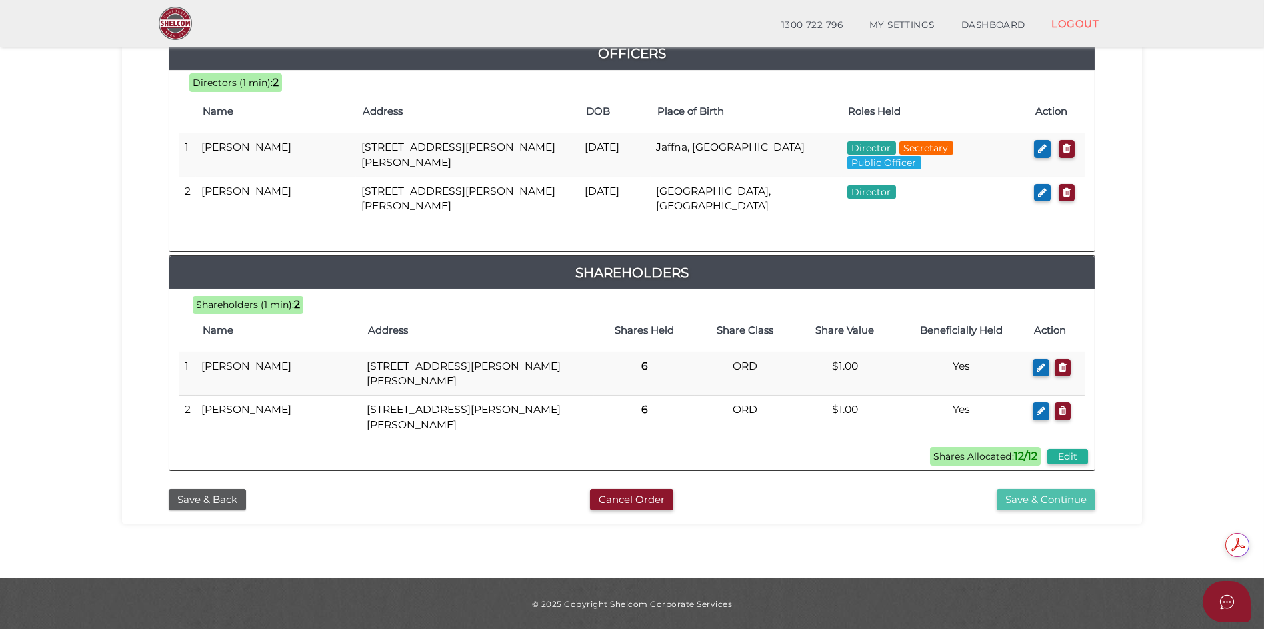
click at [1043, 503] on button "Save & Continue" at bounding box center [1046, 500] width 99 height 22
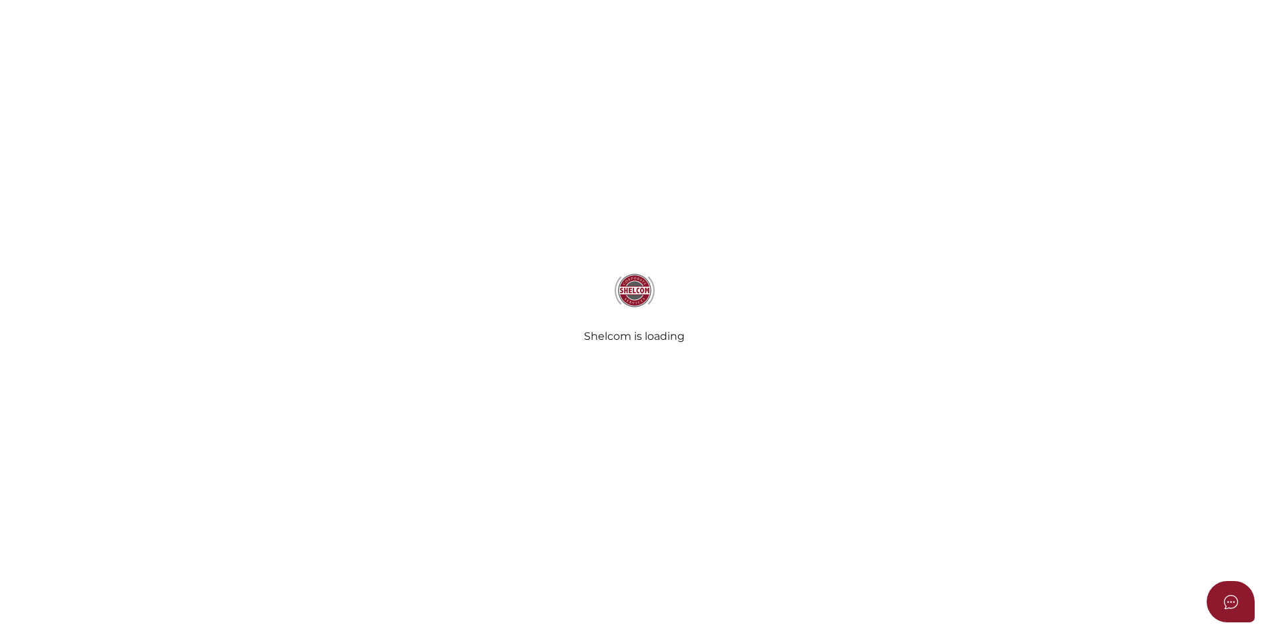
select select "No Binding"
select select "No"
radio input "true"
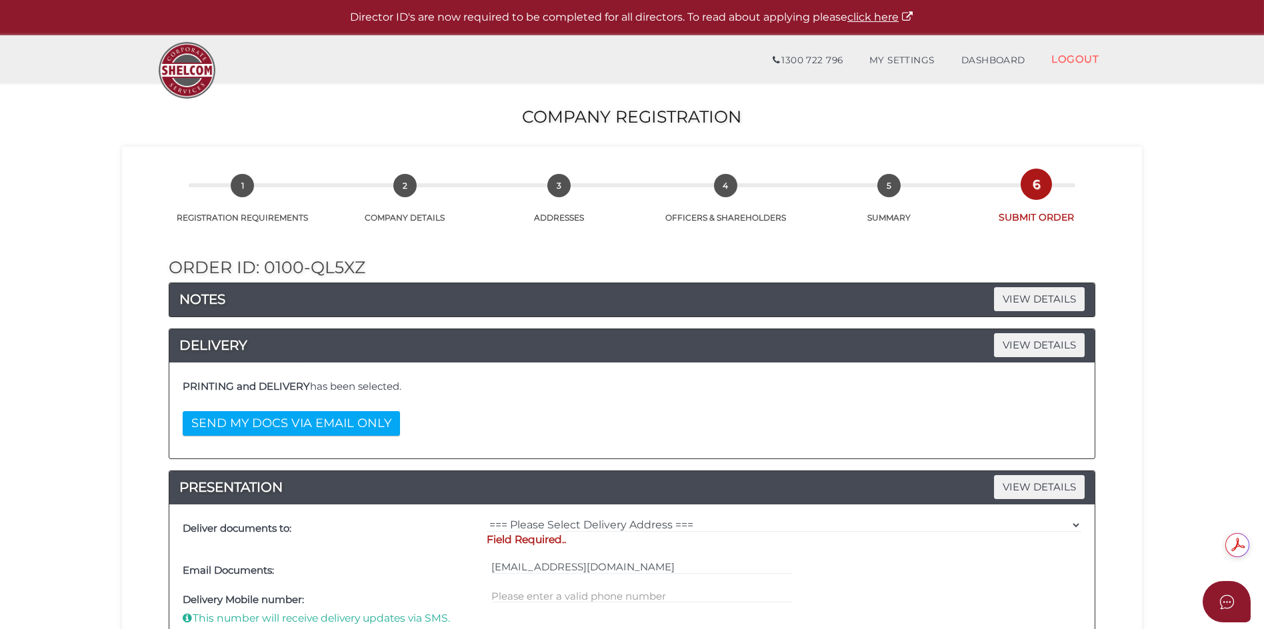
scroll to position [133, 0]
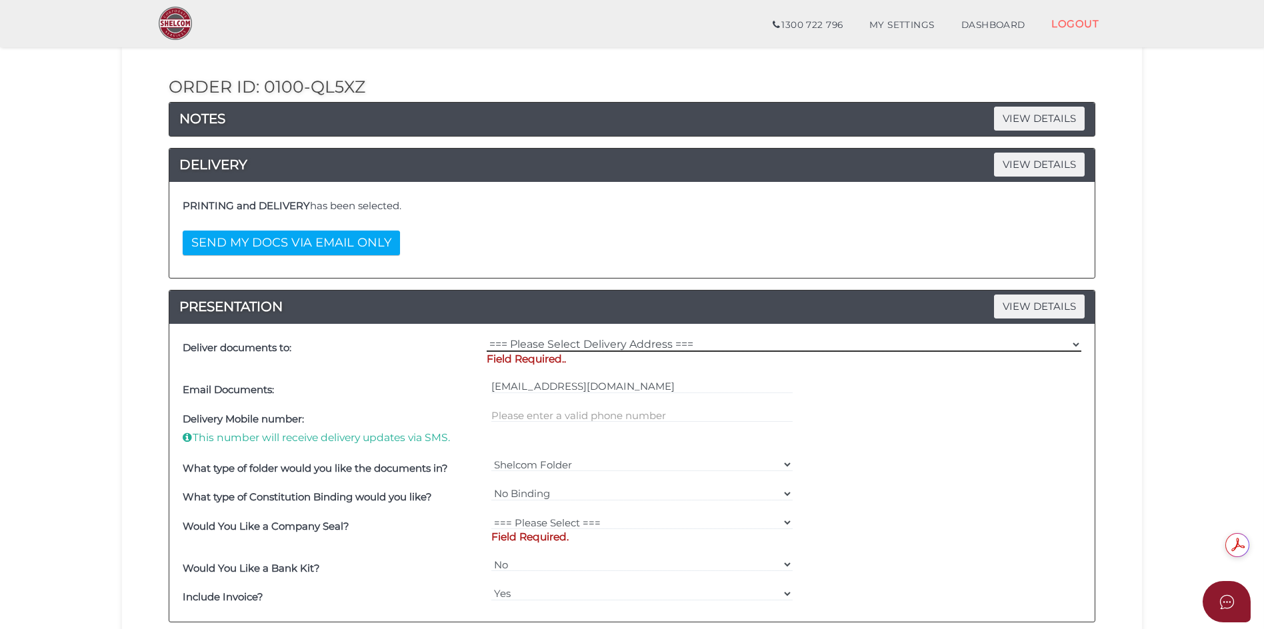
click at [610, 346] on select "=== Please Select Delivery Address === (User Address - [PERSON_NAME] DI CENSO) …" at bounding box center [784, 344] width 595 height 15
select select "0"
click at [487, 337] on select "=== Please Select Delivery Address === (User Address - [PERSON_NAME] DI CENSO) …" at bounding box center [784, 344] width 595 height 15
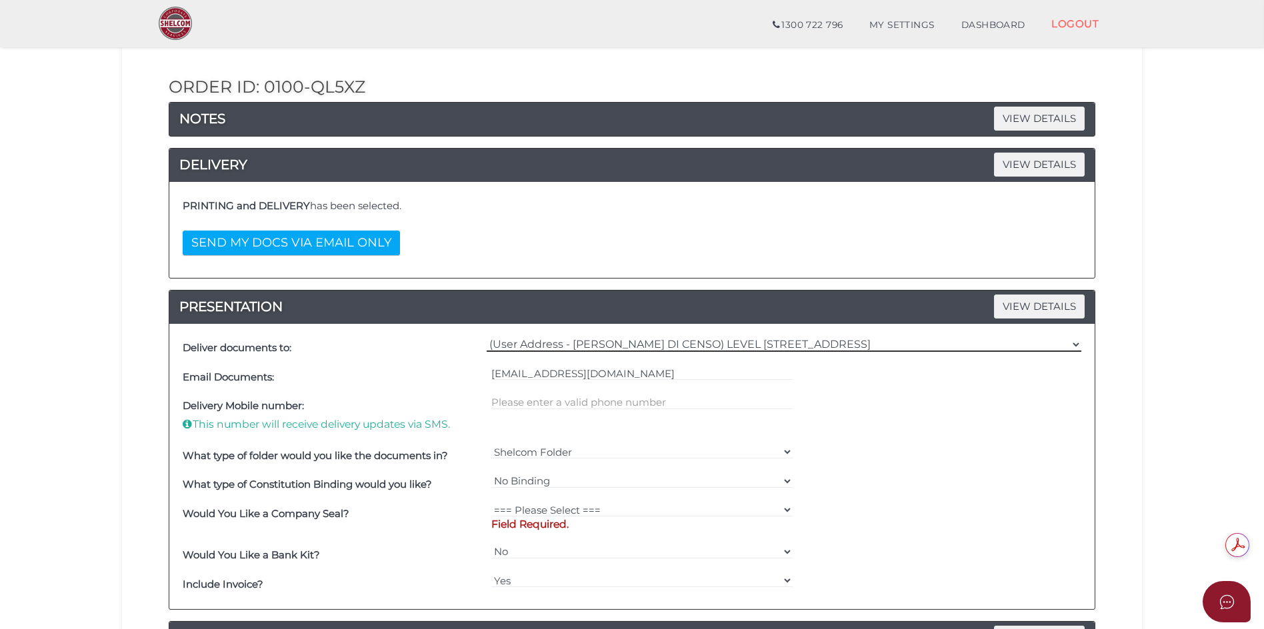
scroll to position [200, 0]
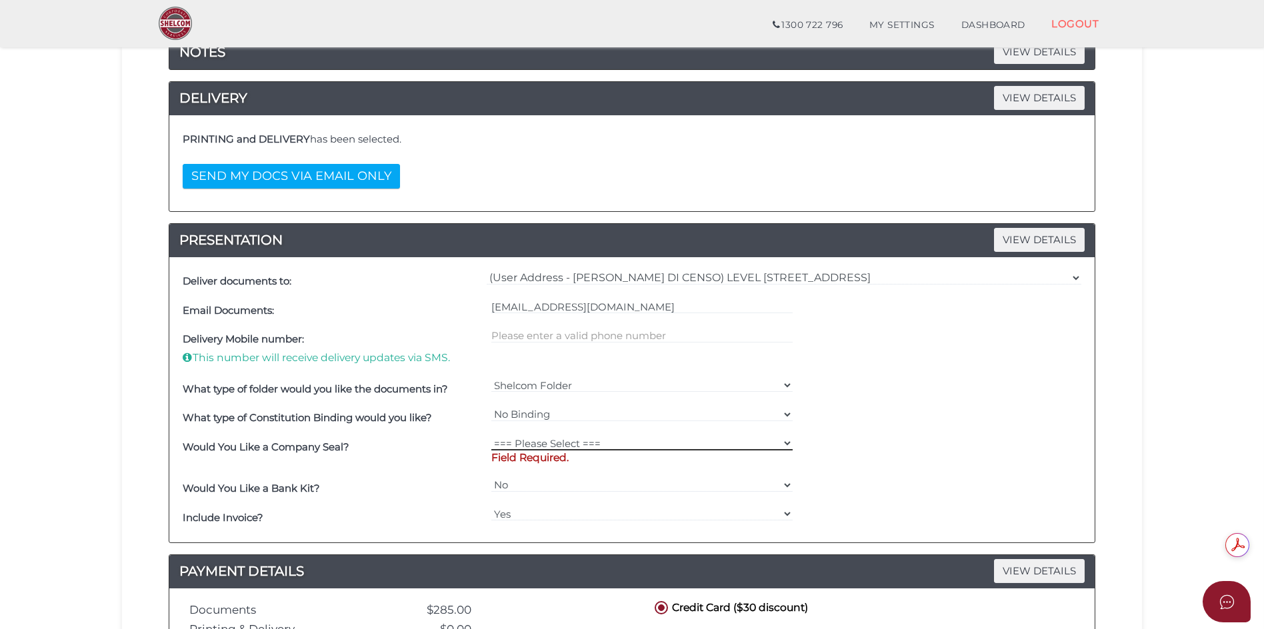
click at [541, 446] on select "=== Please Select === Fold Seal $50 No Seal" at bounding box center [642, 443] width 302 height 15
select select "0"
click at [491, 436] on select "=== Please Select === Fold Seal $50 No Seal" at bounding box center [642, 443] width 302 height 15
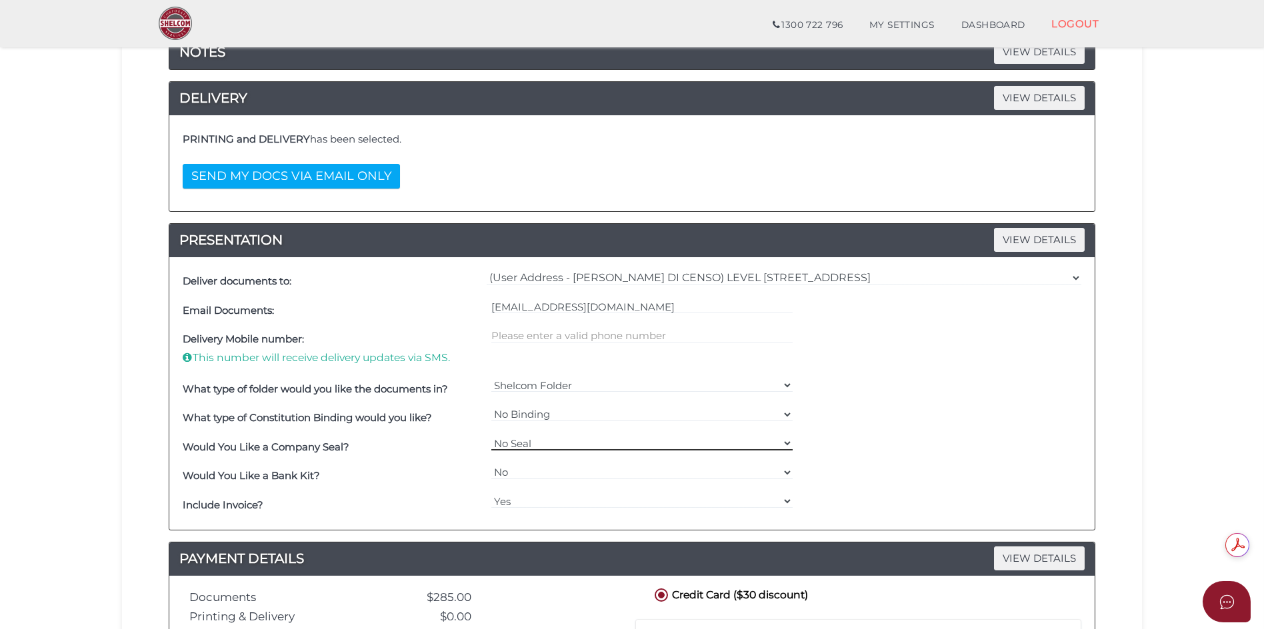
scroll to position [400, 0]
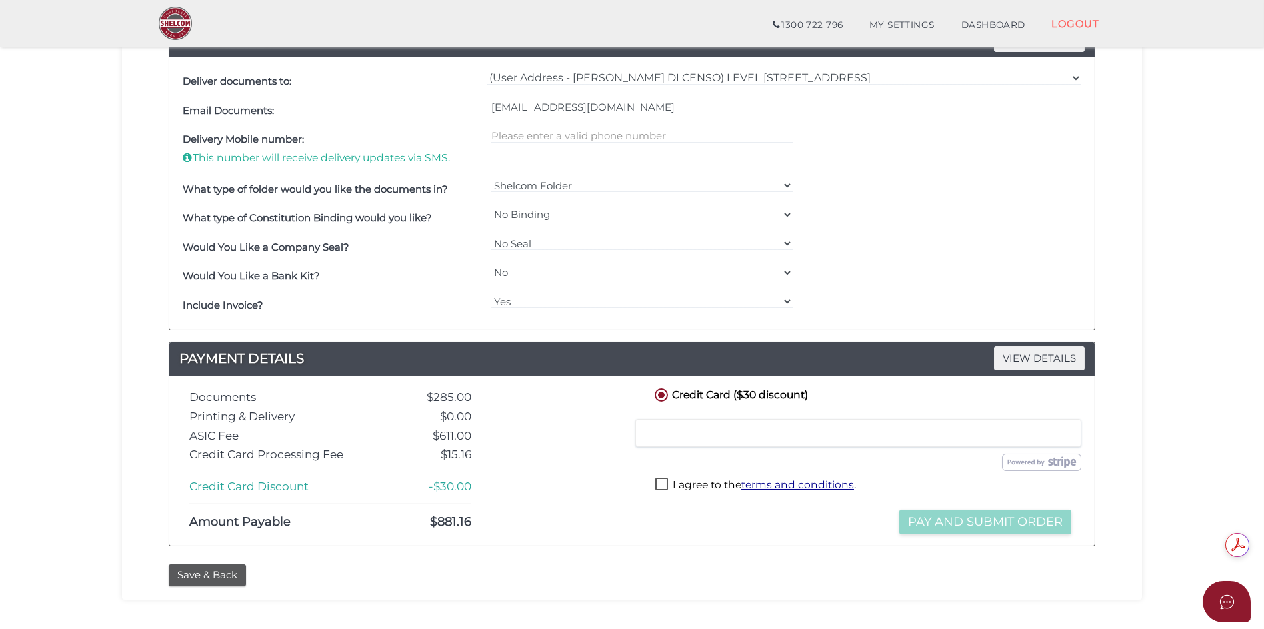
drag, startPoint x: 661, startPoint y: 484, endPoint x: 708, endPoint y: 495, distance: 48.7
click at [661, 483] on label "I agree to the terms and conditions ." at bounding box center [755, 486] width 201 height 17
checkbox input "true"
click at [960, 523] on button "Pay and Submit Order" at bounding box center [985, 522] width 172 height 25
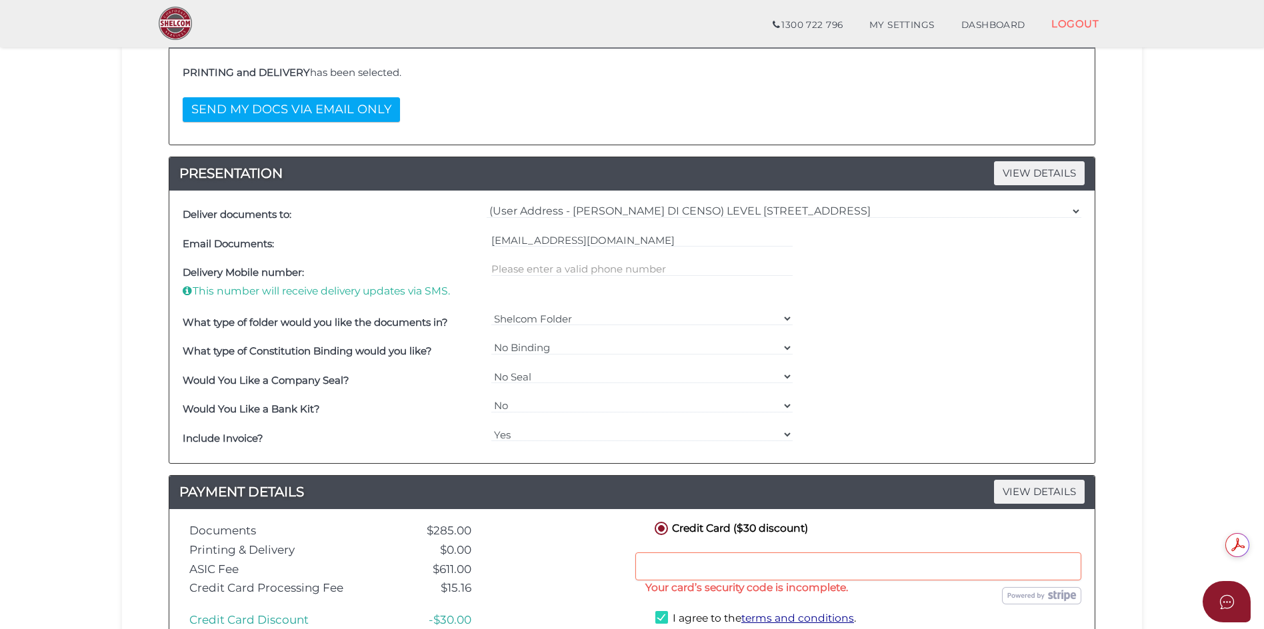
scroll to position [475, 0]
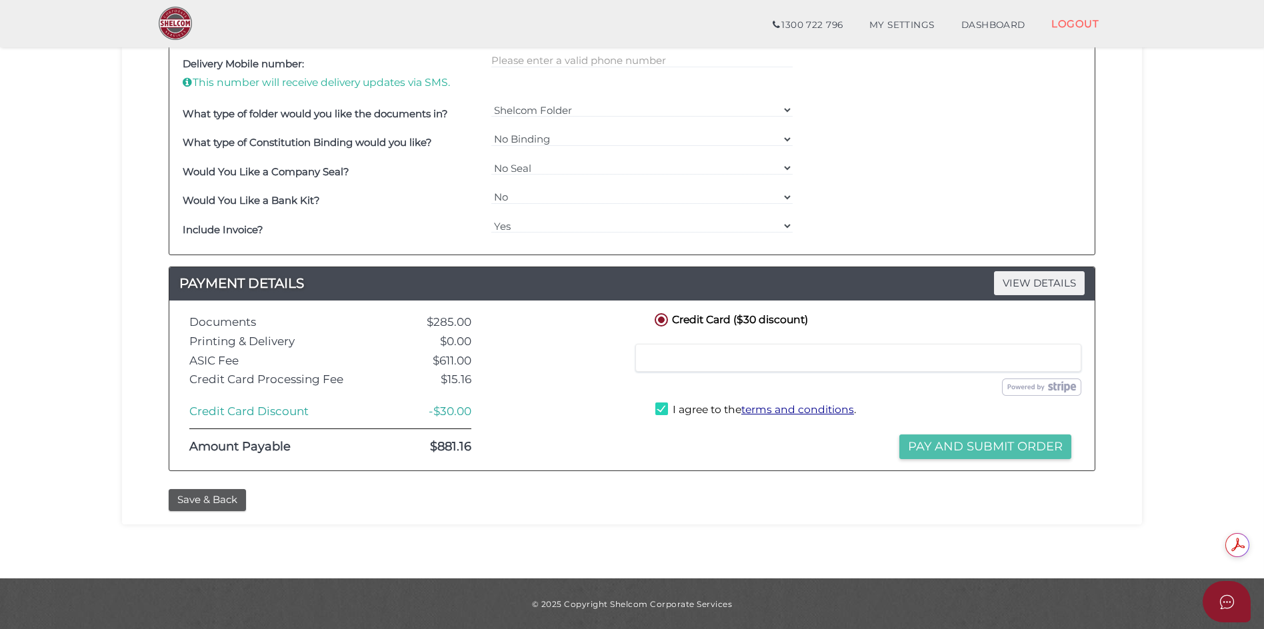
click at [1011, 447] on button "Pay and Submit Order" at bounding box center [985, 447] width 172 height 25
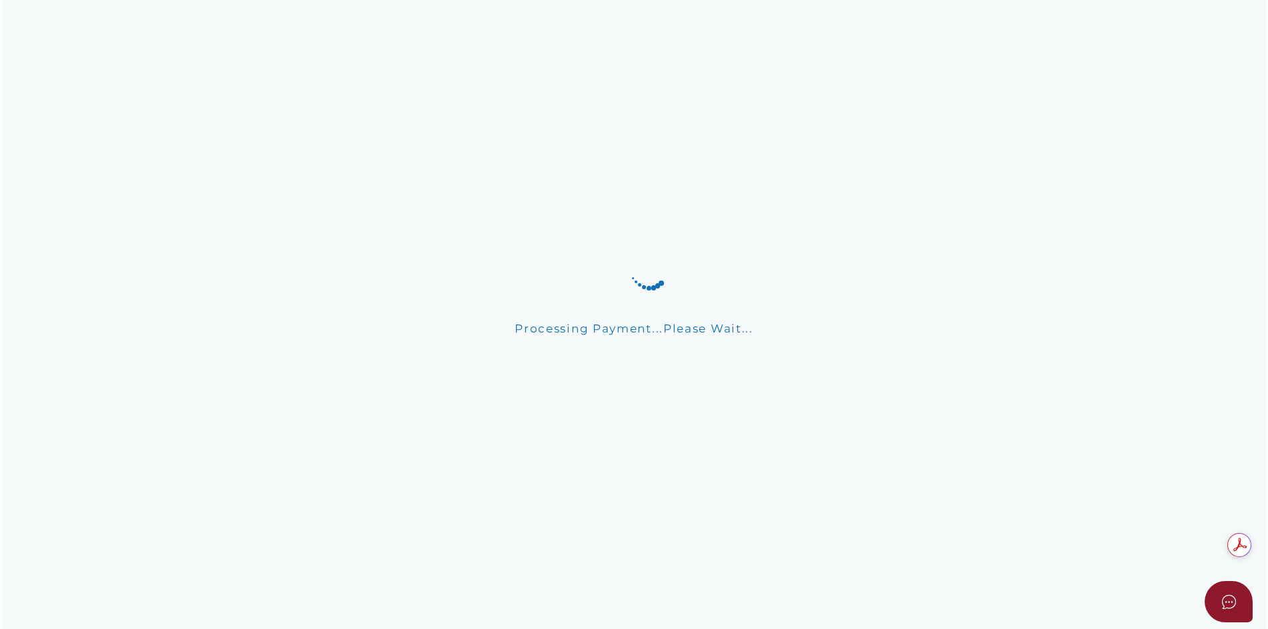
scroll to position [0, 0]
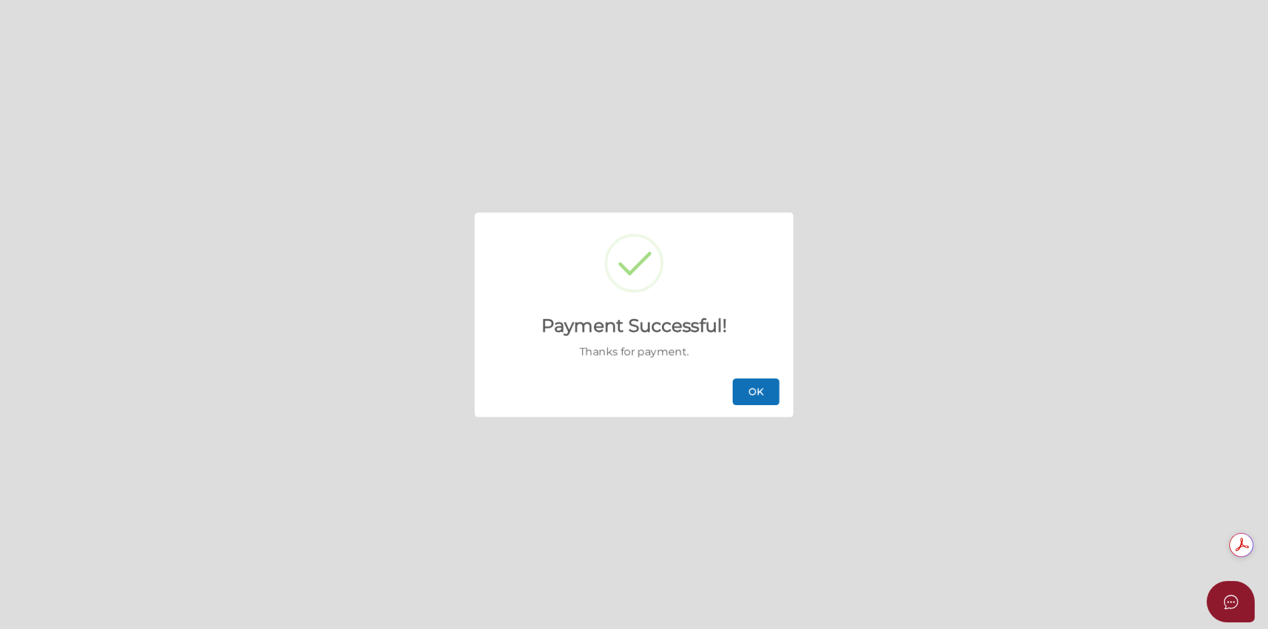
click at [762, 391] on button "OK" at bounding box center [756, 392] width 47 height 27
